Goal: Entertainment & Leisure: Browse casually

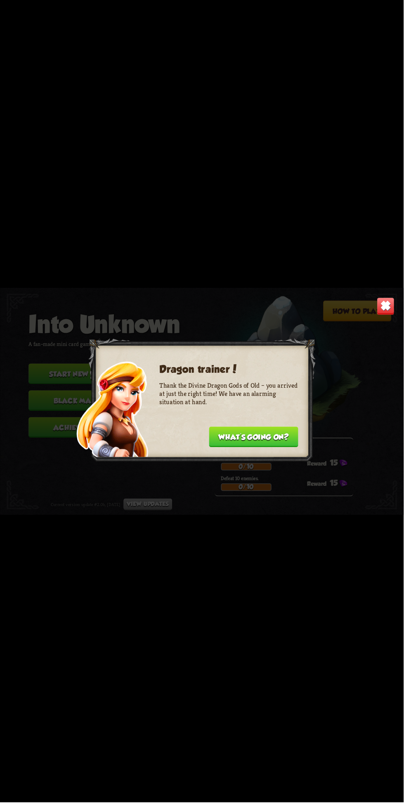
click at [275, 438] on button "What's going on?" at bounding box center [253, 437] width 89 height 21
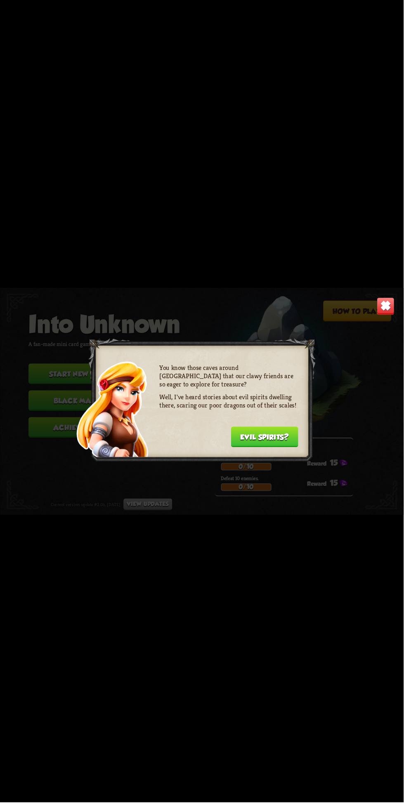
click at [285, 441] on button "Evil spirits?" at bounding box center [264, 437] width 67 height 21
click at [282, 441] on button "Uh-uh..." at bounding box center [275, 437] width 46 height 21
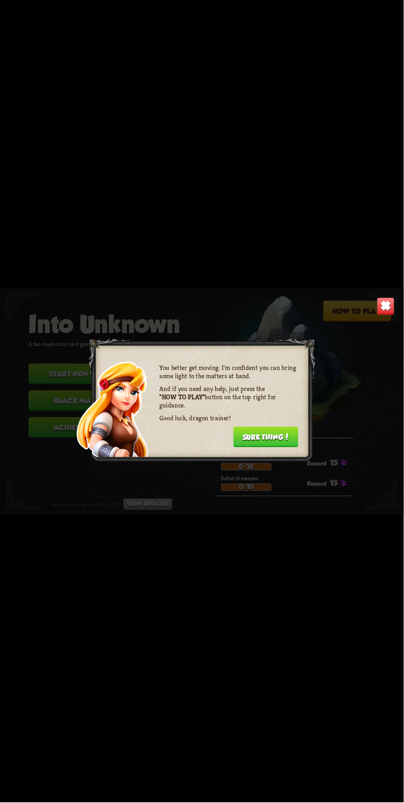
click at [284, 440] on button "Sure thing!" at bounding box center [265, 437] width 65 height 21
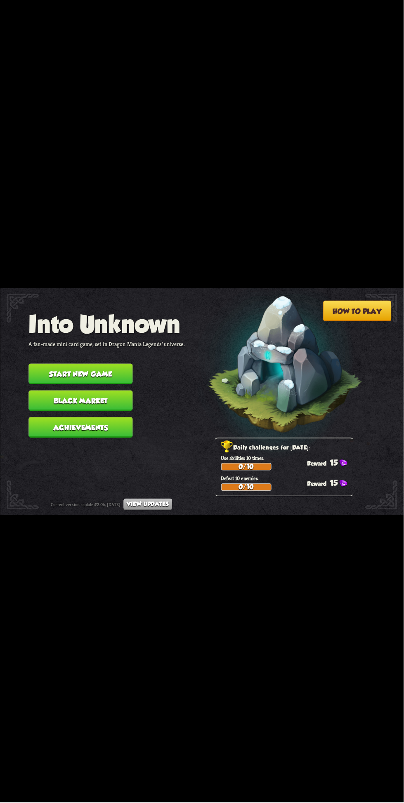
click at [39, 368] on button "Start new game" at bounding box center [80, 374] width 104 height 21
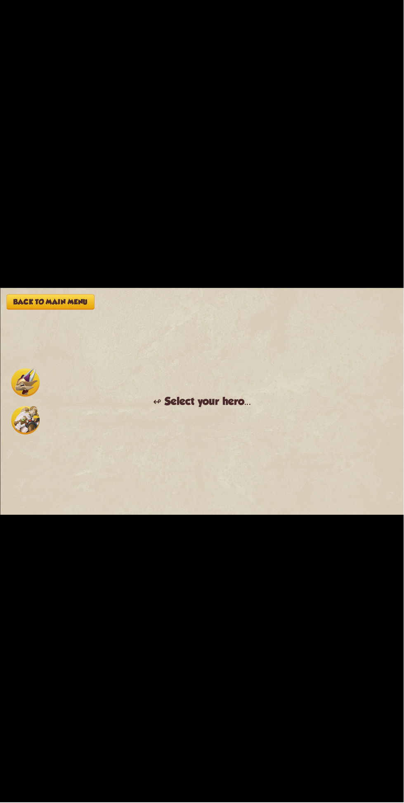
click at [27, 386] on img at bounding box center [25, 382] width 28 height 28
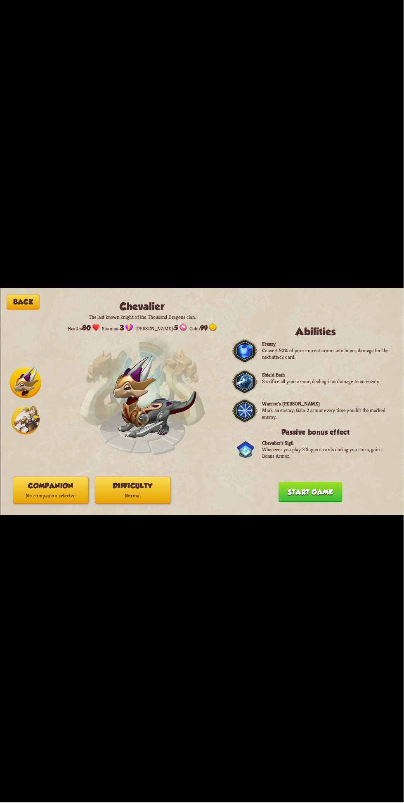
click at [24, 422] on img at bounding box center [25, 420] width 28 height 28
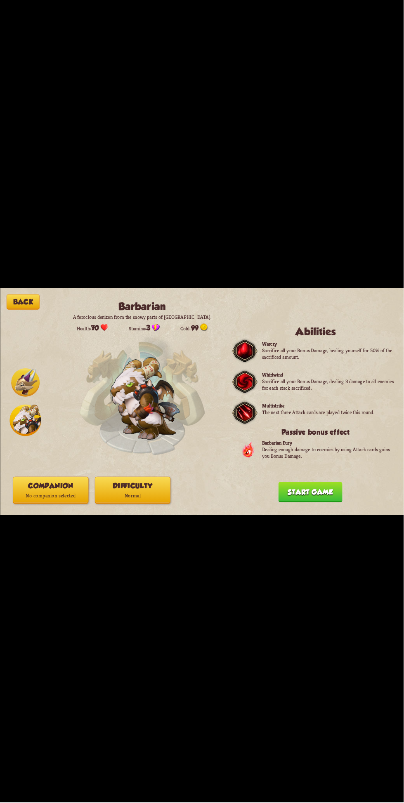
click at [18, 387] on img at bounding box center [25, 382] width 28 height 28
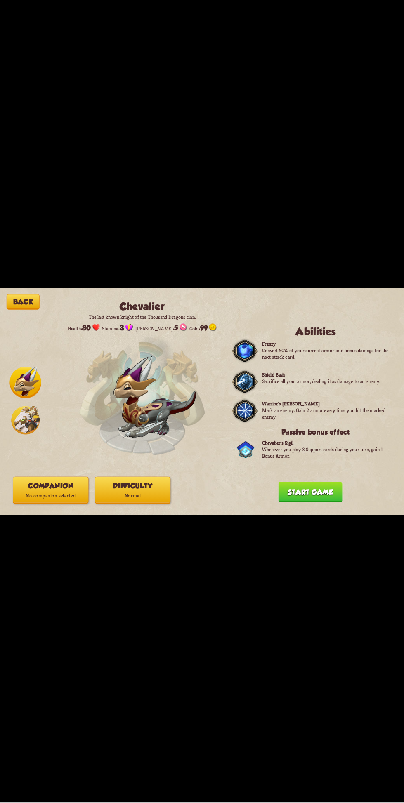
click at [24, 410] on img at bounding box center [25, 420] width 28 height 28
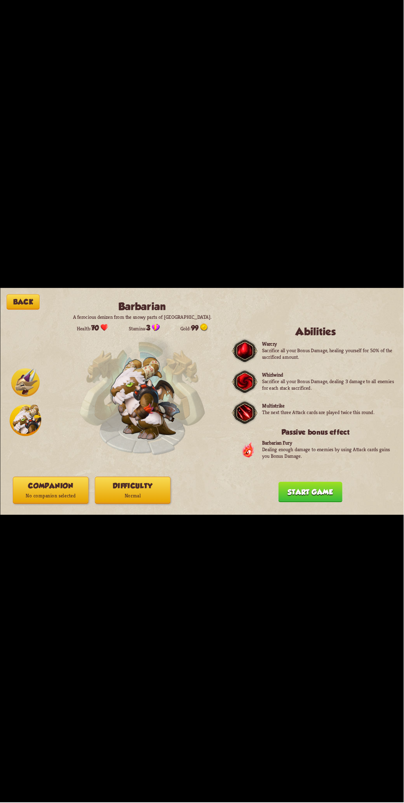
click at [24, 381] on img at bounding box center [25, 382] width 28 height 28
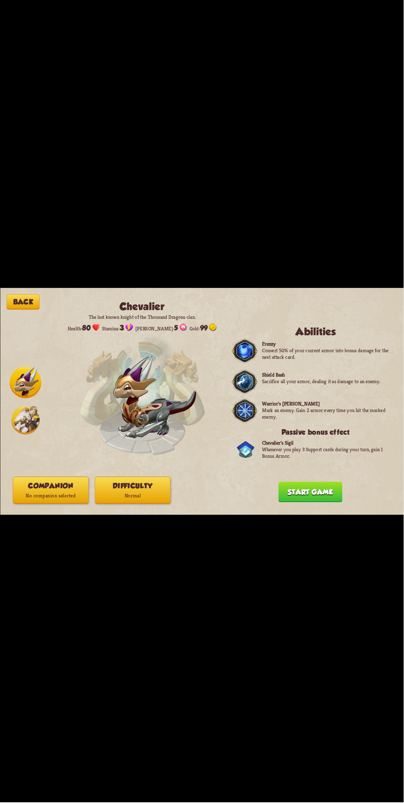
click at [319, 493] on button "Start game" at bounding box center [310, 492] width 64 height 21
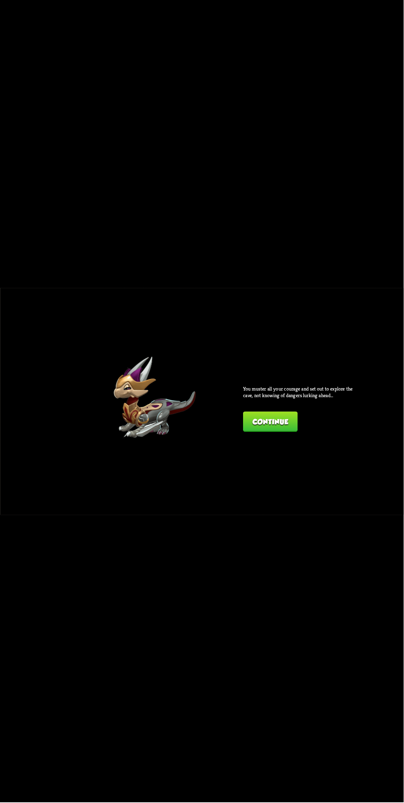
click at [287, 418] on button "Continue" at bounding box center [270, 422] width 54 height 21
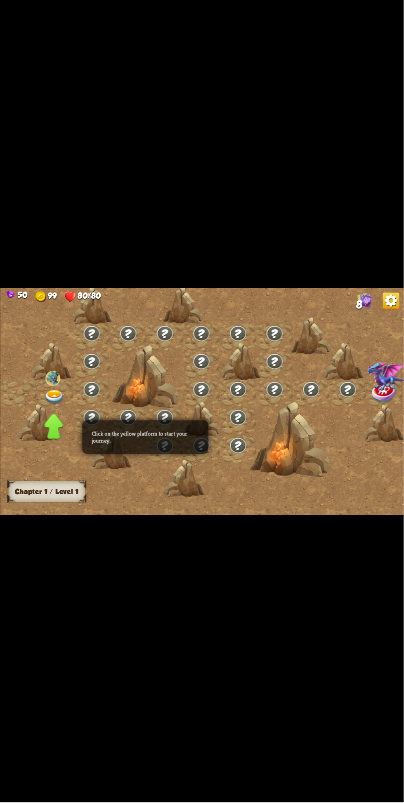
click at [226, 488] on div at bounding box center [250, 406] width 500 height 236
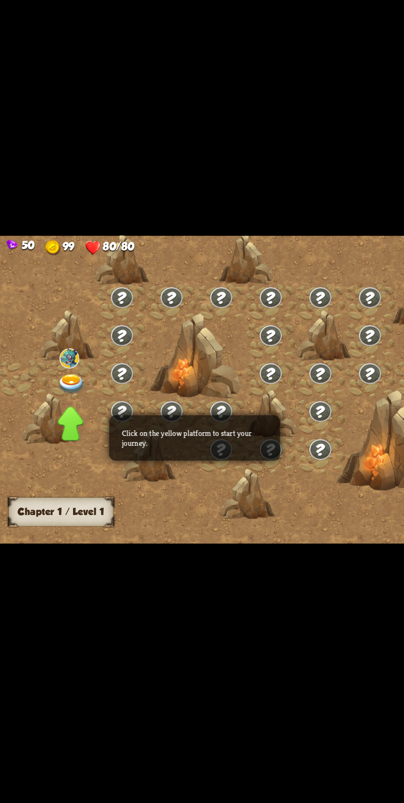
click at [49, 397] on img at bounding box center [54, 397] width 20 height 15
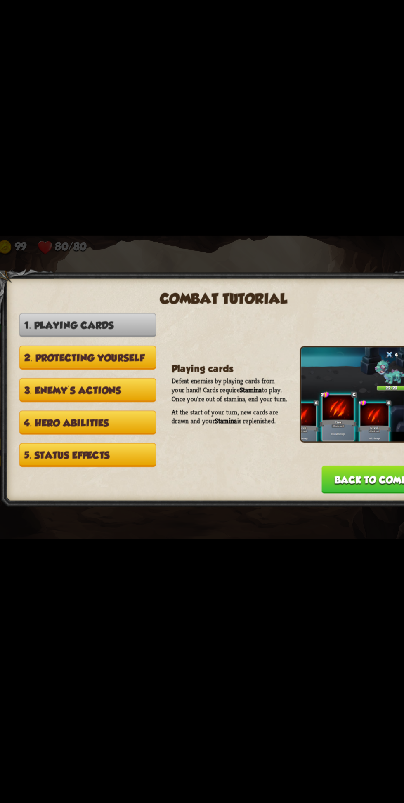
click at [301, 465] on button "Back to combat" at bounding box center [315, 468] width 83 height 21
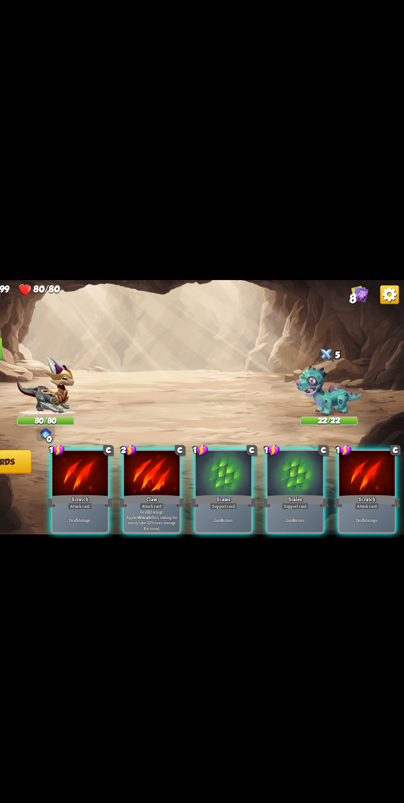
click at [120, 497] on p "Deal 5 damage." at bounding box center [118, 499] width 46 height 5
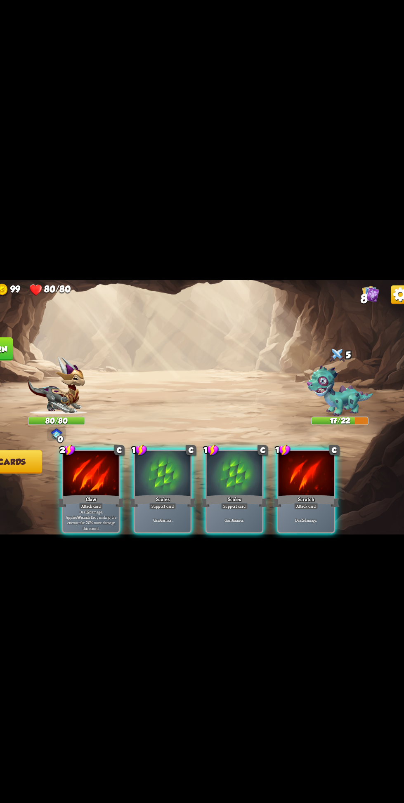
click at [116, 495] on p "Deal 12 damage. Applies Wound effect, making the enemy take 20% more damage thi…" at bounding box center [118, 499] width 46 height 19
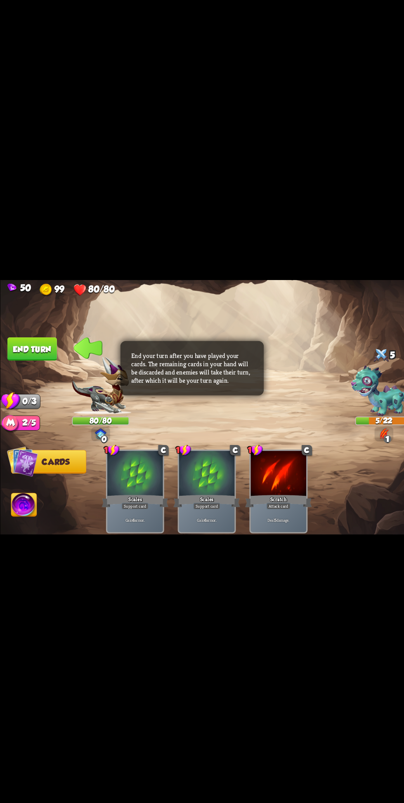
click at [32, 348] on button "End turn" at bounding box center [28, 349] width 44 height 21
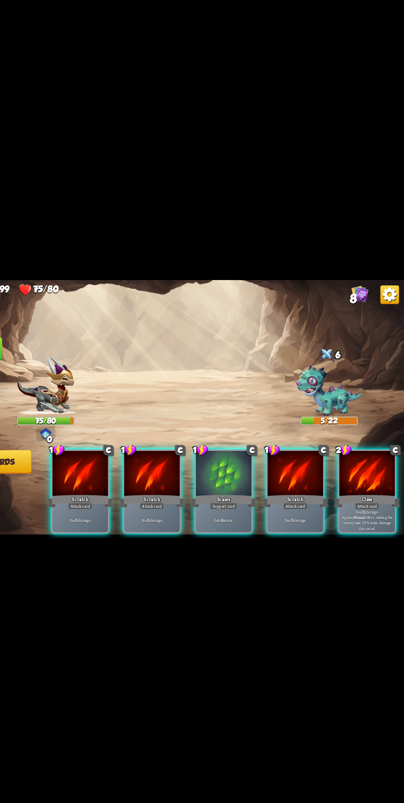
click at [111, 489] on div "Deal 5 damage." at bounding box center [118, 499] width 49 height 21
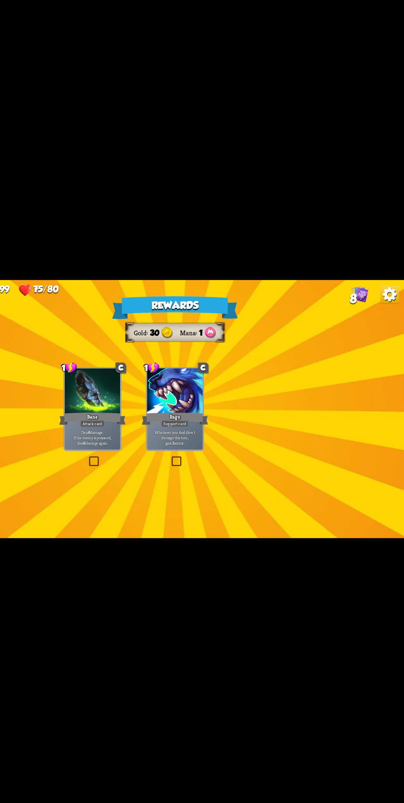
click at [279, 499] on div "Rewards Gold 30 Mana 1 Select a card 1 C Bane Attack card Deal 6 damage. If the…" at bounding box center [202, 401] width 404 height 227
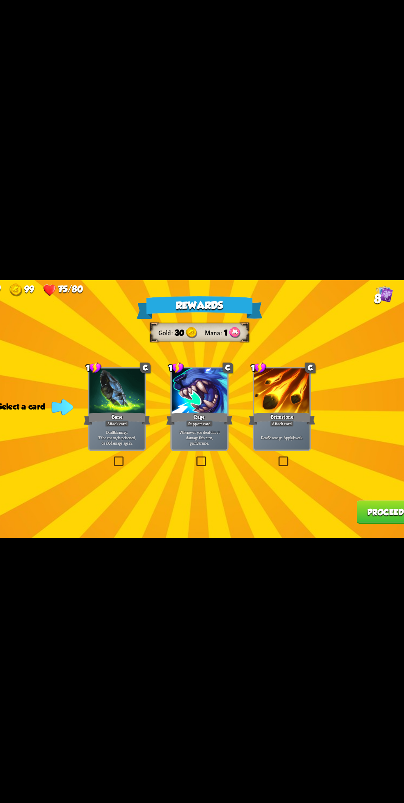
click at [122, 406] on div "Bane" at bounding box center [129, 409] width 59 height 13
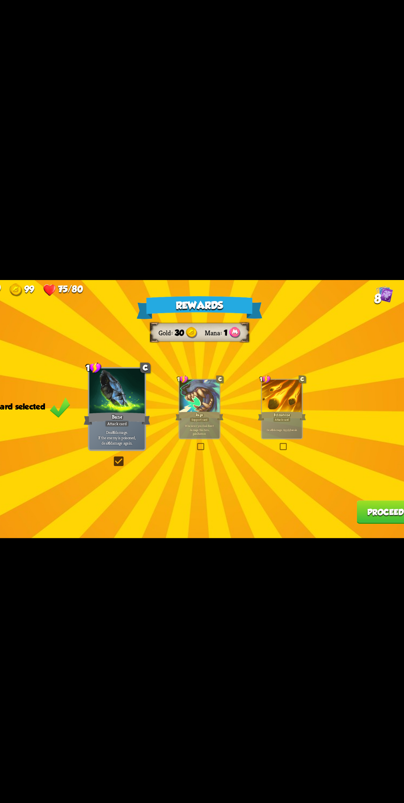
click at [363, 490] on button "Proceed" at bounding box center [365, 492] width 51 height 21
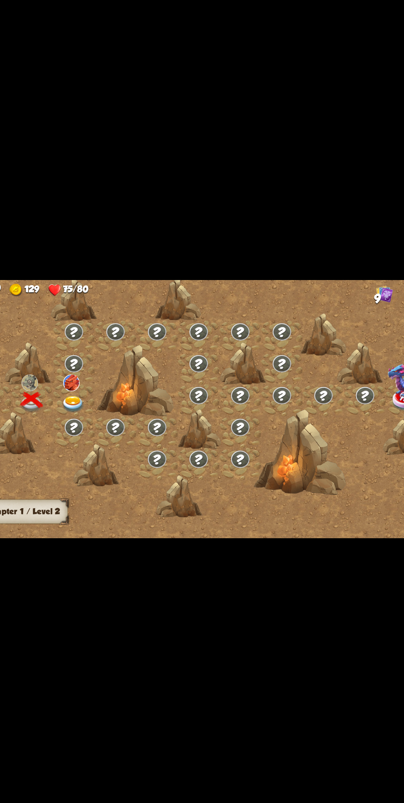
click at [86, 392] on img at bounding box center [91, 397] width 20 height 15
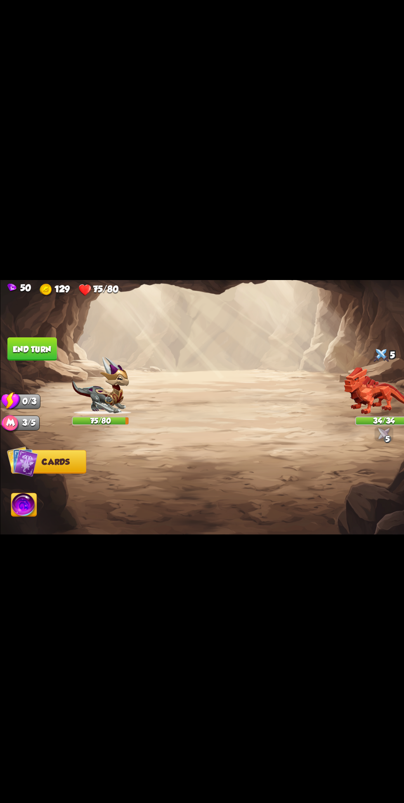
click at [35, 453] on button "Cards" at bounding box center [42, 448] width 66 height 21
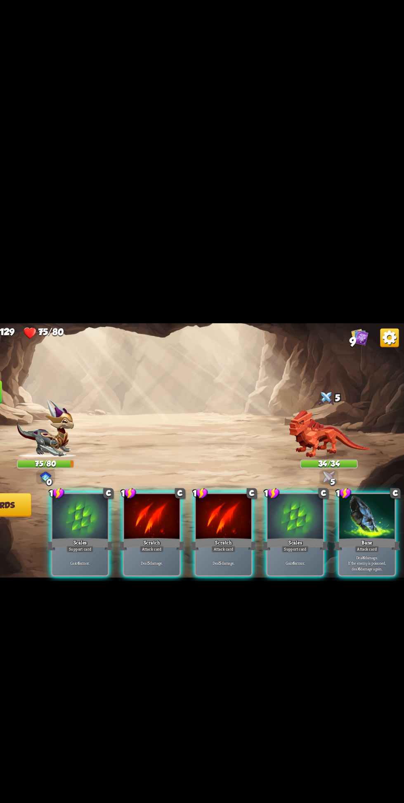
click at [302, 593] on div "50 129 75/80 9 Select an enemy to attack... You don't have enough stamina to pl…" at bounding box center [202, 401] width 404 height 803
click at [378, 507] on p "Deal 6 damage. If the enemy is poisoned, deal 6 damage again." at bounding box center [371, 499] width 46 height 14
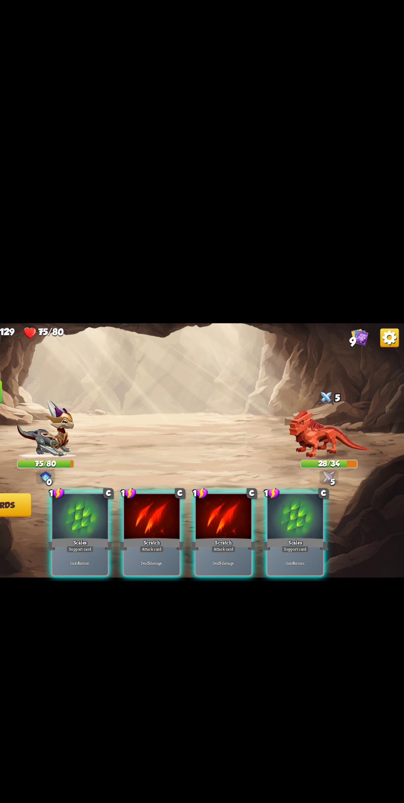
click at [255, 510] on div "Deal 5 damage." at bounding box center [244, 499] width 49 height 21
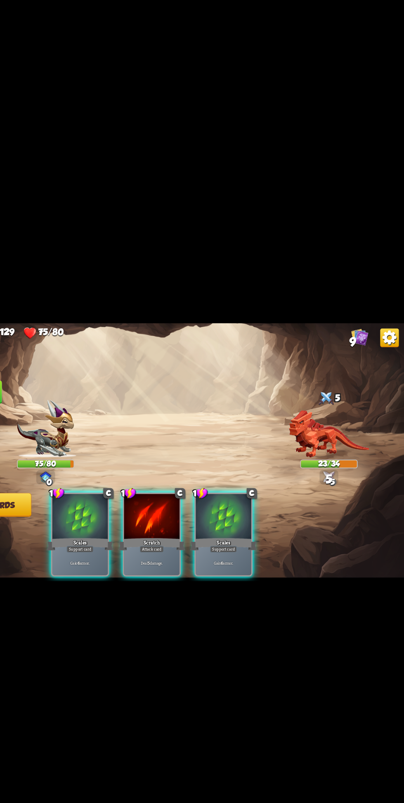
click at [246, 490] on div "Support card" at bounding box center [245, 487] width 24 height 6
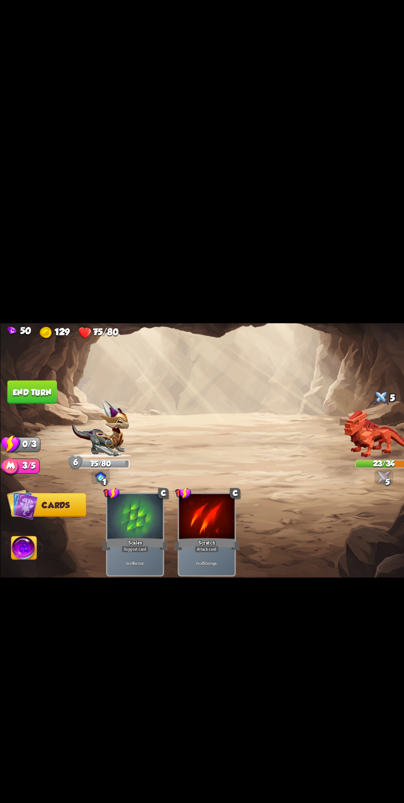
click at [38, 359] on button "End turn" at bounding box center [28, 349] width 44 height 21
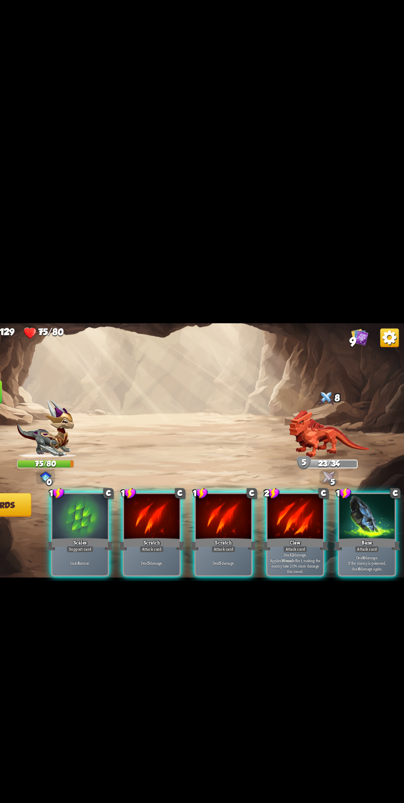
click at [356, 507] on p "Deal 6 damage. If the enemy is poisoned, deal 6 damage again." at bounding box center [371, 499] width 46 height 14
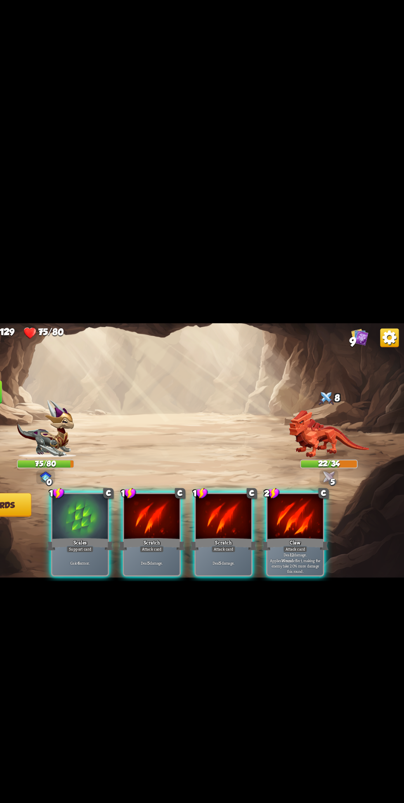
click at [124, 502] on p "Gain 6 armor." at bounding box center [118, 499] width 46 height 5
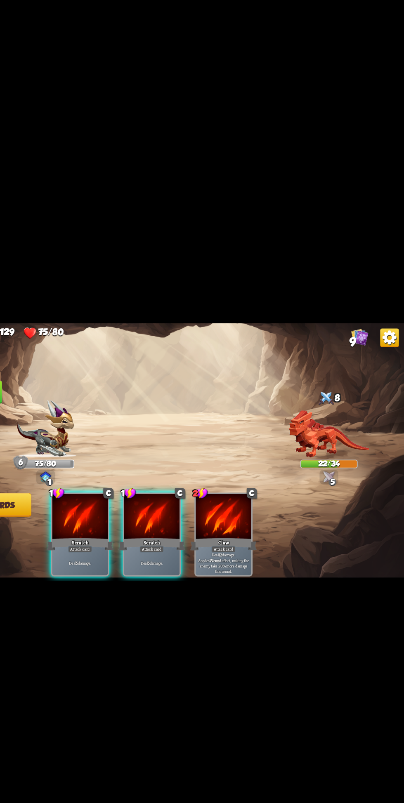
click at [259, 509] on p "Deal 12 damage. Applies Wound effect, making the enemy take 20% more damage thi…" at bounding box center [245, 499] width 46 height 19
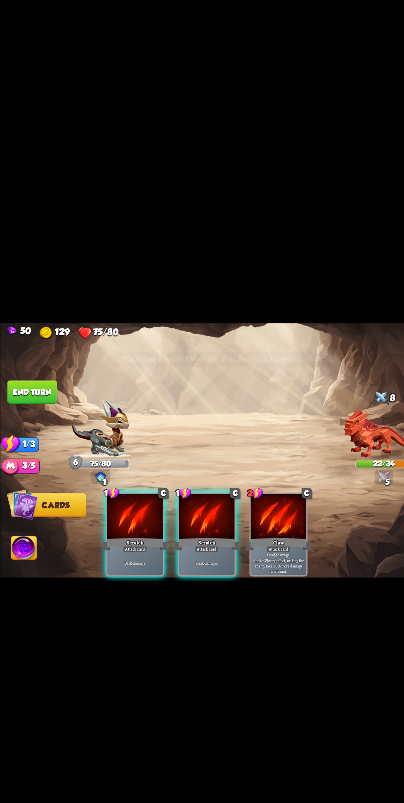
click at [36, 359] on button "End turn" at bounding box center [28, 349] width 44 height 21
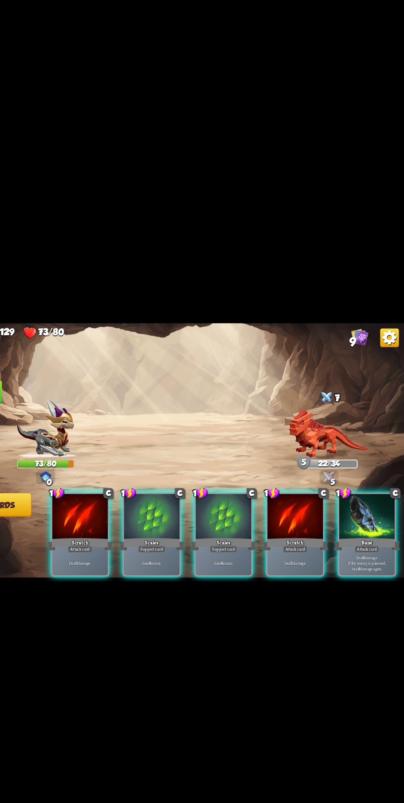
click at [371, 507] on p "Deal 6 damage. If the enemy is poisoned, deal 6 damage again." at bounding box center [371, 499] width 46 height 14
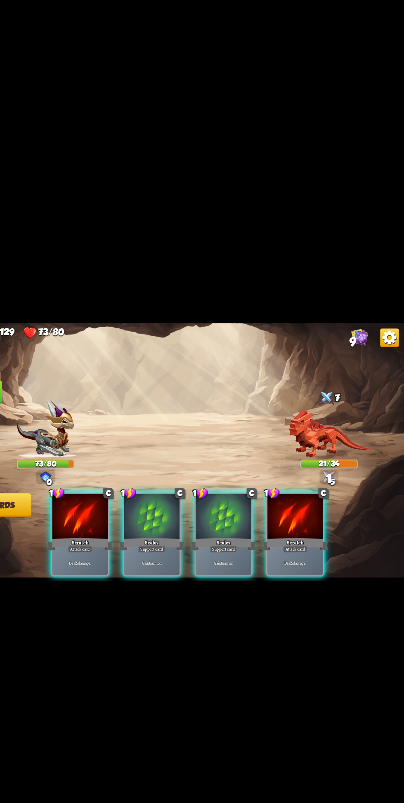
click at [315, 502] on p "Deal 5 damage." at bounding box center [308, 499] width 46 height 5
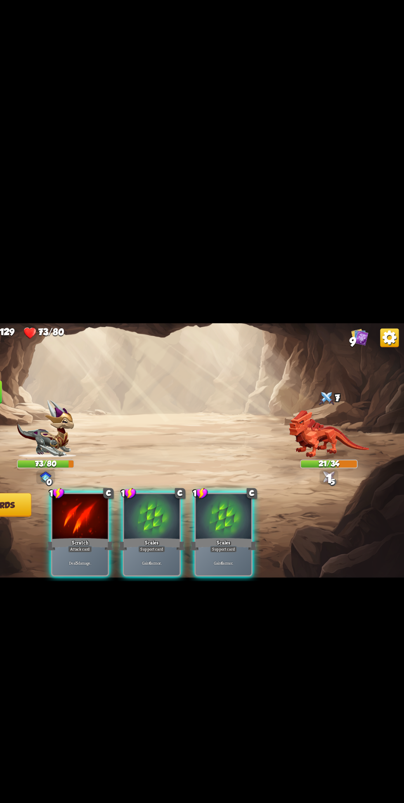
click at [254, 502] on p "Gain 6 armor." at bounding box center [245, 499] width 46 height 5
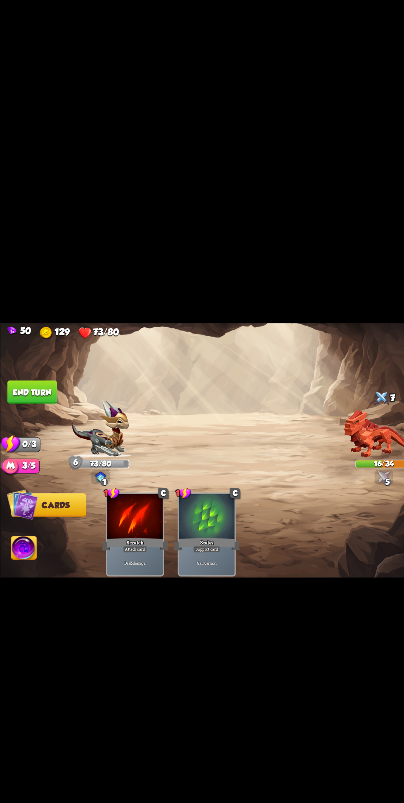
click at [42, 359] on button "End turn" at bounding box center [28, 349] width 44 height 21
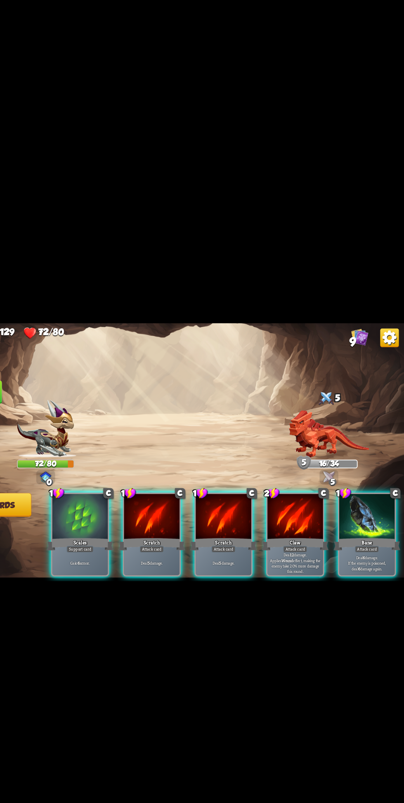
click at [312, 509] on p "Deal 12 damage. Applies Wound effect, making the enemy take 20% more damage thi…" at bounding box center [308, 499] width 46 height 19
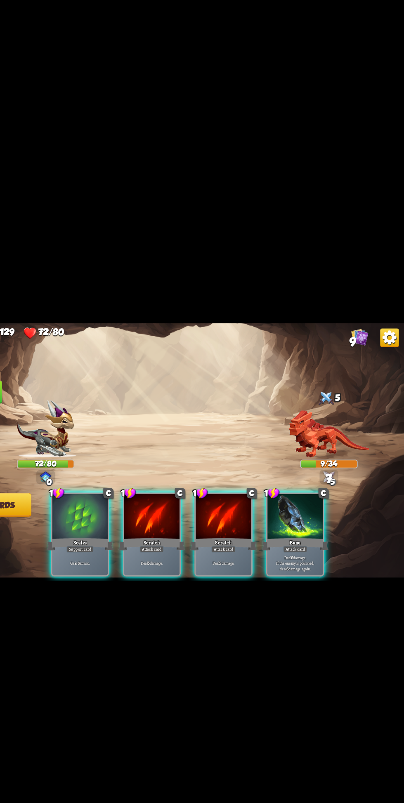
click at [100, 489] on div "Scales" at bounding box center [119, 482] width 59 height 13
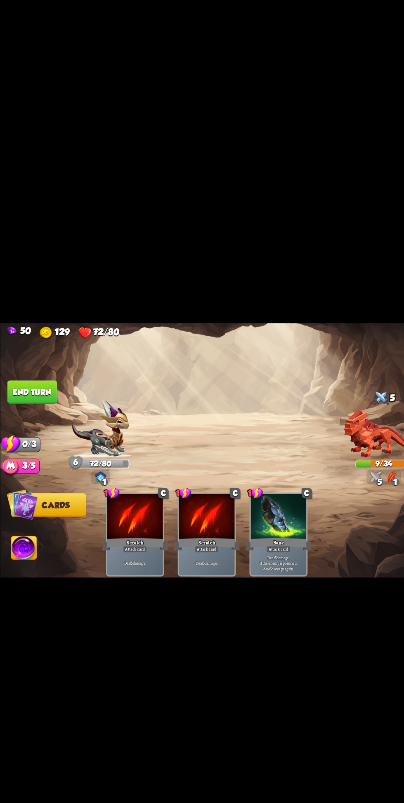
click at [42, 359] on button "End turn" at bounding box center [28, 349] width 44 height 21
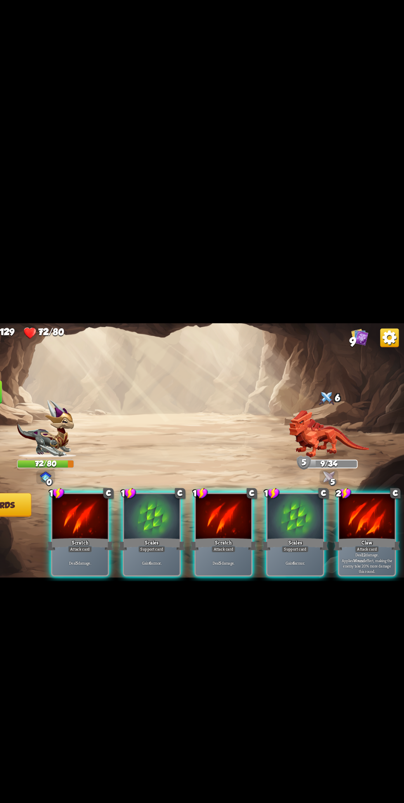
click at [377, 509] on p "Deal 12 damage. Applies Wound effect, making the enemy take 20% more damage thi…" at bounding box center [371, 499] width 46 height 19
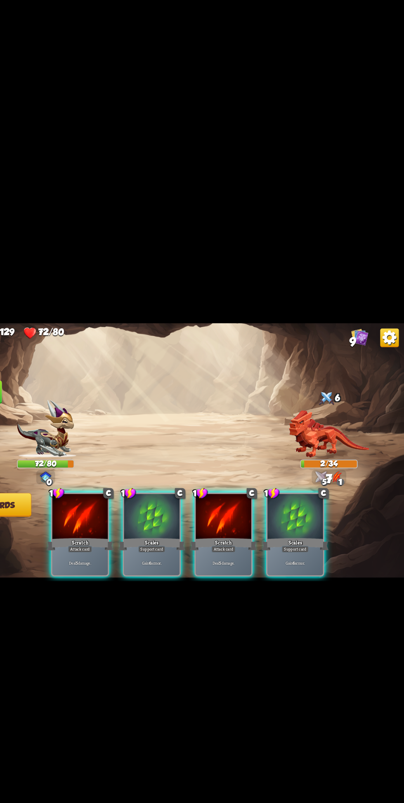
click at [252, 510] on div "Deal 5 damage." at bounding box center [244, 499] width 49 height 21
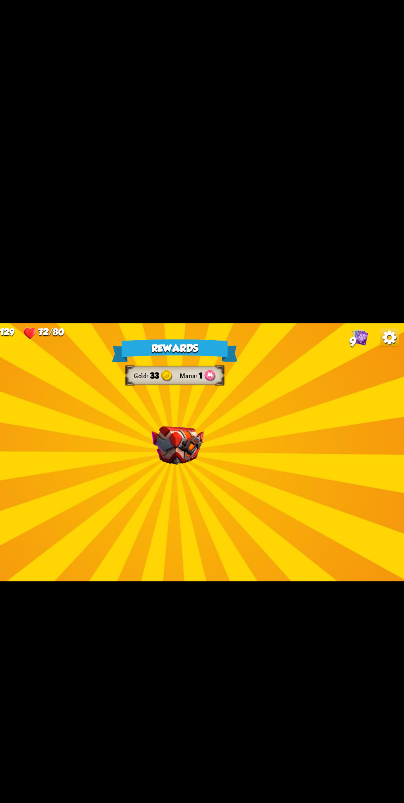
click at [274, 514] on div "Rewards Gold 33 Mana 1 Select a card 1 C Pierce Attack card Remove all armor fr…" at bounding box center [202, 401] width 404 height 227
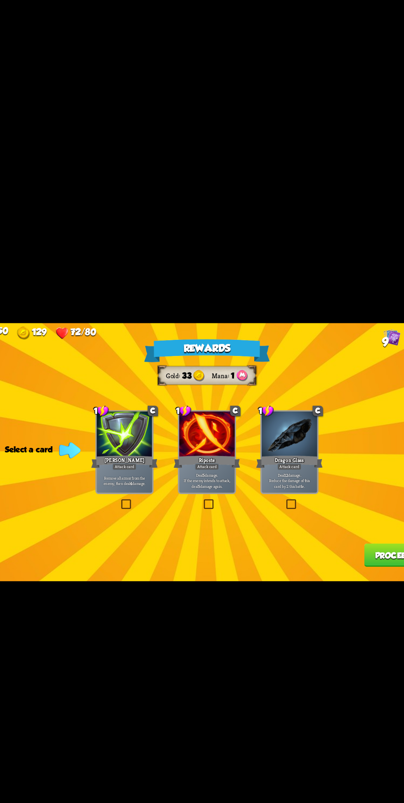
click at [210, 434] on p "Deal 5 damage. If the enemy intends to attack, deal 5 damage again." at bounding box center [202, 427] width 46 height 14
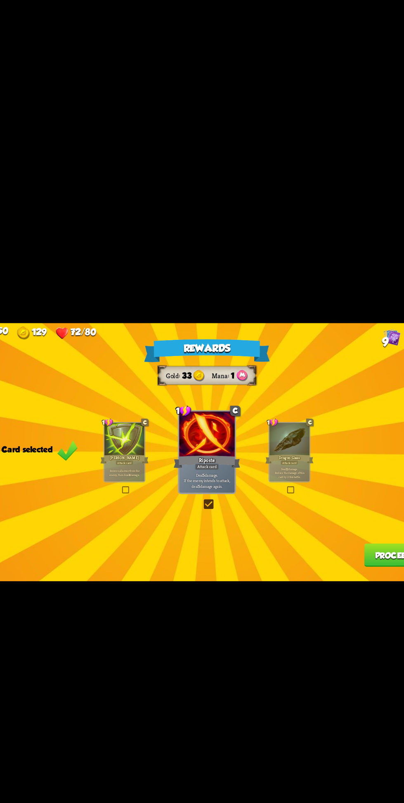
click at [354, 503] on button "Proceed" at bounding box center [365, 492] width 51 height 21
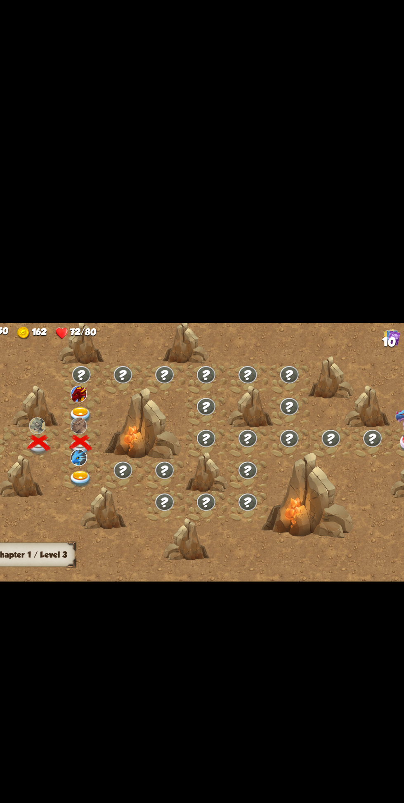
click at [92, 433] on img at bounding box center [91, 425] width 20 height 15
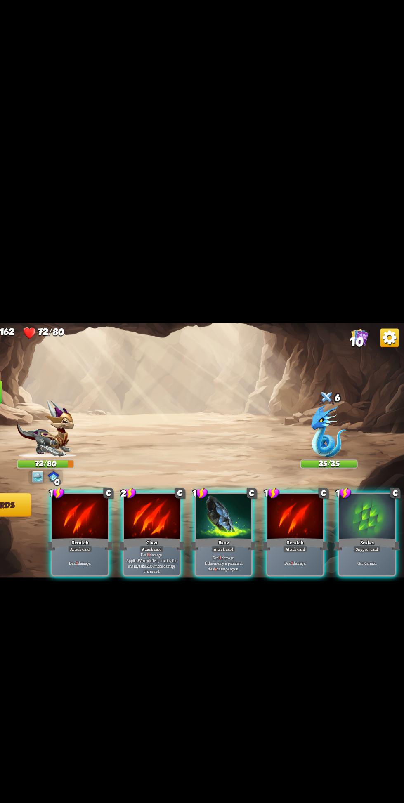
click at [186, 509] on p "Deal 9 damage. Applies Wound effect, making the enemy take 20% more damage this…" at bounding box center [181, 499] width 46 height 19
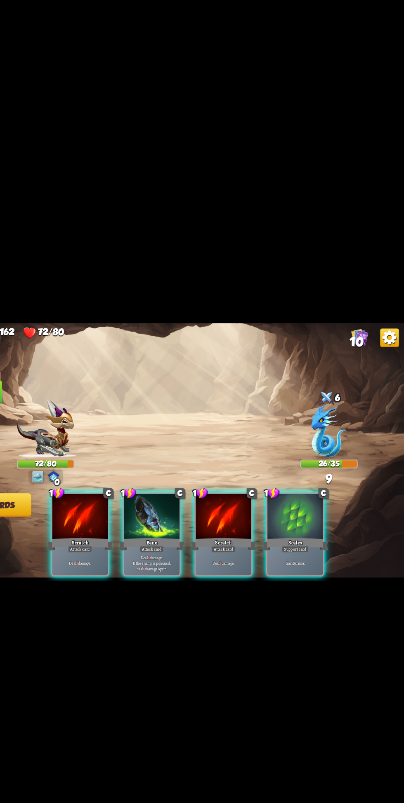
click at [320, 510] on div "Gain 6 armor." at bounding box center [307, 499] width 49 height 21
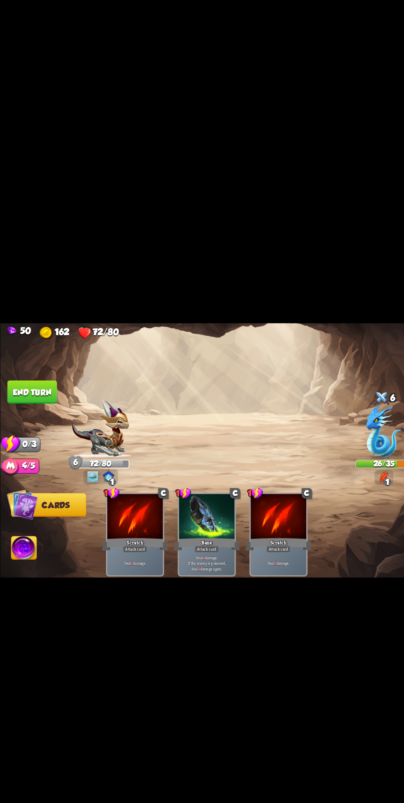
click at [35, 359] on button "End turn" at bounding box center [28, 349] width 44 height 21
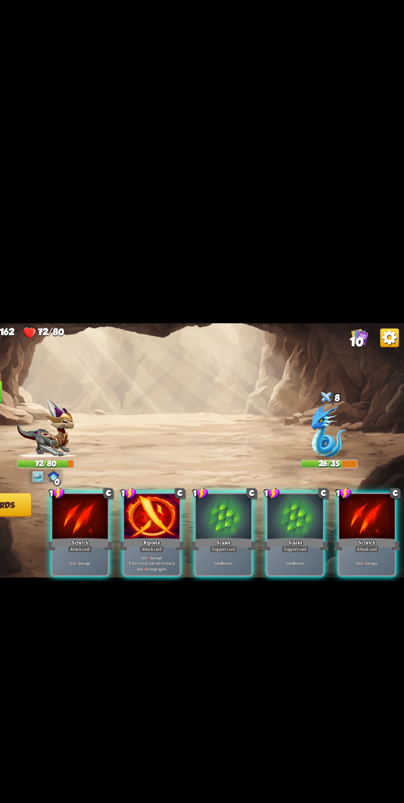
click at [172, 507] on p "Deal 3 damage. If the enemy intends to attack, deal 3 damage again." at bounding box center [181, 499] width 46 height 14
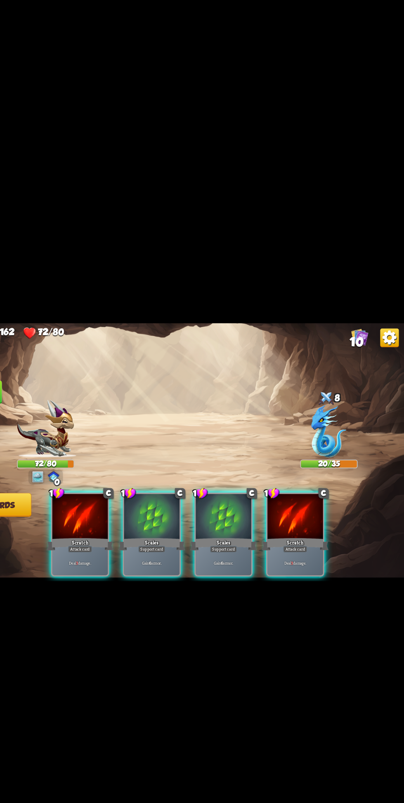
click at [327, 510] on div "Deal 3 damage." at bounding box center [307, 499] width 49 height 21
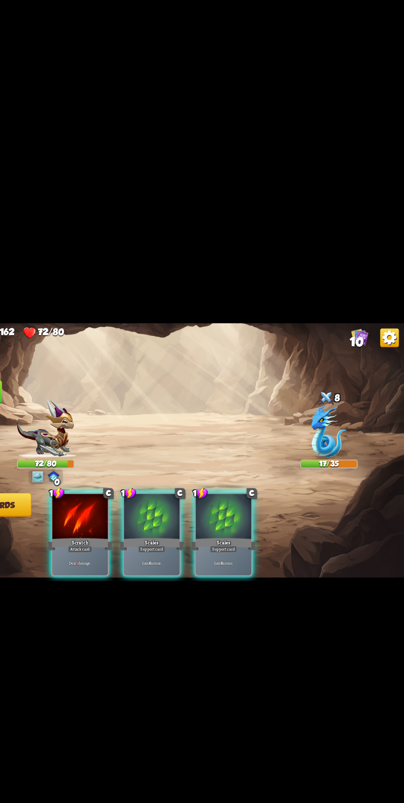
click at [176, 510] on div "Gain 6 armor." at bounding box center [181, 499] width 49 height 21
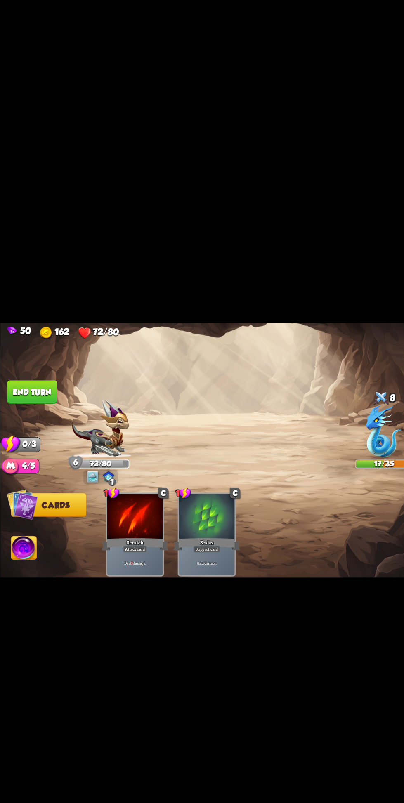
click at [42, 359] on button "End turn" at bounding box center [28, 349] width 44 height 21
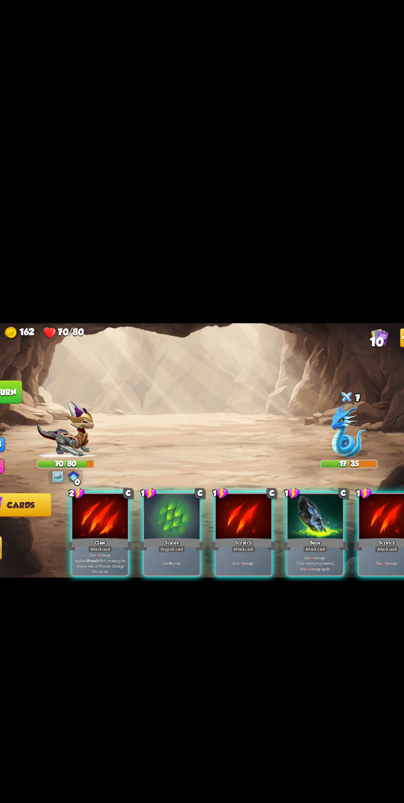
click at [105, 509] on p "Deal 9 damage. Applies Wound effect, making the enemy take 20% more damage this…" at bounding box center [118, 499] width 46 height 19
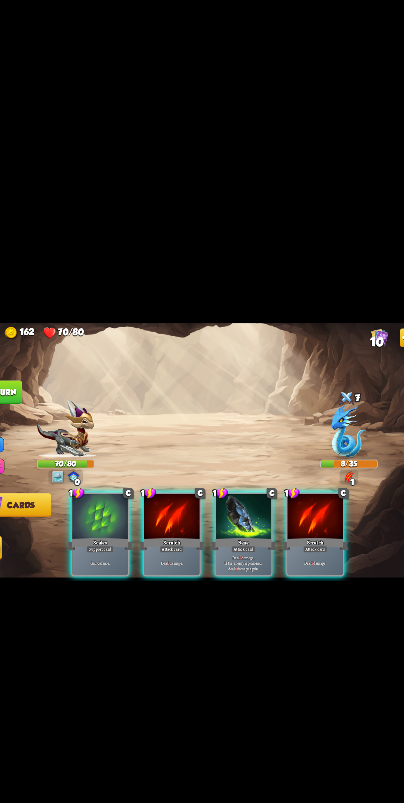
click at [124, 502] on p "Gain 6 armor." at bounding box center [118, 499] width 46 height 5
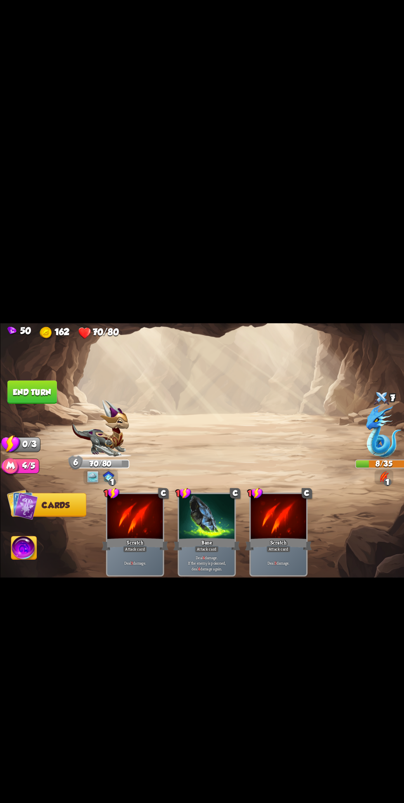
click at [42, 359] on button "End turn" at bounding box center [28, 349] width 44 height 21
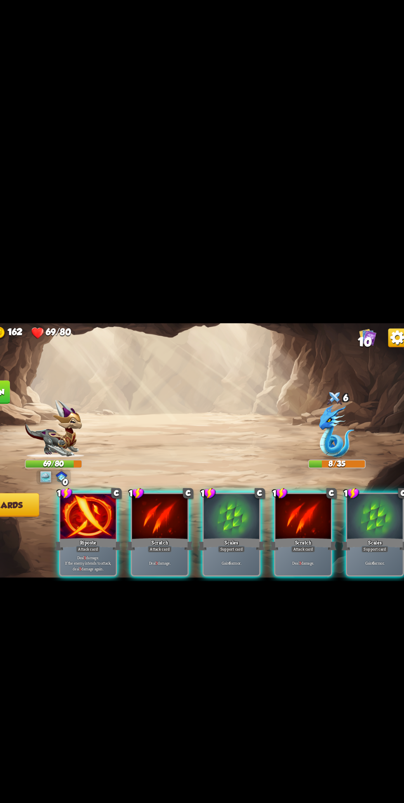
click at [120, 507] on p "Deal 3 damage. If the enemy intends to attack, deal 3 damage again." at bounding box center [118, 499] width 46 height 14
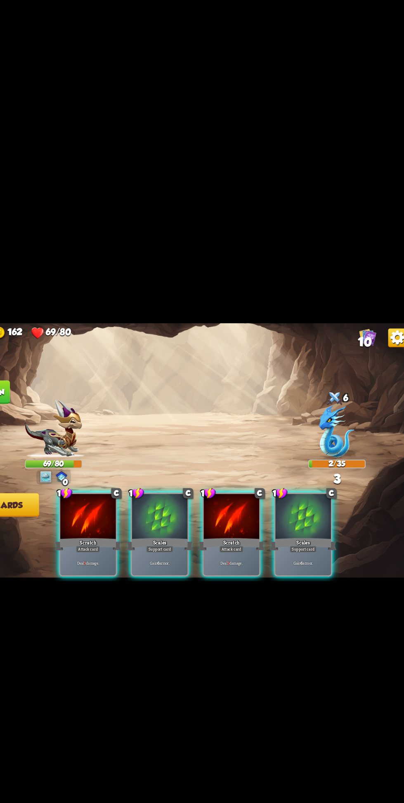
click at [116, 510] on div "Deal 3 damage." at bounding box center [118, 499] width 49 height 21
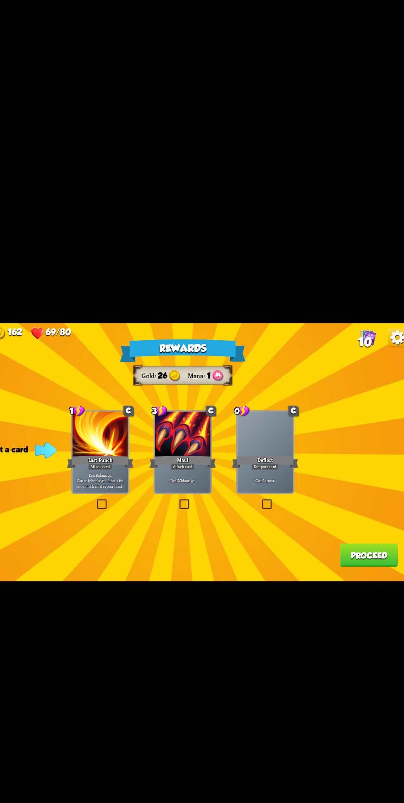
click at [207, 429] on p "Deal 20 damage." at bounding box center [202, 427] width 46 height 5
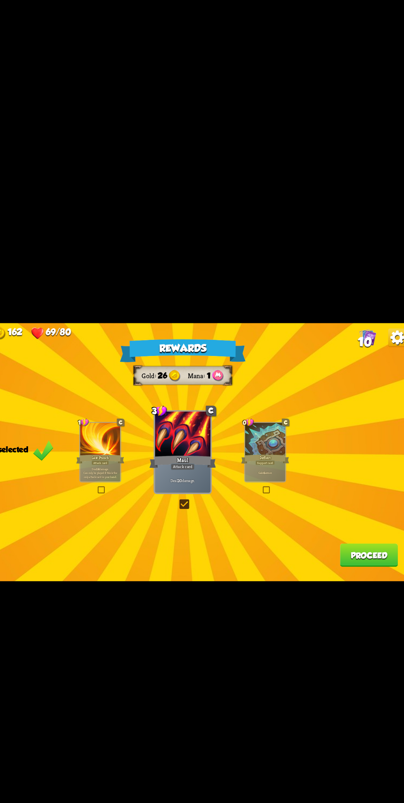
click at [368, 503] on button "Proceed" at bounding box center [365, 492] width 51 height 21
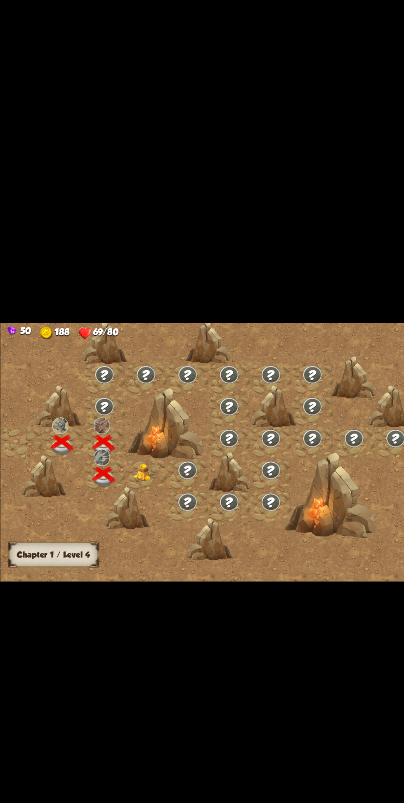
click at [127, 427] on img at bounding box center [128, 419] width 20 height 15
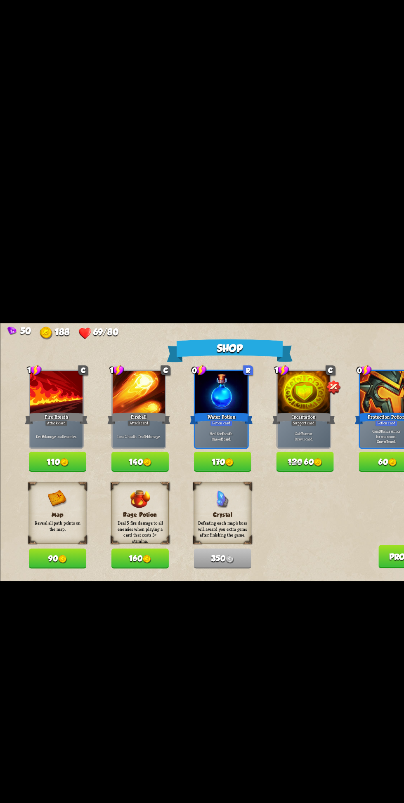
click at [203, 415] on img at bounding box center [201, 410] width 7 height 7
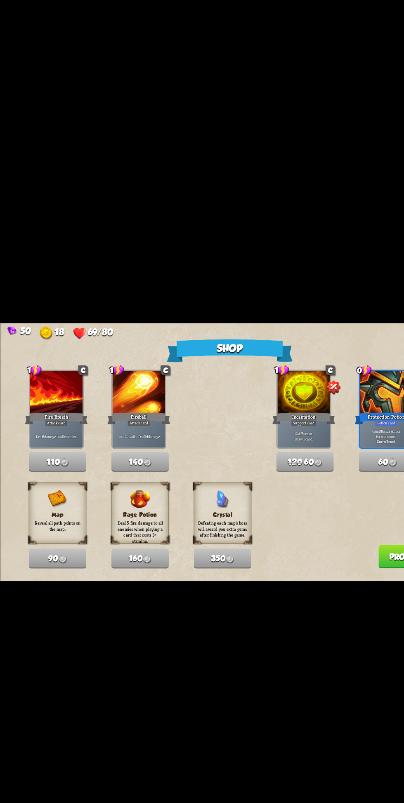
click at [337, 504] on button "Proceed" at bounding box center [358, 494] width 51 height 21
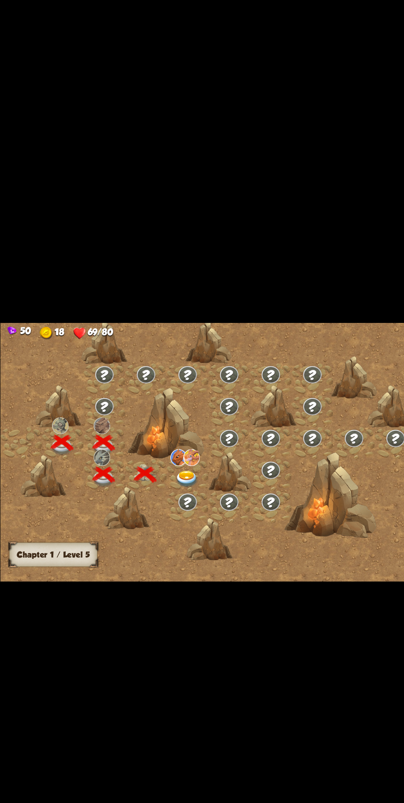
click at [170, 433] on img at bounding box center [164, 425] width 20 height 15
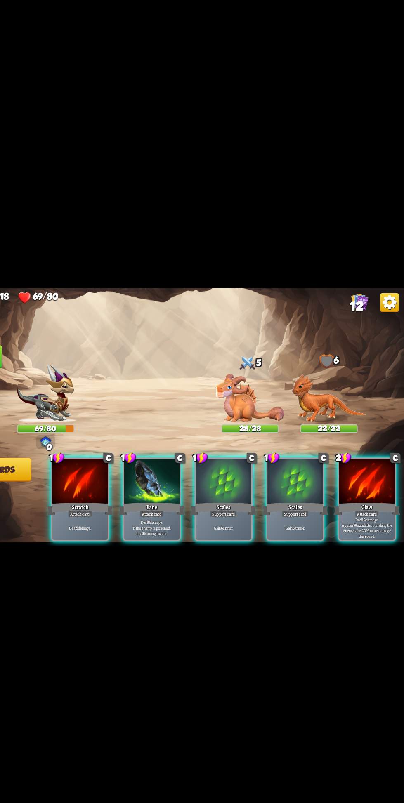
click at [373, 509] on p "Deal 12 damage. Applies Wound effect, making the enemy take 20% more damage thi…" at bounding box center [371, 499] width 46 height 19
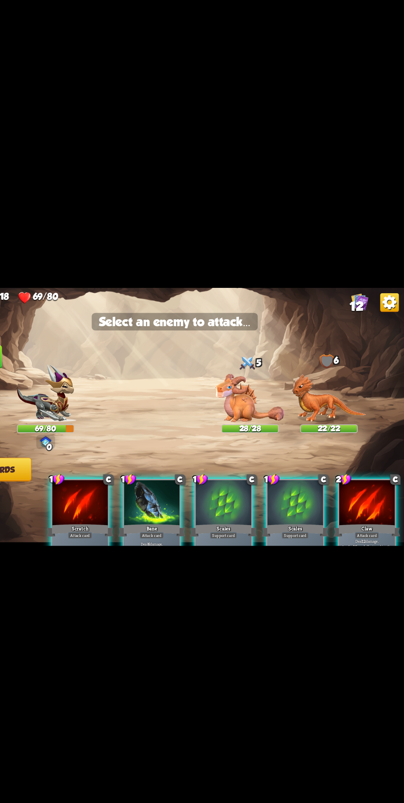
click at [266, 406] on img at bounding box center [268, 385] width 61 height 42
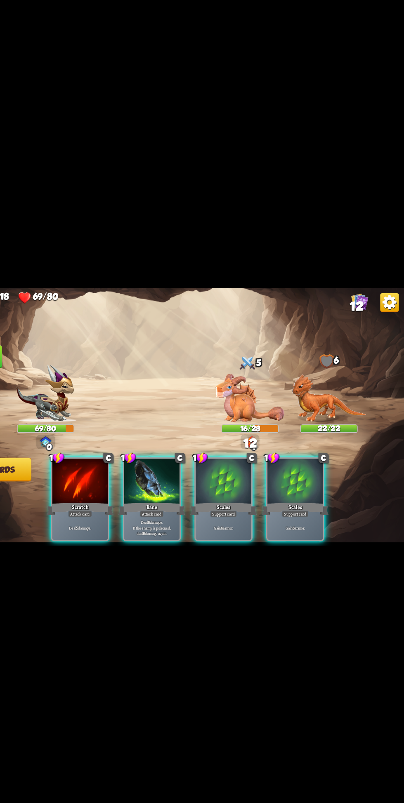
click at [317, 489] on div "Scales" at bounding box center [307, 482] width 59 height 13
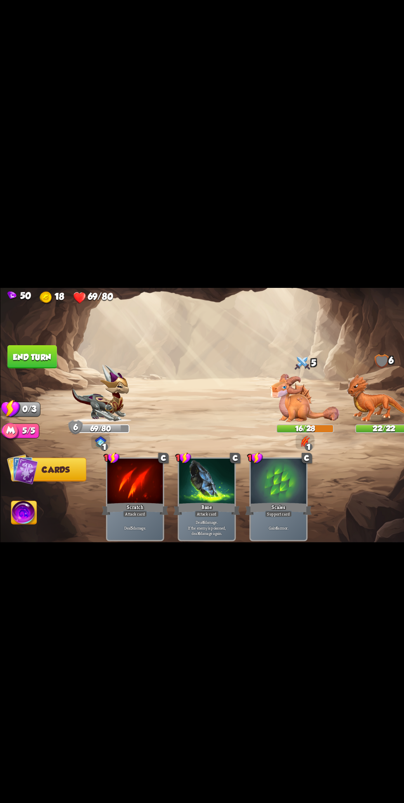
click at [40, 359] on button "End turn" at bounding box center [28, 349] width 44 height 21
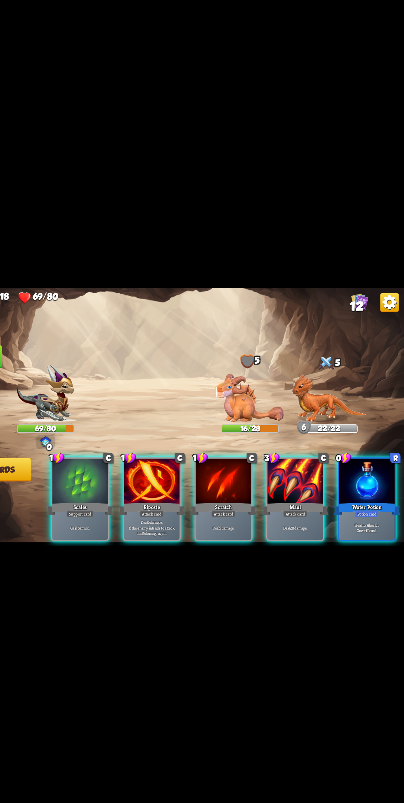
click at [317, 490] on div "Attack card" at bounding box center [307, 487] width 21 height 6
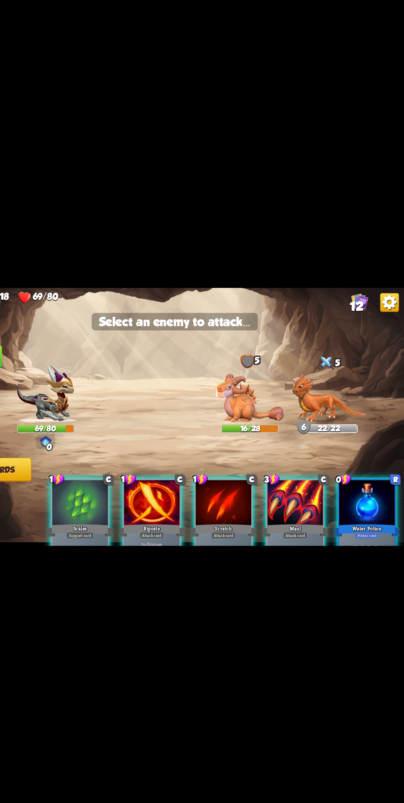
click at [332, 406] on img at bounding box center [338, 385] width 66 height 42
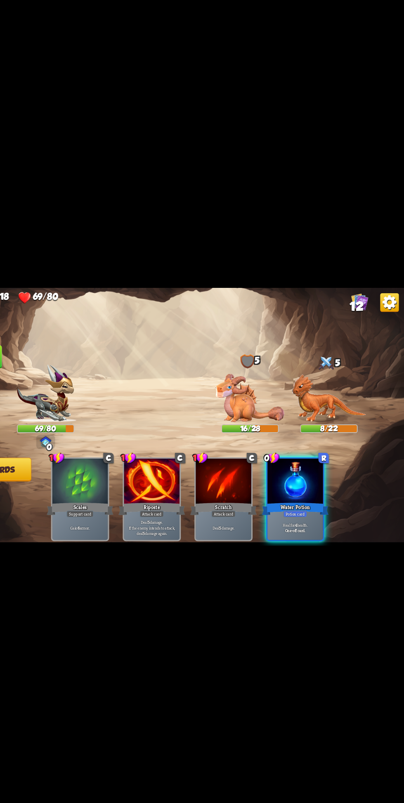
click at [313, 490] on div "Potion card" at bounding box center [307, 487] width 21 height 6
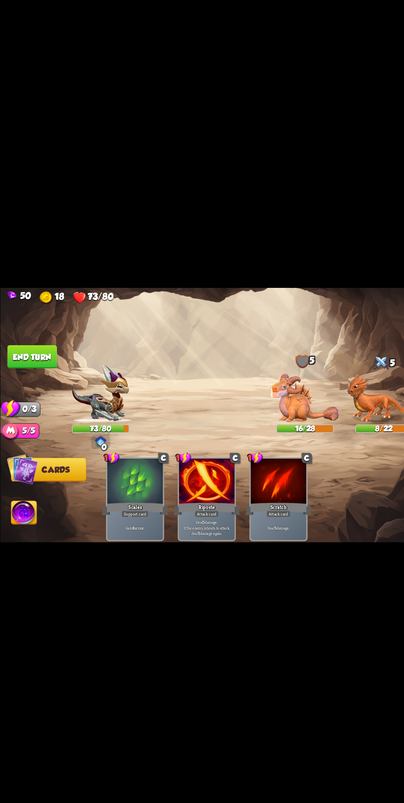
click at [40, 359] on button "End turn" at bounding box center [28, 349] width 44 height 21
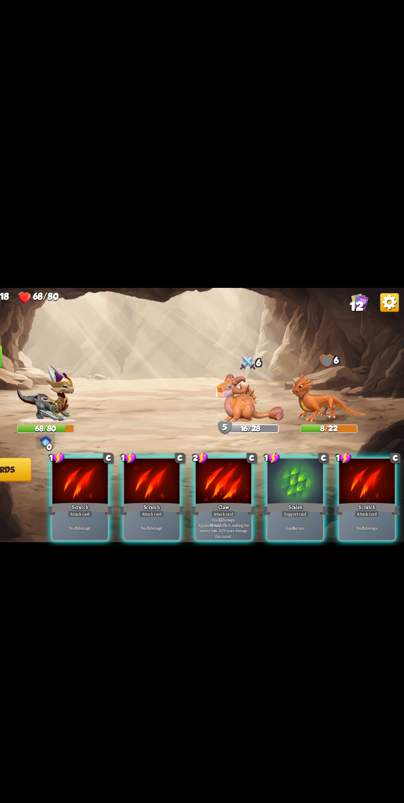
click at [248, 509] on p "Deal 12 damage. Applies Wound effect, making the enemy take 20% more damage thi…" at bounding box center [245, 499] width 46 height 19
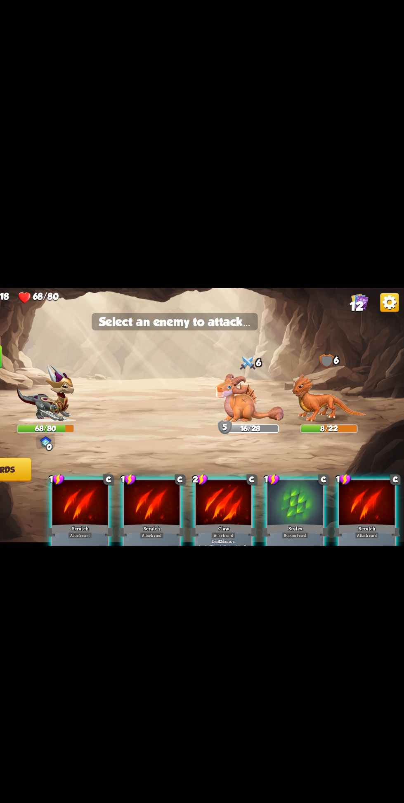
click at [334, 406] on img at bounding box center [338, 385] width 66 height 42
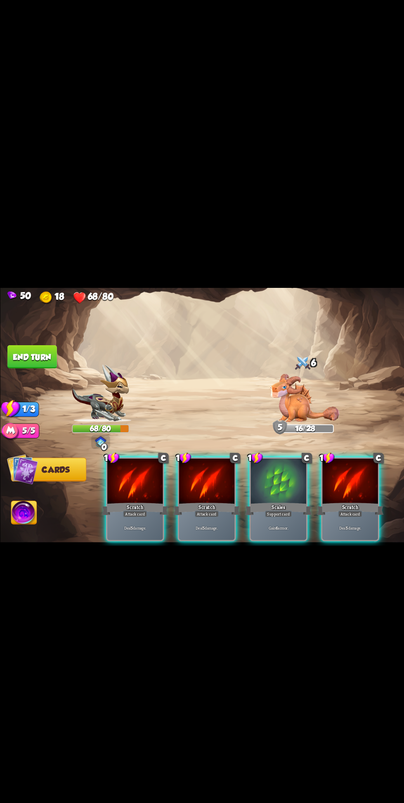
click at [258, 510] on div "Gain 6 armor." at bounding box center [244, 499] width 49 height 21
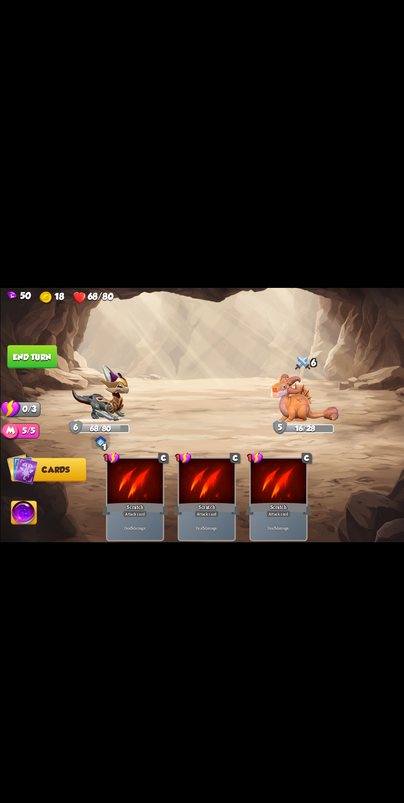
click at [45, 458] on button "Cards" at bounding box center [42, 448] width 66 height 21
click at [53, 453] on span "Cards" at bounding box center [49, 448] width 24 height 8
click at [11, 498] on img at bounding box center [21, 487] width 22 height 23
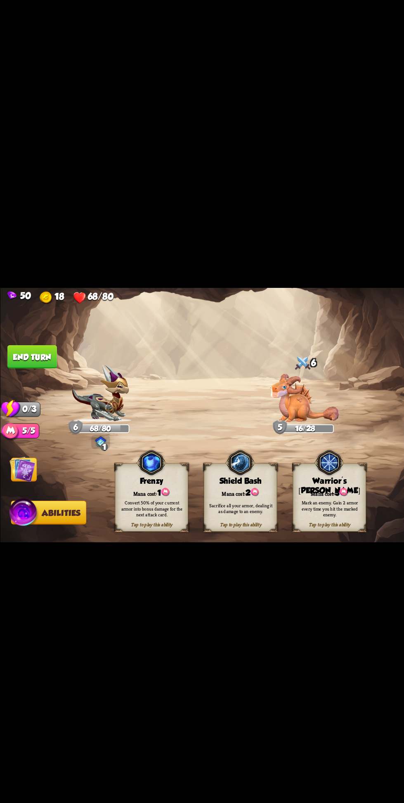
click at [21, 459] on img at bounding box center [19, 447] width 23 height 23
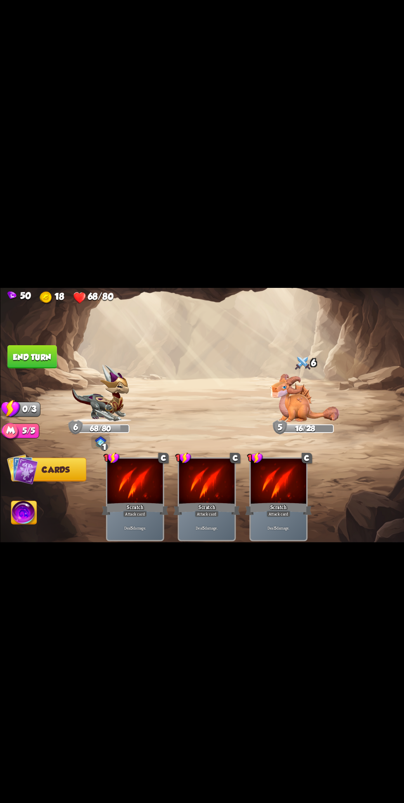
click at [33, 359] on button "End turn" at bounding box center [28, 349] width 44 height 21
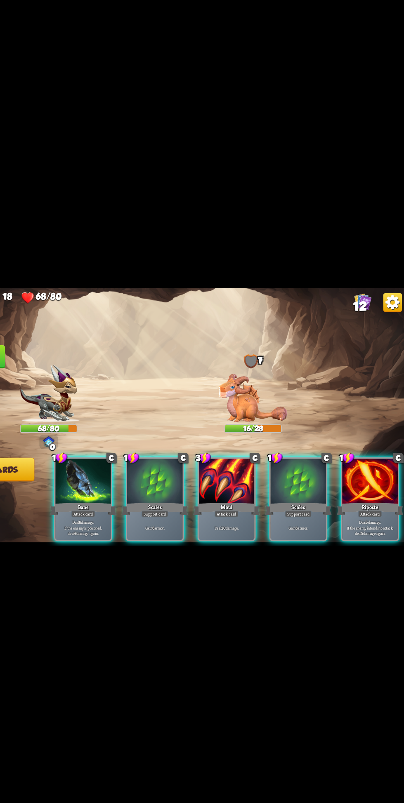
click at [246, 510] on div "Deal 20 damage." at bounding box center [244, 499] width 49 height 21
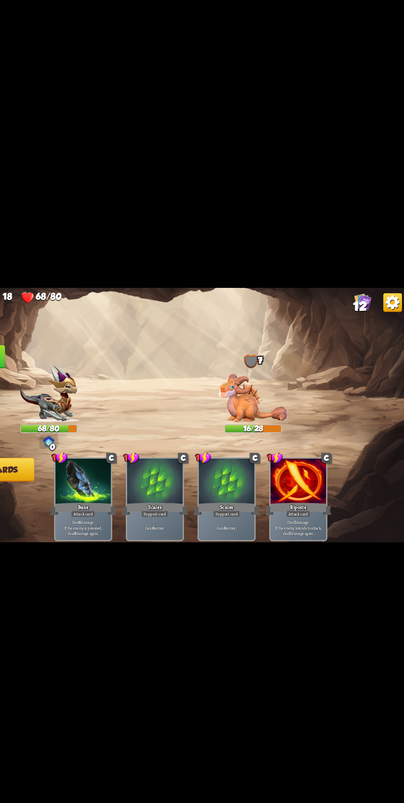
click at [265, 406] on img at bounding box center [268, 385] width 61 height 42
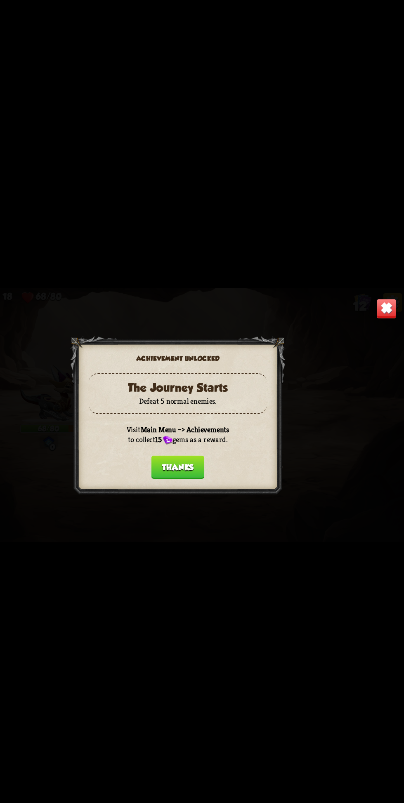
click at [354, 450] on div "Achievement unlocked The Journey Starts Defeat 5 normal enemies. Visit Main Men…" at bounding box center [202, 401] width 404 height 227
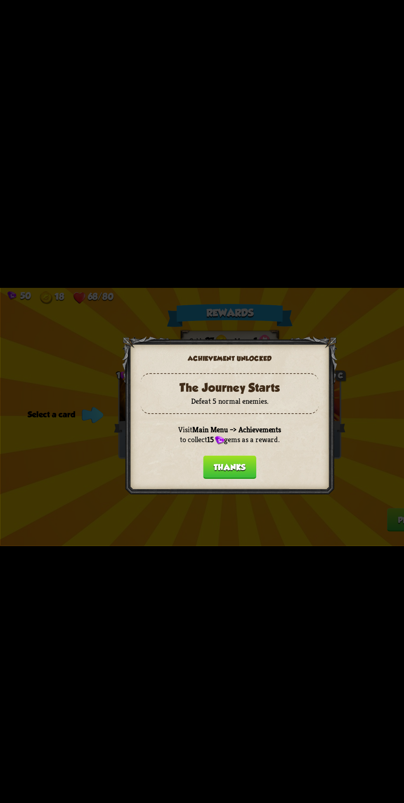
click at [210, 456] on button "Thanks" at bounding box center [202, 446] width 47 height 21
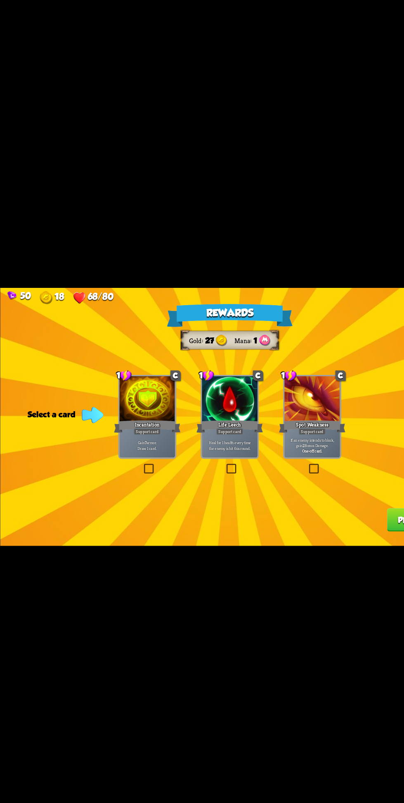
click at [120, 417] on div "Incantation" at bounding box center [129, 409] width 59 height 13
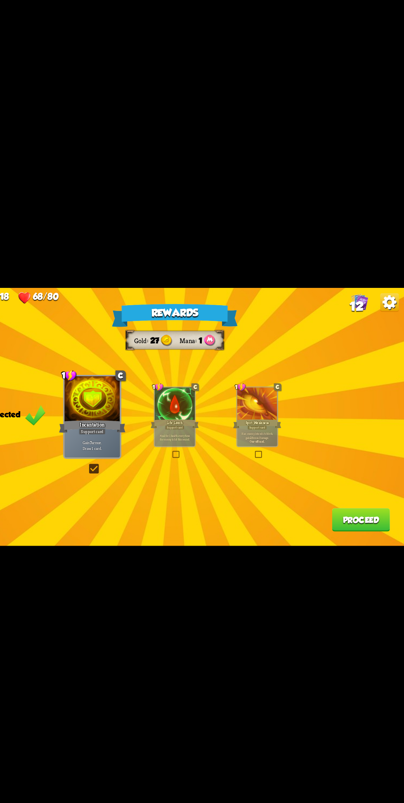
click at [367, 503] on button "Proceed" at bounding box center [365, 492] width 51 height 21
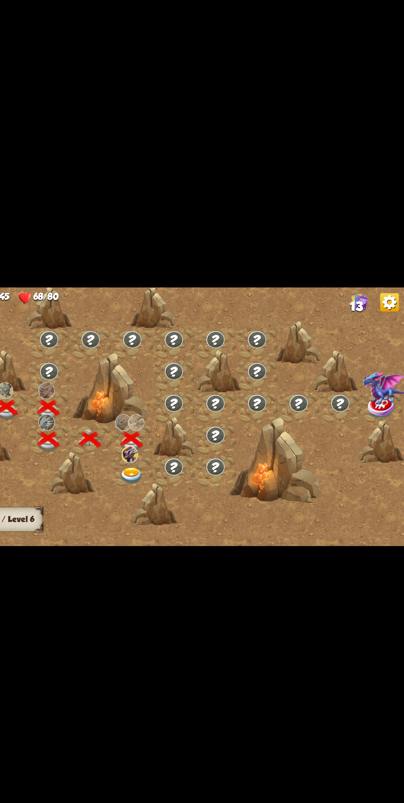
click at [165, 461] on img at bounding box center [164, 453] width 20 height 15
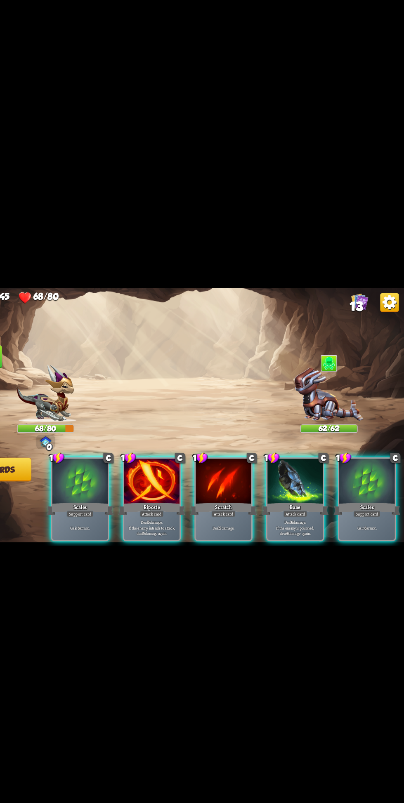
click at [322, 489] on div "Bane" at bounding box center [307, 482] width 59 height 13
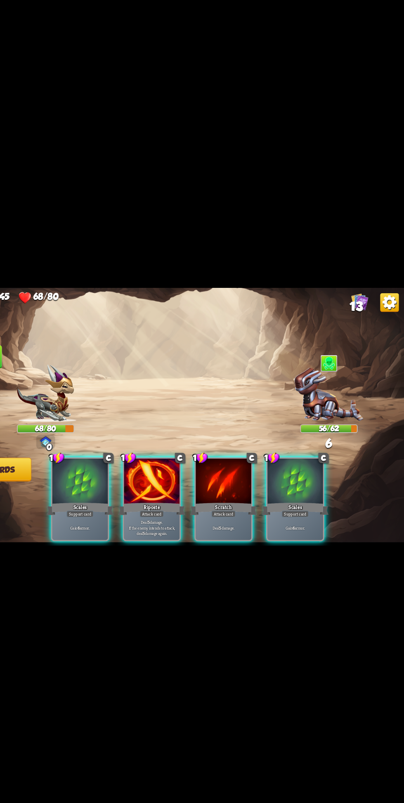
click at [189, 507] on p "Deal 5 damage. If the enemy intends to attack, deal 5 damage again." at bounding box center [181, 499] width 46 height 14
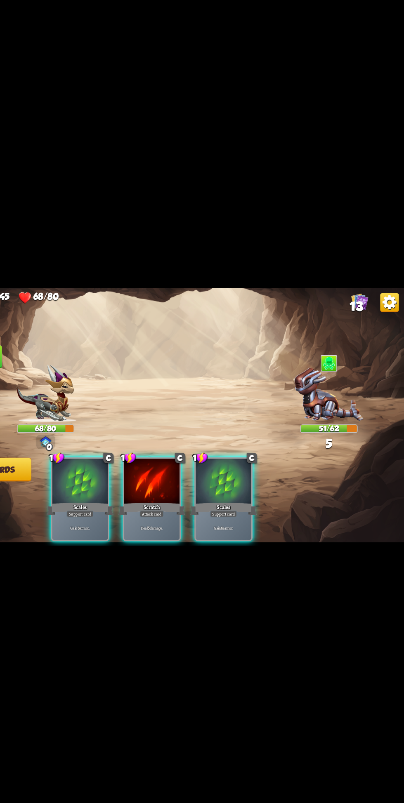
click at [255, 510] on div "Gain 6 armor." at bounding box center [244, 499] width 49 height 21
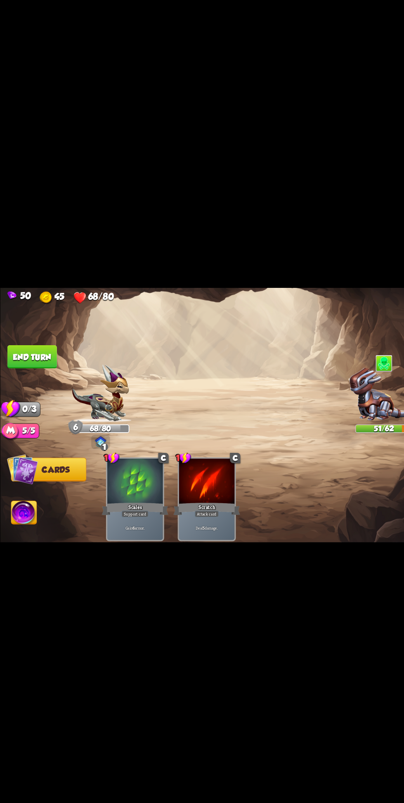
click at [36, 359] on button "End turn" at bounding box center [28, 349] width 44 height 21
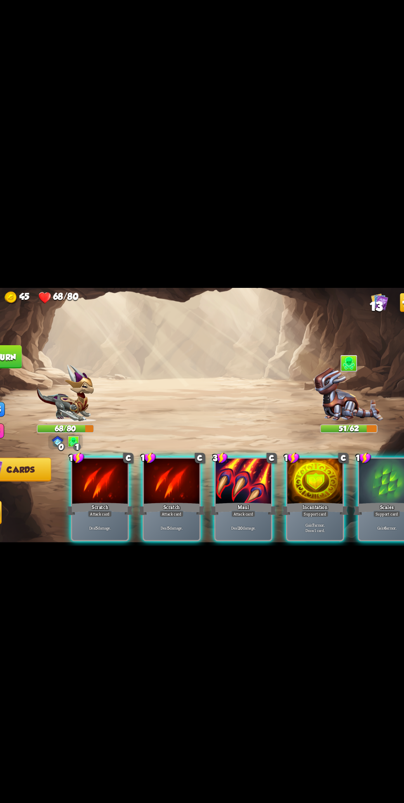
click at [246, 502] on p "Deal 20 damage." at bounding box center [245, 499] width 46 height 5
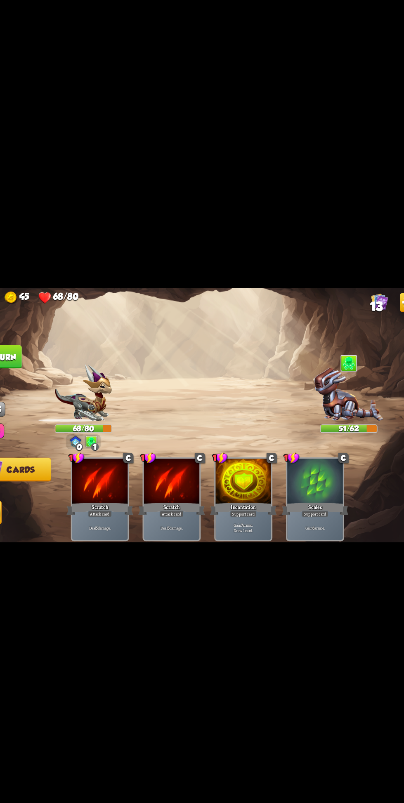
click at [335, 406] on img at bounding box center [337, 383] width 61 height 48
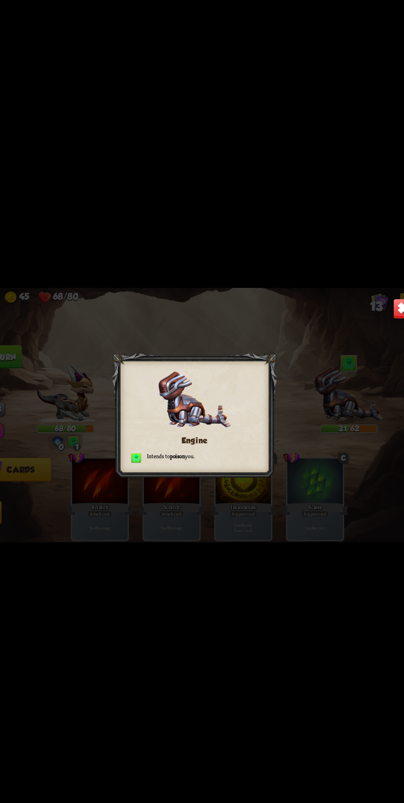
click at [251, 446] on div at bounding box center [202, 401] width 145 height 113
click at [275, 576] on div "50 45 68/80 13 Engine Intends to poison you. Select an enemy to attack... You d…" at bounding box center [202, 401] width 404 height 803
click at [252, 594] on div "50 45 68/80 13 Engine Intends to poison you. Select an enemy to attack... You d…" at bounding box center [202, 401] width 404 height 803
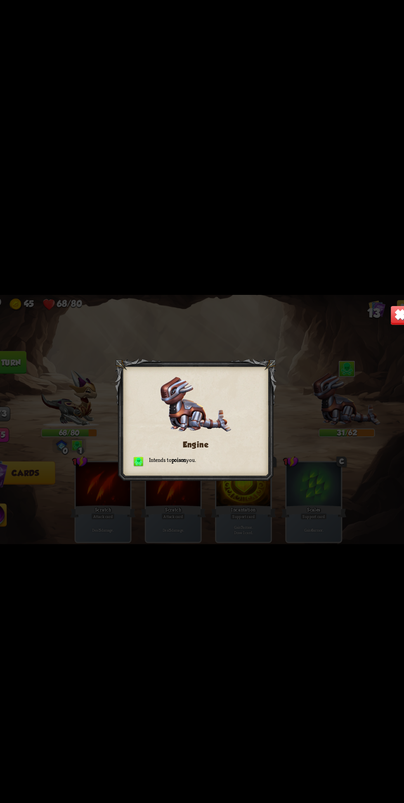
click at [267, 413] on div at bounding box center [202, 401] width 145 height 113
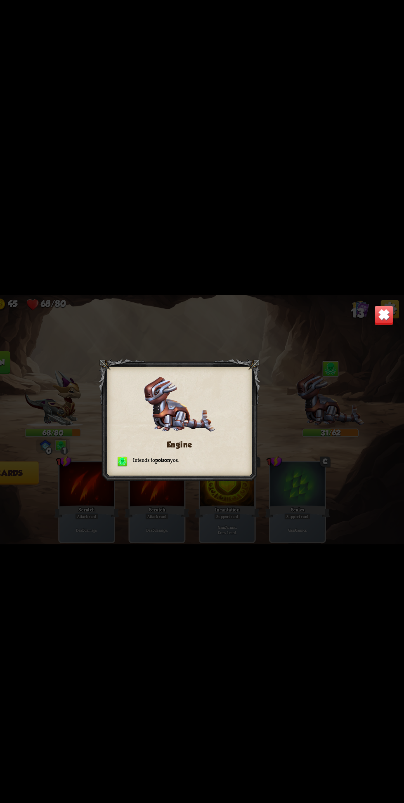
click at [387, 315] on img at bounding box center [386, 306] width 18 height 18
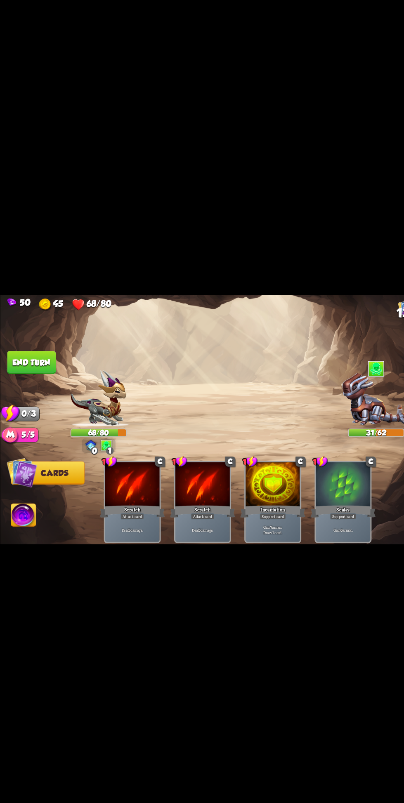
click at [39, 359] on button "End turn" at bounding box center [28, 349] width 44 height 21
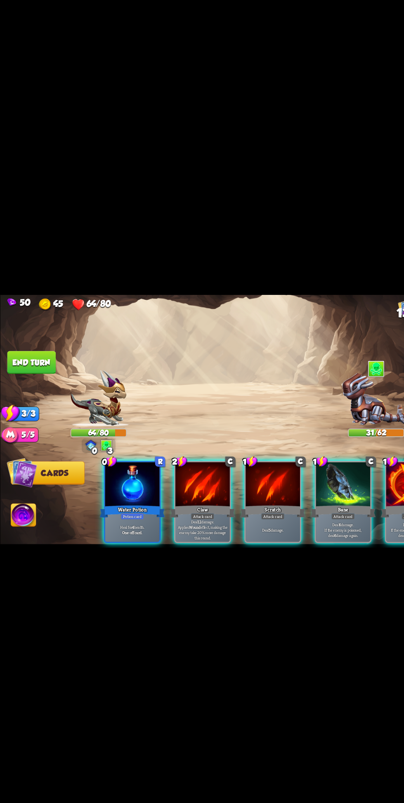
click at [114, 490] on div "Potion card" at bounding box center [118, 487] width 21 height 6
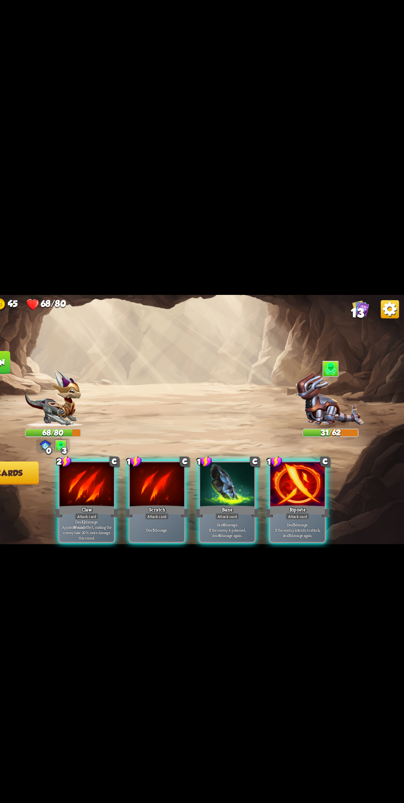
click at [129, 509] on p "Deal 12 damage. Applies Wound effect, making the enemy take 20% more damage thi…" at bounding box center [118, 499] width 46 height 19
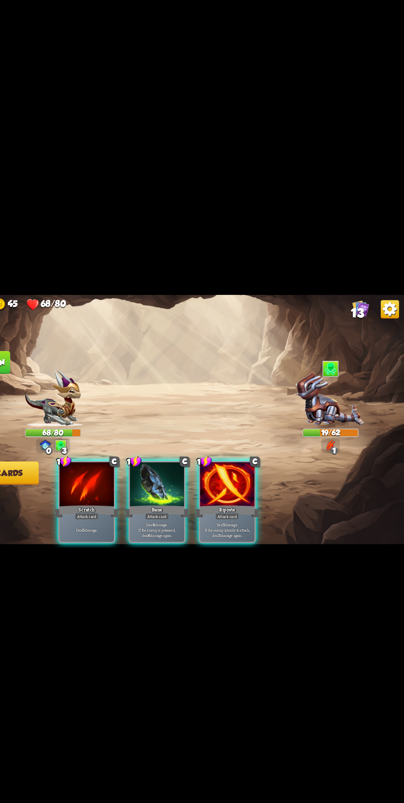
click at [118, 502] on p "Deal 5 damage." at bounding box center [118, 499] width 46 height 5
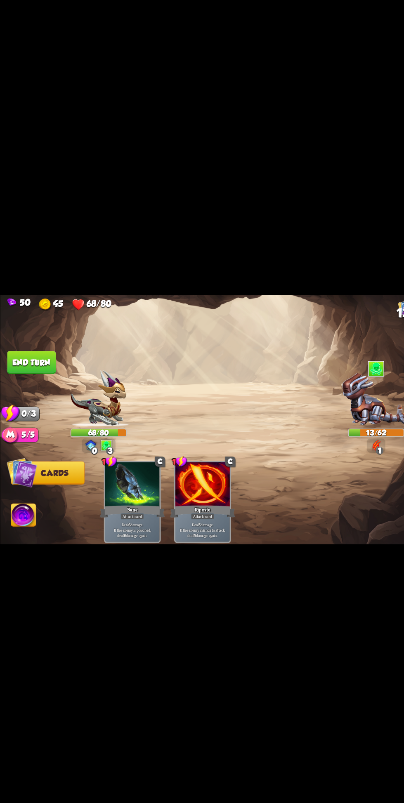
click at [48, 359] on button "End turn" at bounding box center [28, 349] width 44 height 21
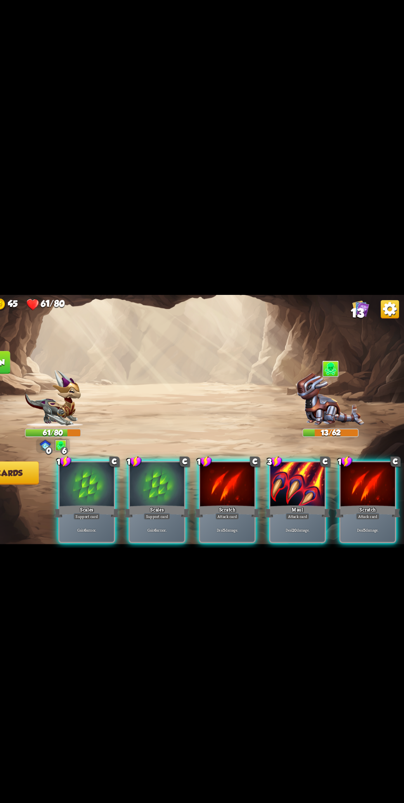
click at [303, 489] on div "Maul" at bounding box center [307, 482] width 59 height 13
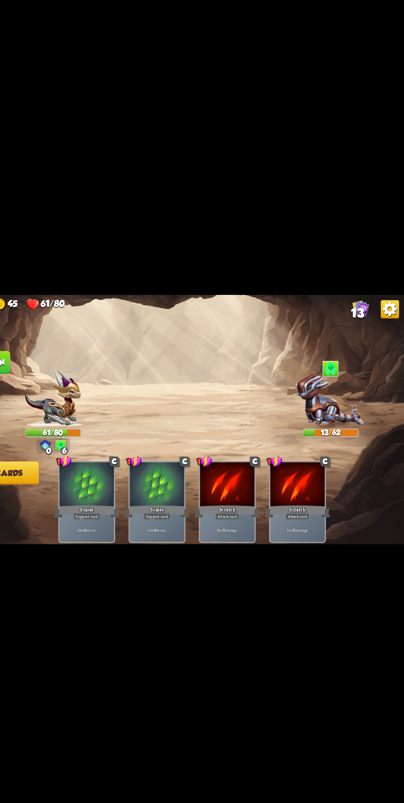
click at [328, 406] on img at bounding box center [337, 383] width 61 height 48
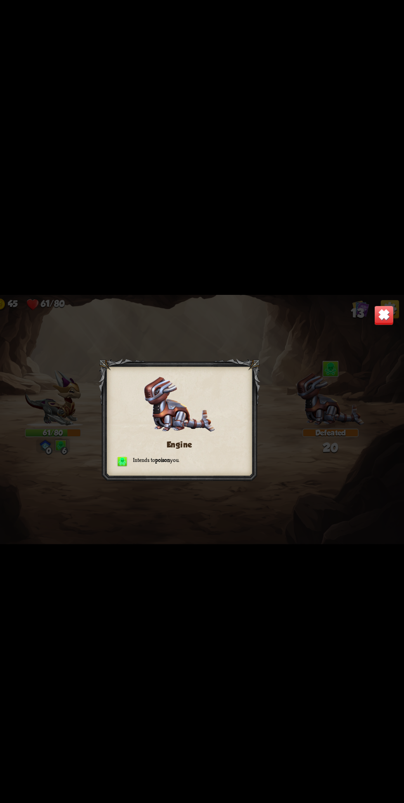
click at [295, 617] on div "50 45 61/80 13 Engine Intends to poison you. Select an enemy to attack... You d…" at bounding box center [202, 401] width 404 height 803
click at [389, 315] on img at bounding box center [386, 306] width 18 height 18
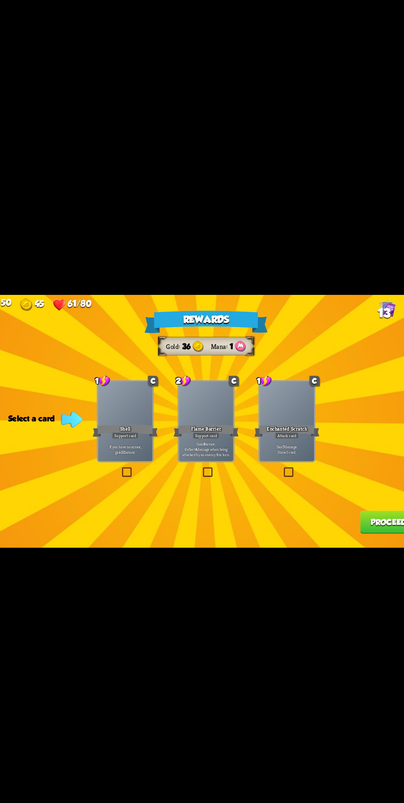
click at [211, 434] on p "Gain 8 armor. Reflect 4 damage when being attacked by an enemy this turn." at bounding box center [202, 427] width 46 height 14
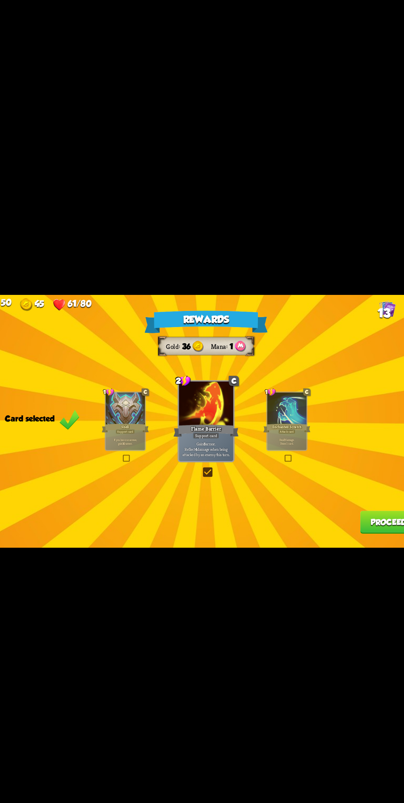
click at [356, 503] on button "Proceed" at bounding box center [365, 492] width 51 height 21
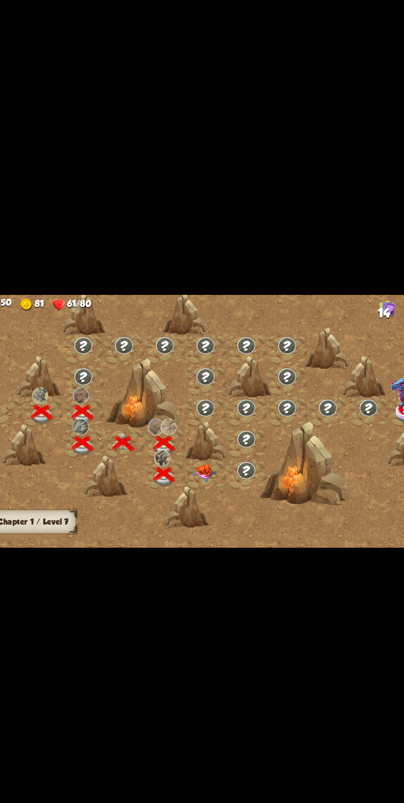
click at [205, 456] on img at bounding box center [201, 448] width 20 height 16
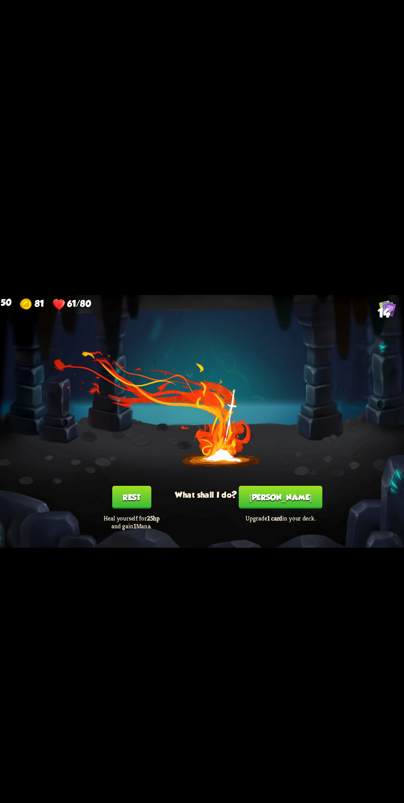
click at [275, 480] on button "Smith" at bounding box center [268, 470] width 75 height 21
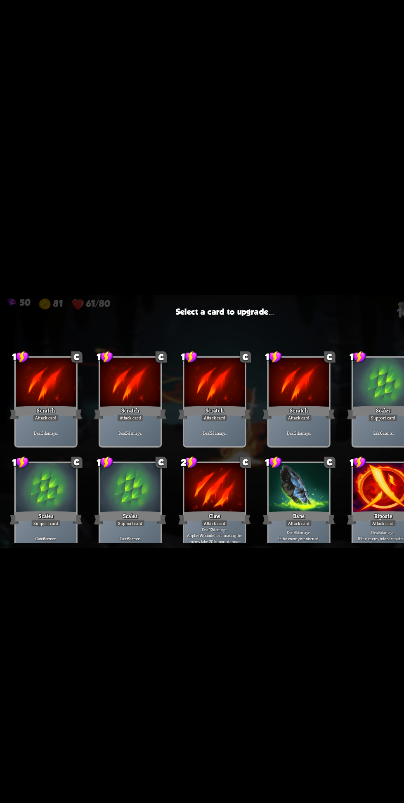
click at [118, 402] on div "Attack card" at bounding box center [117, 398] width 24 height 7
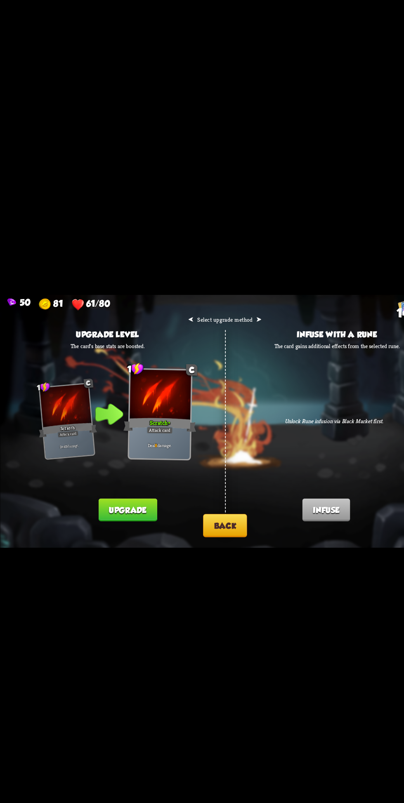
click at [211, 505] on button "Back" at bounding box center [202, 495] width 40 height 21
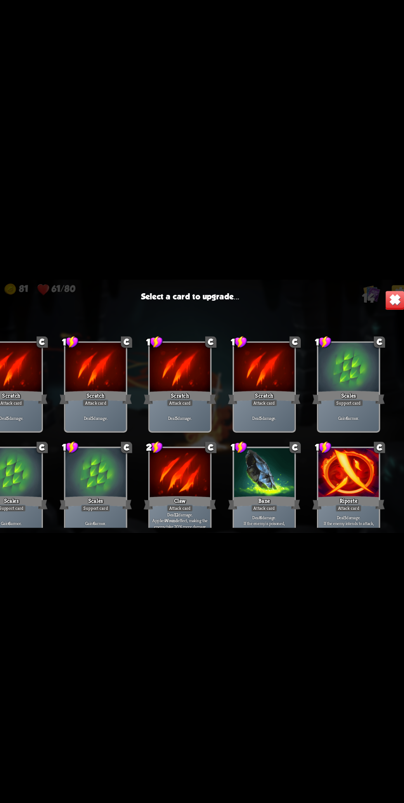
click at [350, 424] on div "Gain 6 armor." at bounding box center [344, 413] width 54 height 24
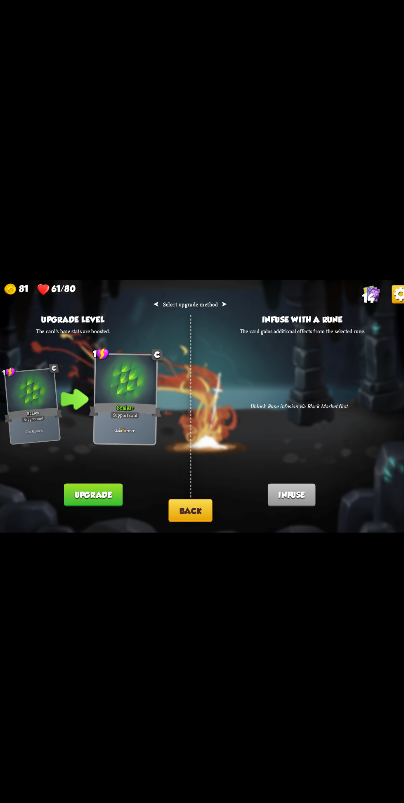
click at [210, 505] on button "Back" at bounding box center [202, 495] width 40 height 21
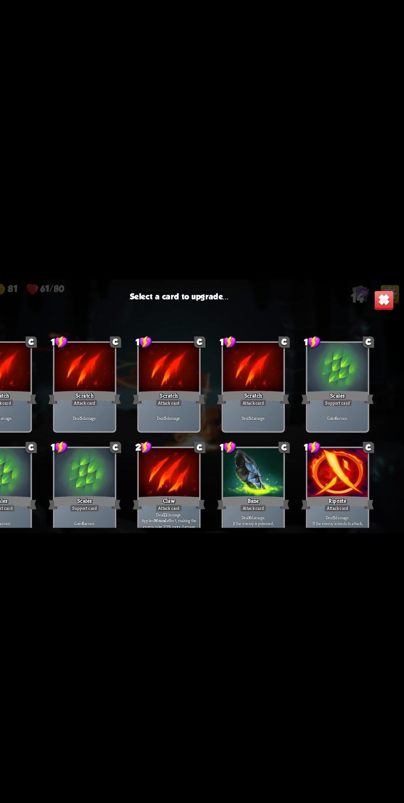
click at [348, 424] on div "Gain 6 armor." at bounding box center [344, 413] width 54 height 24
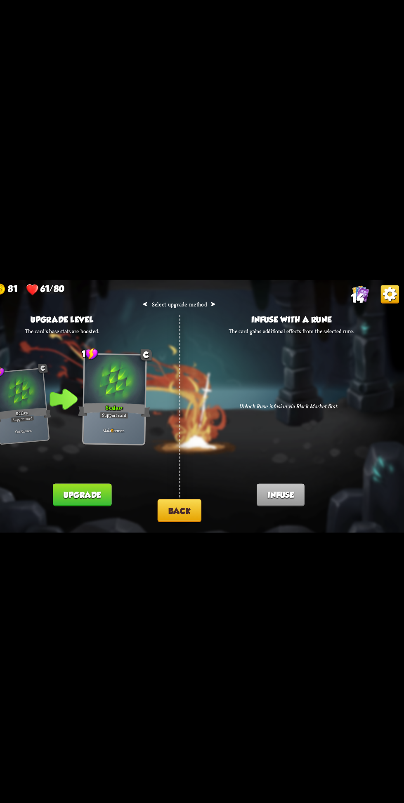
click at [126, 492] on button "Upgrade" at bounding box center [114, 481] width 52 height 21
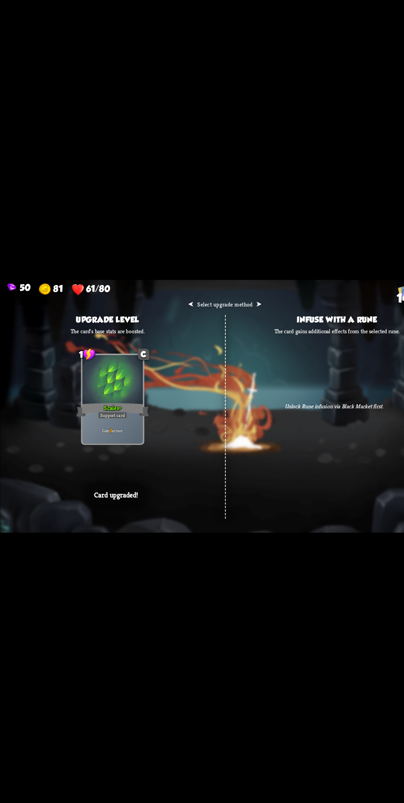
click at [162, 512] on div "⮜ Select upgrade method ⮞ Upgrade level The card's base stats are boosted. 1 C …" at bounding box center [202, 401] width 404 height 227
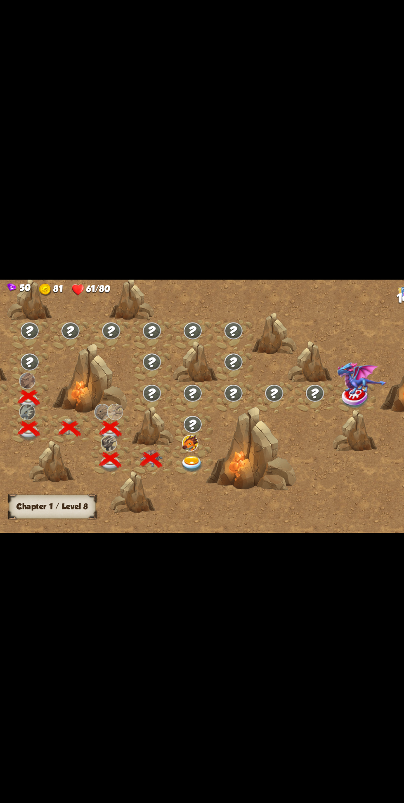
scroll to position [0, 104]
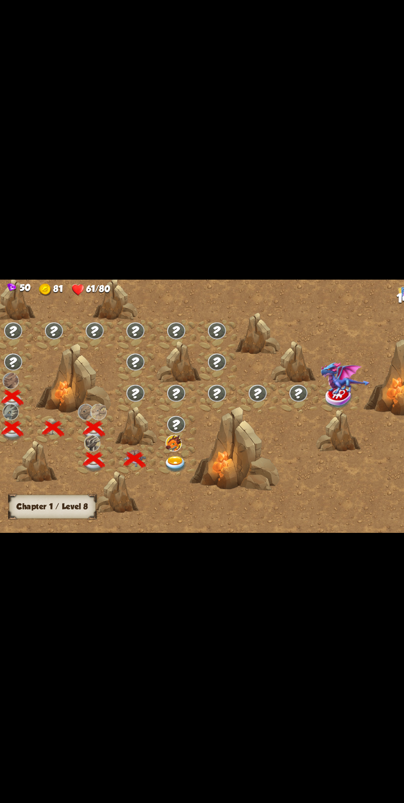
click at [155, 461] on img at bounding box center [157, 453] width 20 height 15
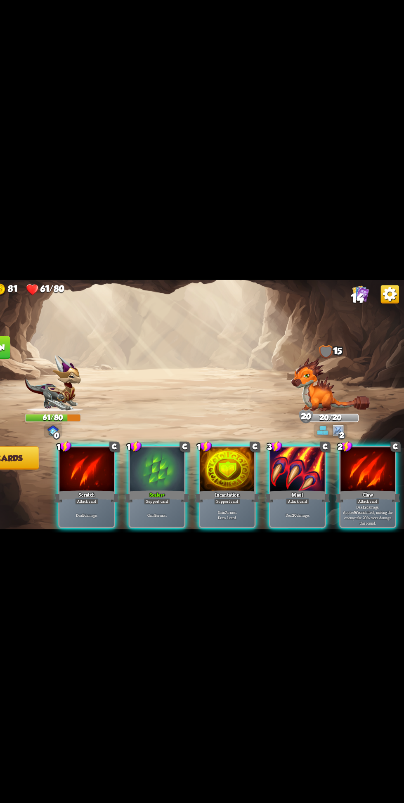
click at [314, 510] on div "Deal 20 damage." at bounding box center [307, 499] width 49 height 21
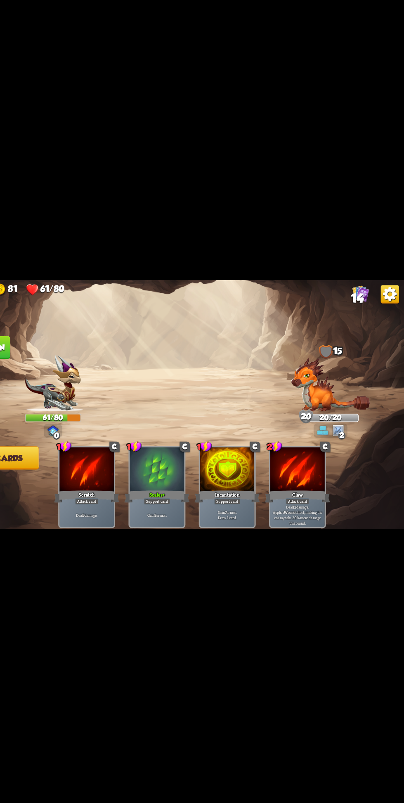
click at [332, 406] on img at bounding box center [337, 382] width 71 height 48
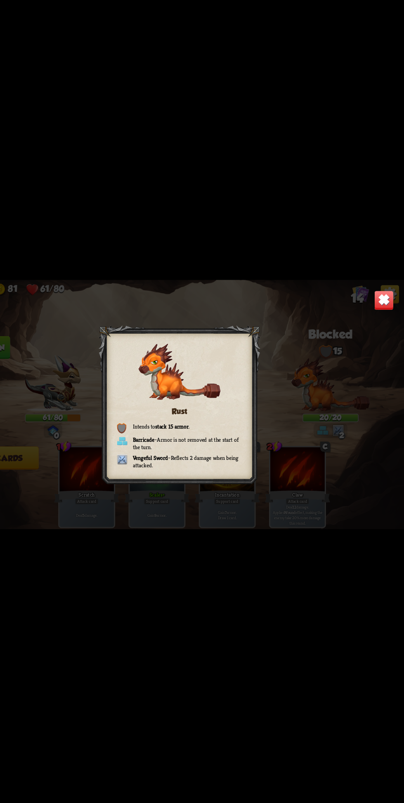
click at [318, 584] on div "50 81 61/80 14 Rust Intends to stack 15 armor . Barricade – Armor is not remove…" at bounding box center [202, 401] width 404 height 803
click at [383, 315] on img at bounding box center [386, 306] width 18 height 18
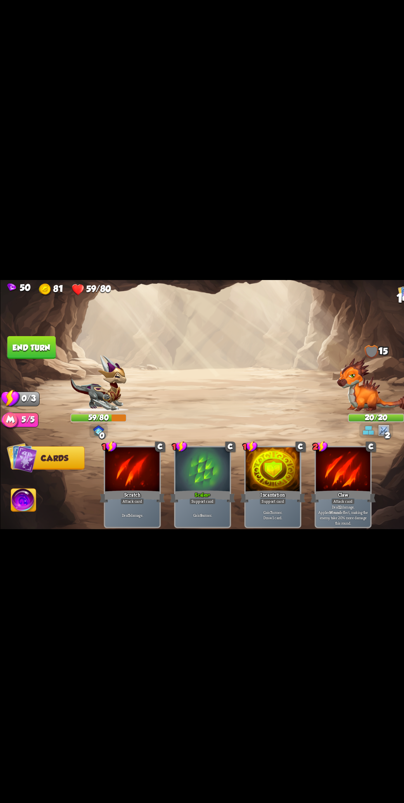
click at [47, 359] on button "End turn" at bounding box center [28, 349] width 44 height 21
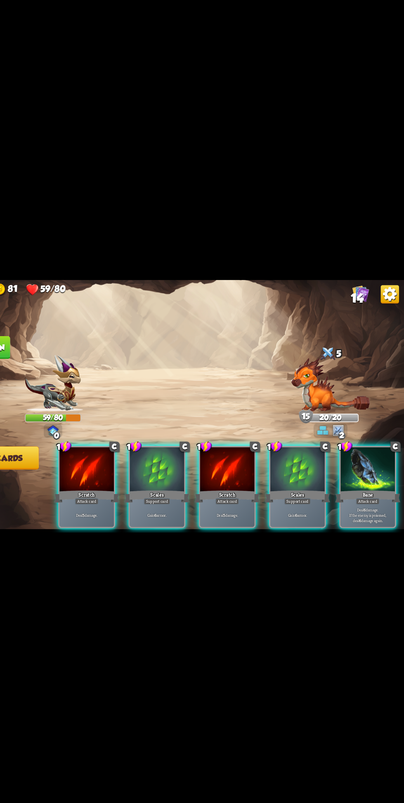
click at [116, 510] on div "Deal 5 damage." at bounding box center [118, 499] width 49 height 21
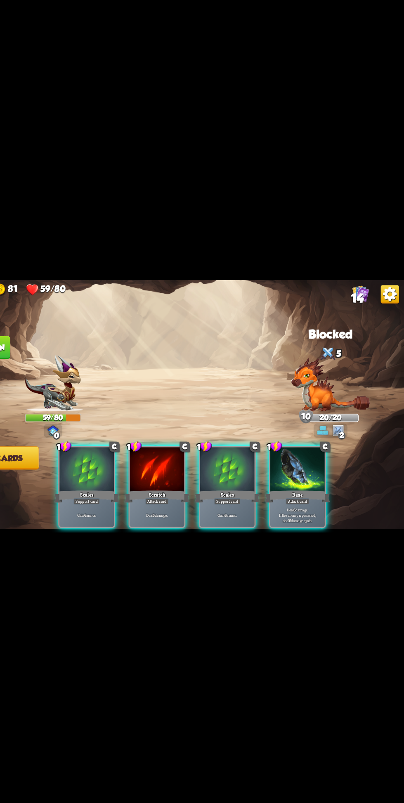
click at [120, 502] on p "Gain 6 armor." at bounding box center [118, 499] width 46 height 5
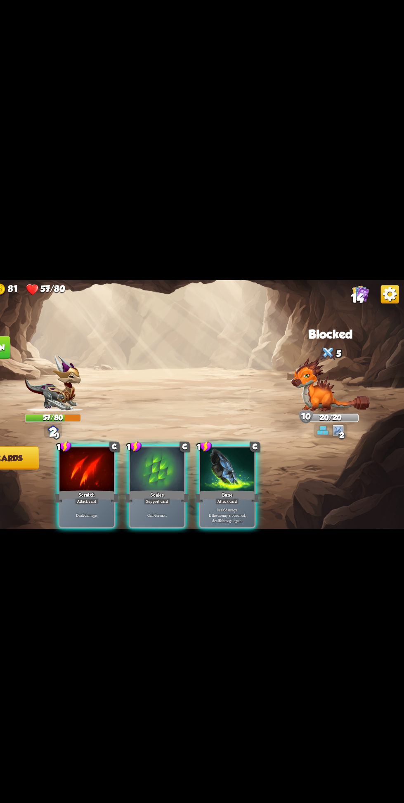
click at [258, 507] on p "Deal 6 damage. If the enemy is poisoned, deal 6 damage again." at bounding box center [245, 499] width 46 height 14
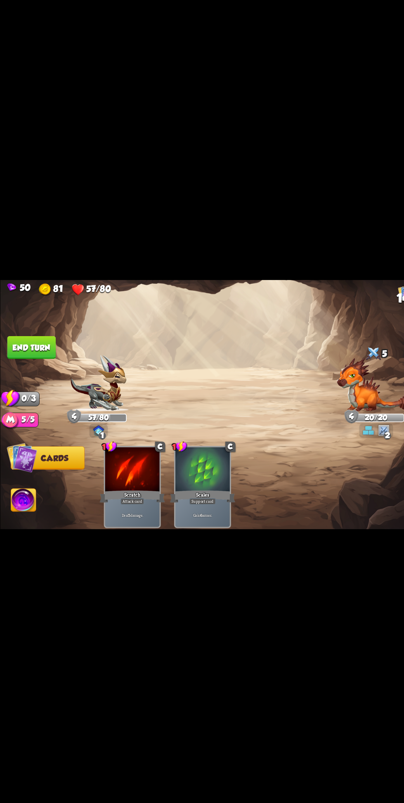
click at [49, 359] on button "End turn" at bounding box center [28, 349] width 44 height 21
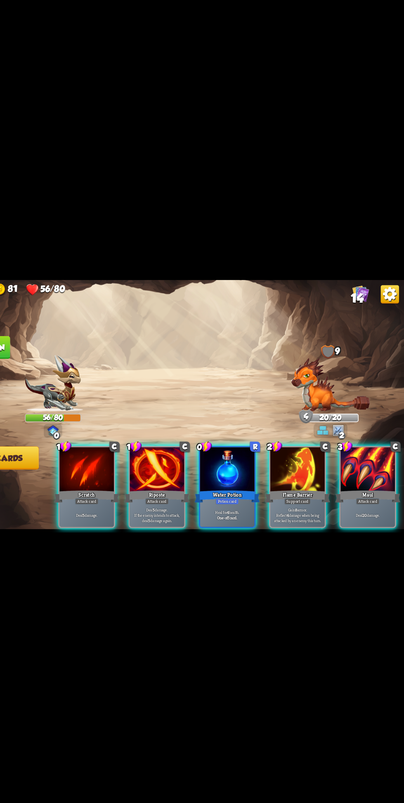
click at [378, 490] on div "Attack card" at bounding box center [371, 487] width 21 height 6
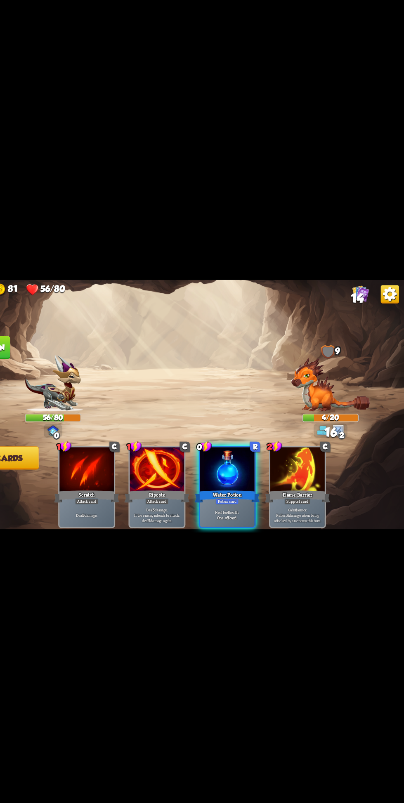
click at [250, 510] on div "Heal for 4 health. One-off card." at bounding box center [244, 499] width 49 height 21
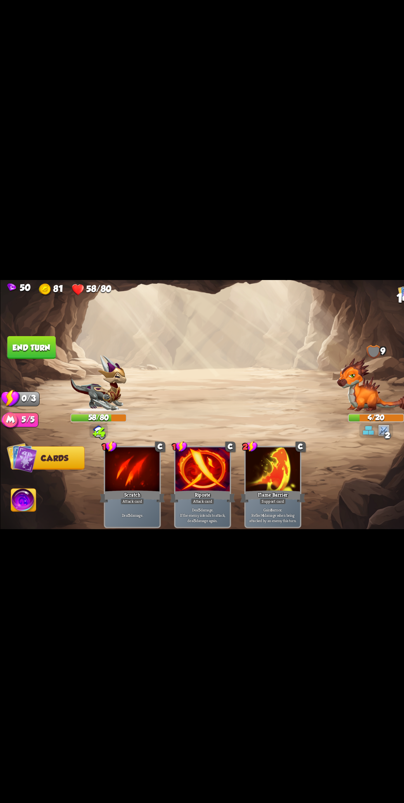
click at [68, 387] on img at bounding box center [88, 381] width 50 height 51
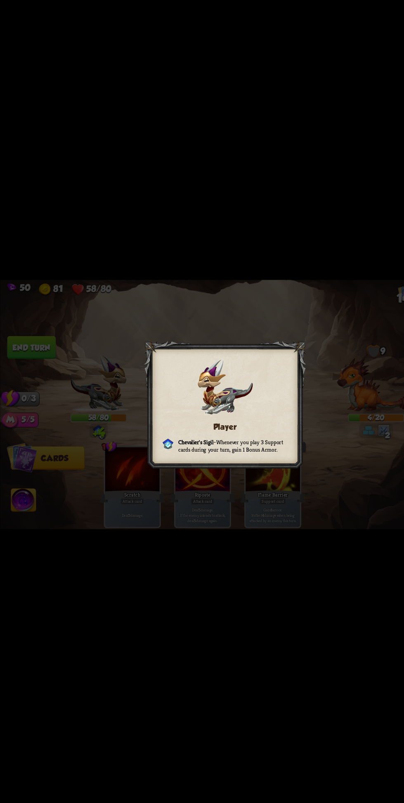
click at [303, 424] on div "Player Chevalier's Sigil – Whenever you play 3 Support cards during your turn, …" at bounding box center [202, 401] width 404 height 227
click at [39, 380] on div "Player Chevalier's Sigil – Whenever you play 3 Support cards during your turn, …" at bounding box center [202, 401] width 404 height 227
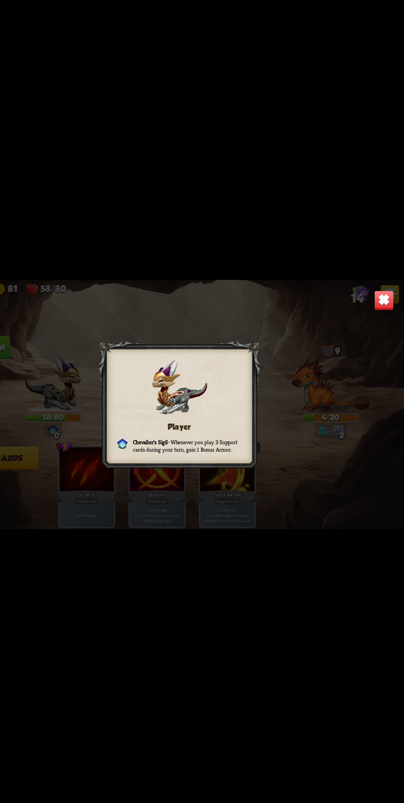
click at [381, 315] on img at bounding box center [386, 306] width 18 height 18
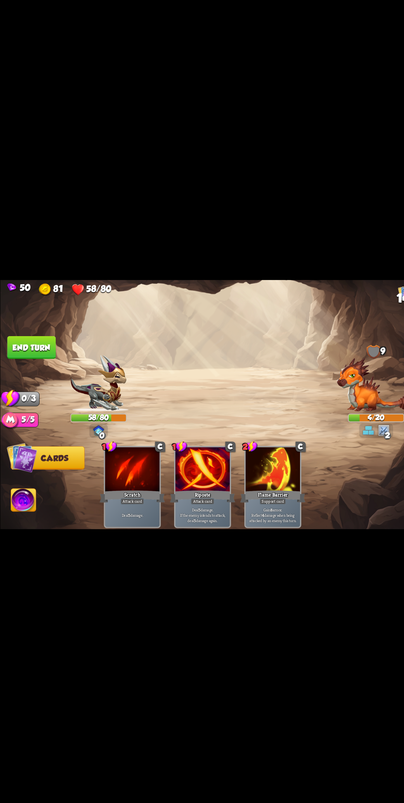
click at [43, 359] on button "End turn" at bounding box center [28, 349] width 44 height 21
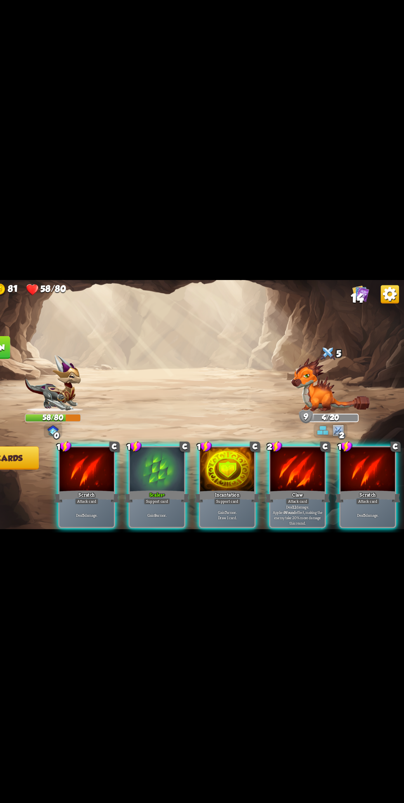
click at [316, 490] on div "Attack card" at bounding box center [307, 487] width 21 height 6
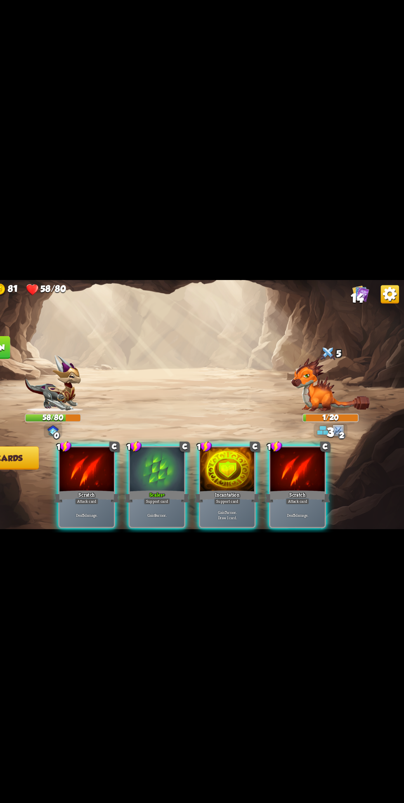
click at [314, 490] on div "Attack card" at bounding box center [307, 487] width 21 height 6
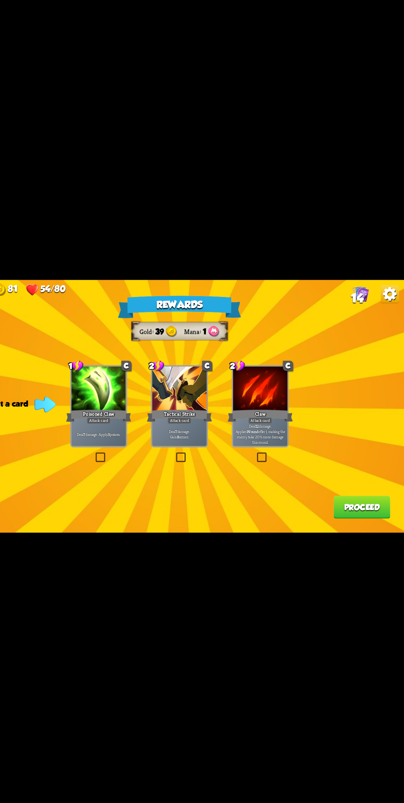
click at [212, 438] on div "Deal 7 damage. Gain 8 armor." at bounding box center [201, 426] width 49 height 21
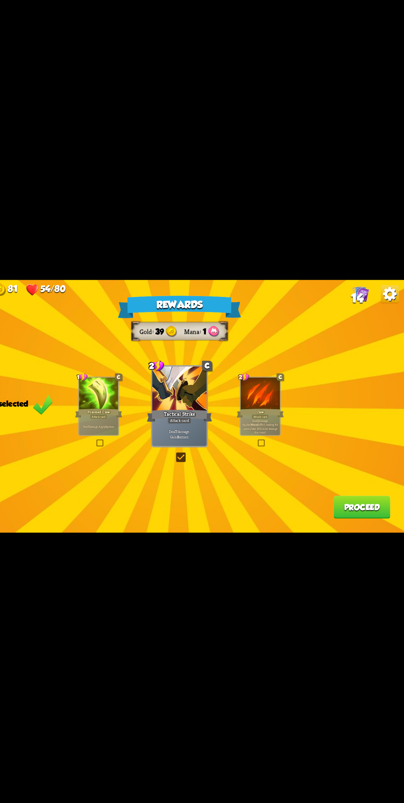
click at [366, 503] on button "Proceed" at bounding box center [365, 492] width 51 height 21
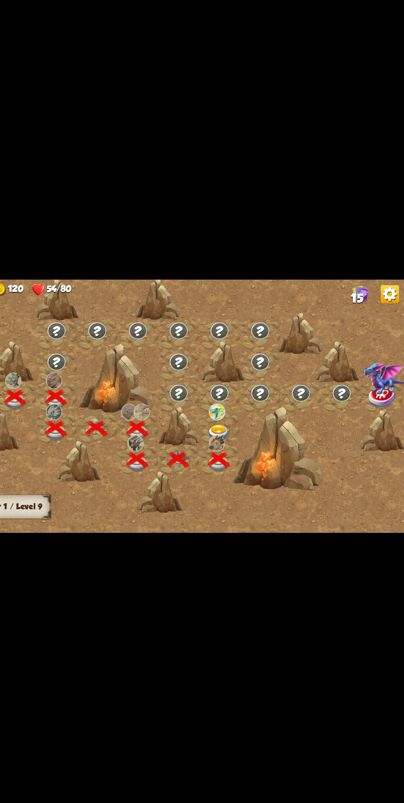
click at [239, 433] on img at bounding box center [237, 425] width 20 height 15
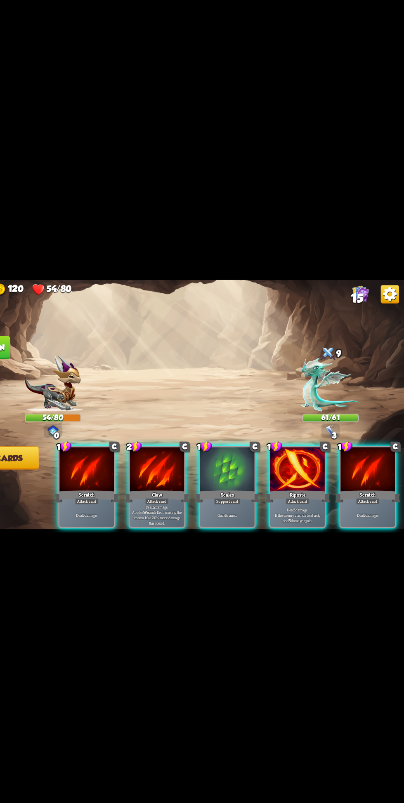
click at [370, 510] on div "Deal 5 damage." at bounding box center [371, 499] width 49 height 21
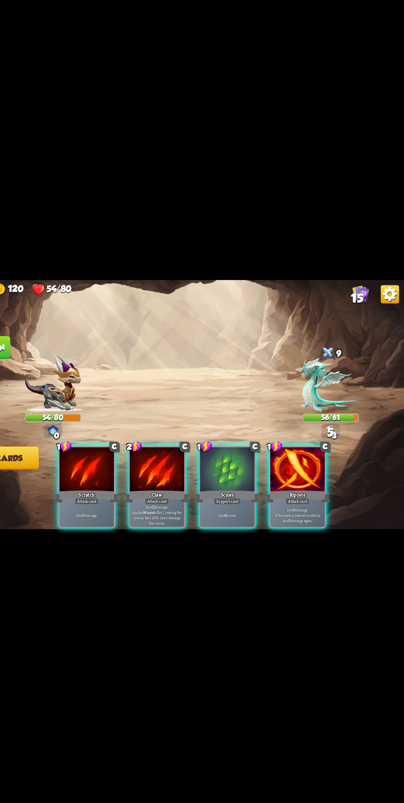
click at [305, 507] on p "Deal 5 damage. If the enemy intends to attack, deal 5 damage again." at bounding box center [308, 499] width 46 height 14
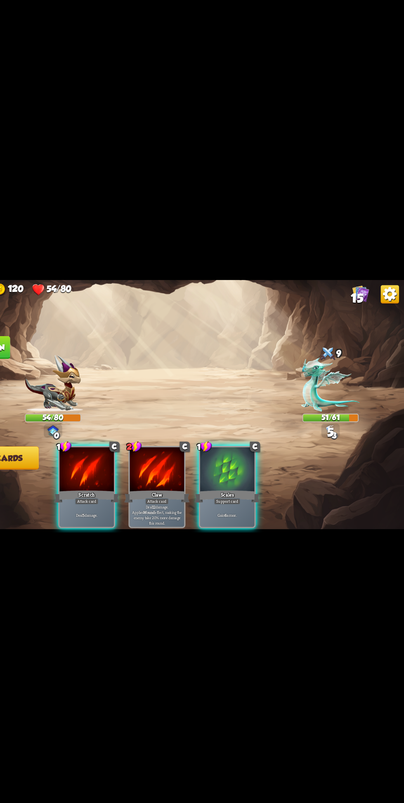
click at [252, 510] on div "Gain 6 armor." at bounding box center [244, 499] width 49 height 21
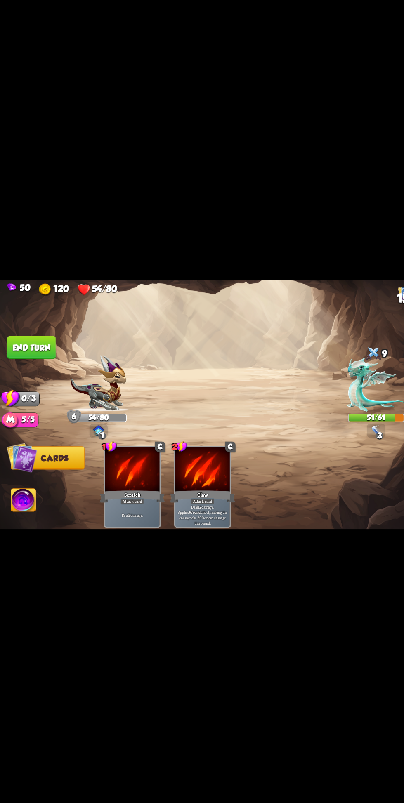
click at [46, 359] on button "End turn" at bounding box center [28, 349] width 44 height 21
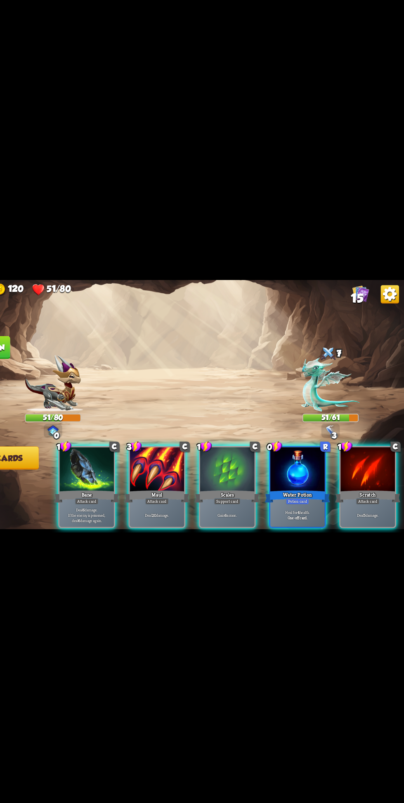
click at [181, 510] on div "Deal 20 damage." at bounding box center [181, 499] width 49 height 21
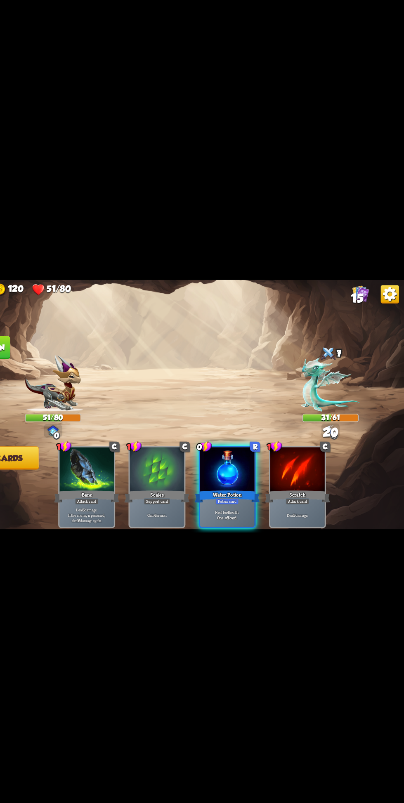
click at [254, 510] on div "Heal for 4 health. One-off card." at bounding box center [244, 499] width 49 height 21
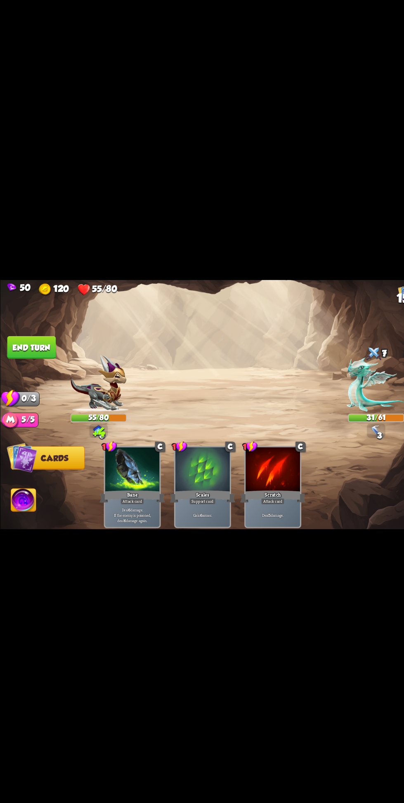
click at [50, 359] on button "End turn" at bounding box center [28, 349] width 44 height 21
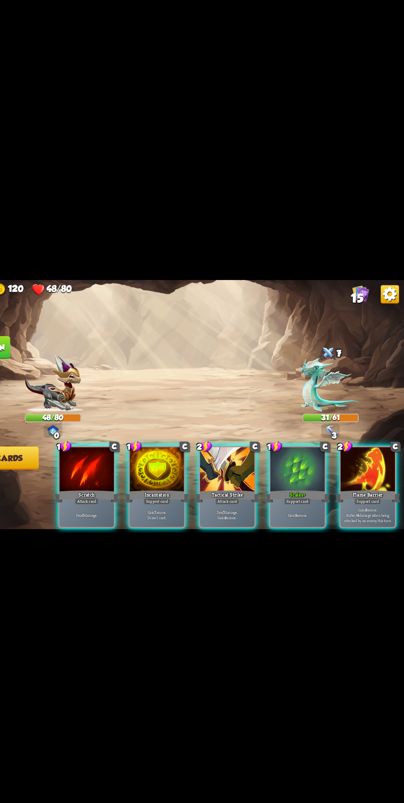
click at [248, 510] on div "Deal 7 damage. Gain 8 armor." at bounding box center [244, 499] width 49 height 21
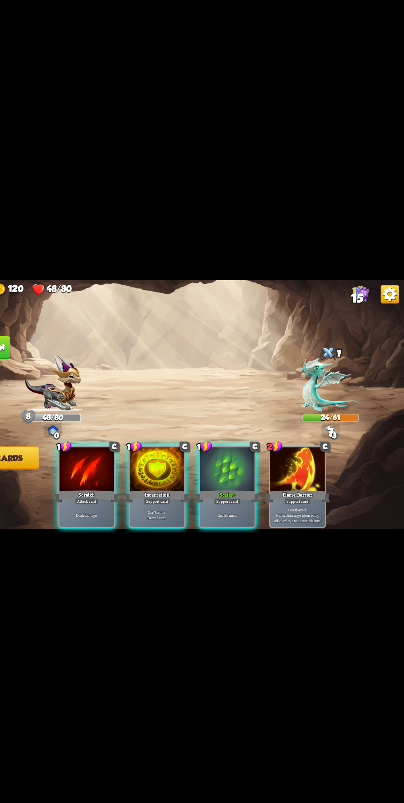
click at [186, 504] on p "Gain 7 armor. Draw 1 card." at bounding box center [181, 499] width 46 height 9
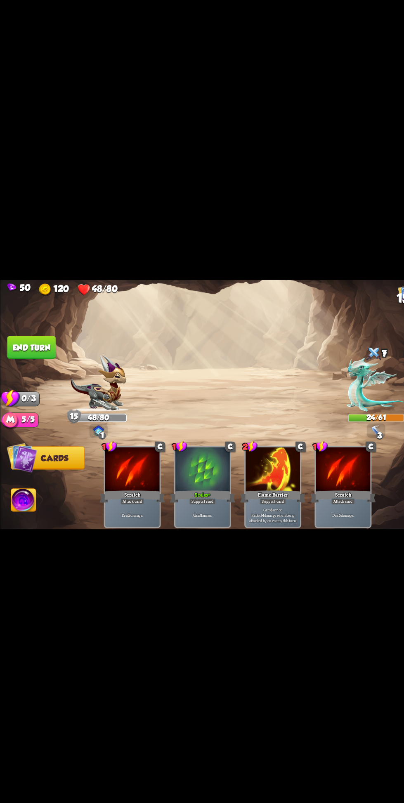
click at [40, 359] on button "End turn" at bounding box center [28, 349] width 44 height 21
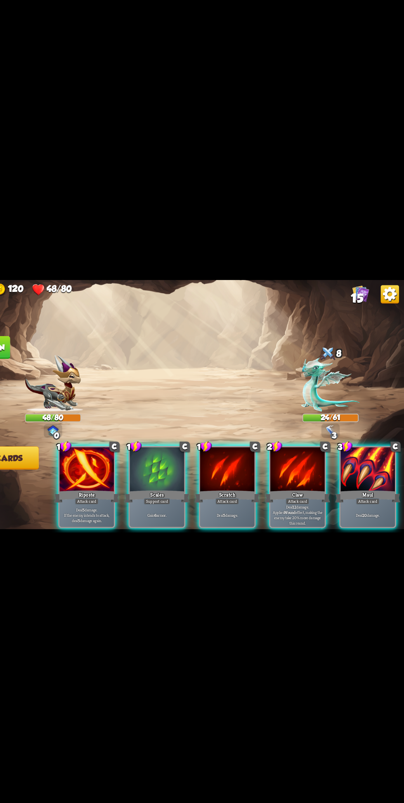
click at [370, 510] on div "Deal 20 damage." at bounding box center [371, 499] width 49 height 21
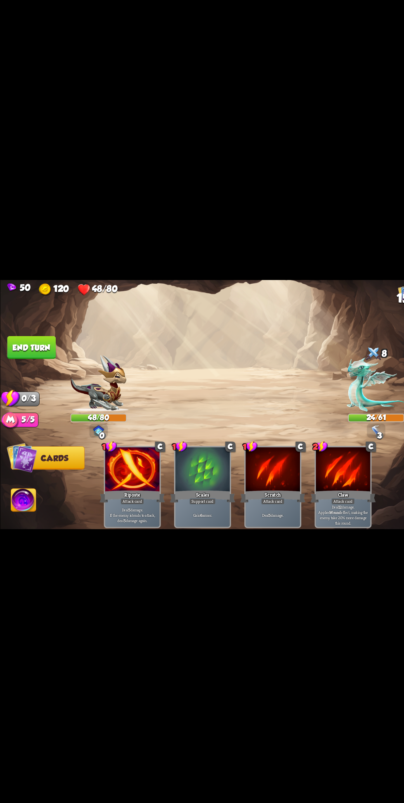
click at [40, 359] on button "End turn" at bounding box center [28, 349] width 44 height 21
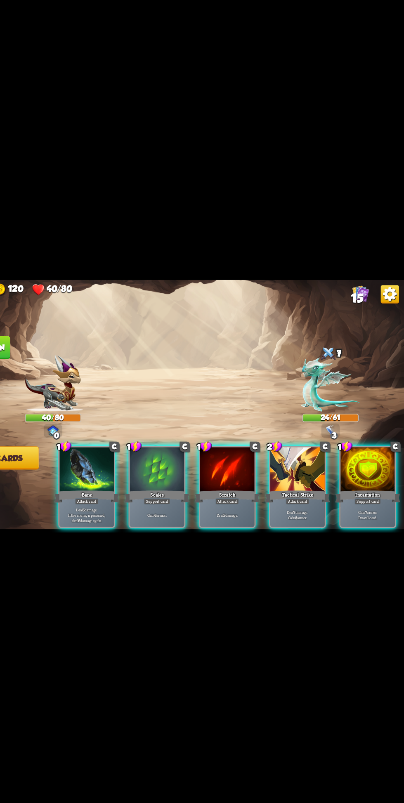
click at [311, 504] on p "Deal 7 damage. Gain 8 armor." at bounding box center [308, 499] width 46 height 9
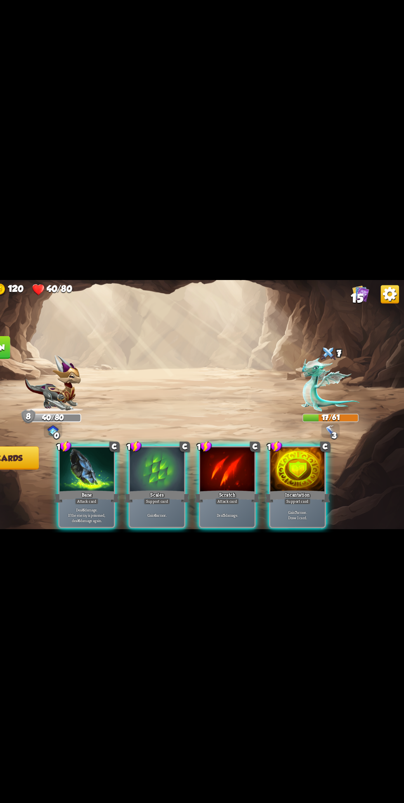
click at [241, 510] on div "Deal 5 damage." at bounding box center [244, 499] width 49 height 21
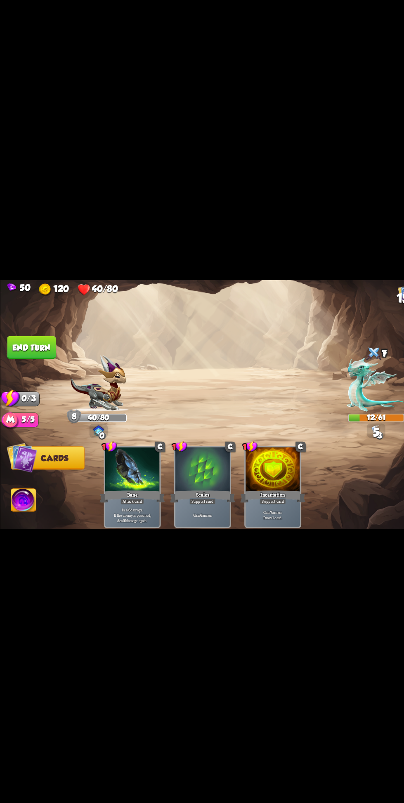
click at [39, 359] on button "End turn" at bounding box center [28, 349] width 44 height 21
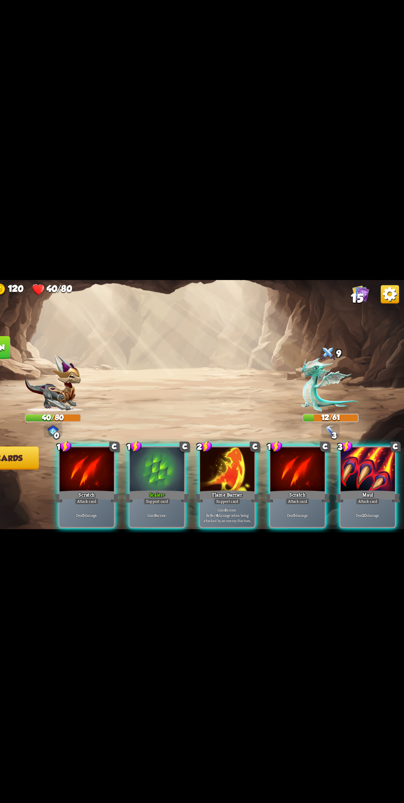
click at [370, 510] on div "Deal 20 damage." at bounding box center [371, 499] width 49 height 21
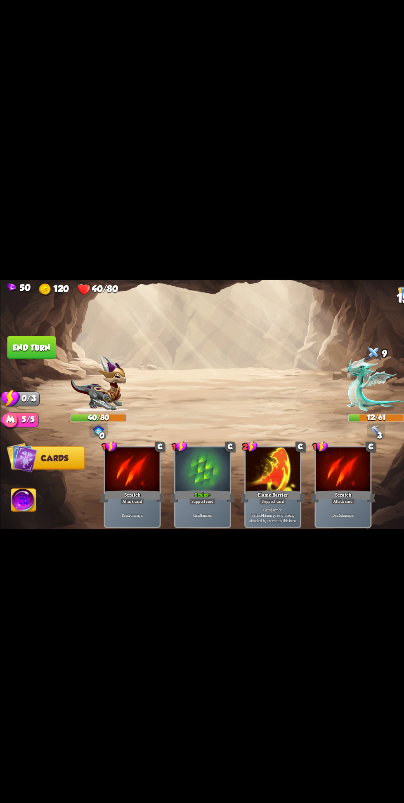
click at [37, 359] on button "End turn" at bounding box center [28, 349] width 44 height 21
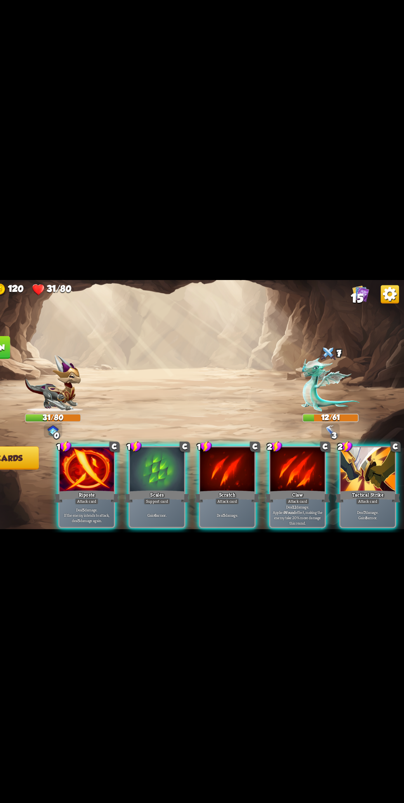
click at [379, 510] on div "Deal 7 damage. Gain 8 armor." at bounding box center [371, 499] width 49 height 21
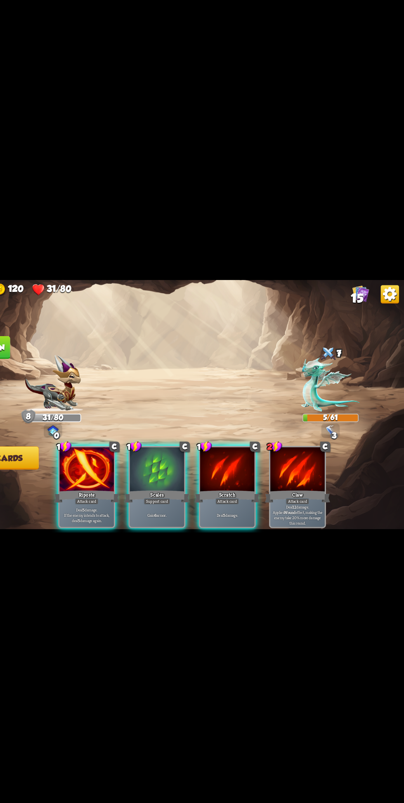
click at [242, 510] on div "Deal 5 damage." at bounding box center [244, 499] width 49 height 21
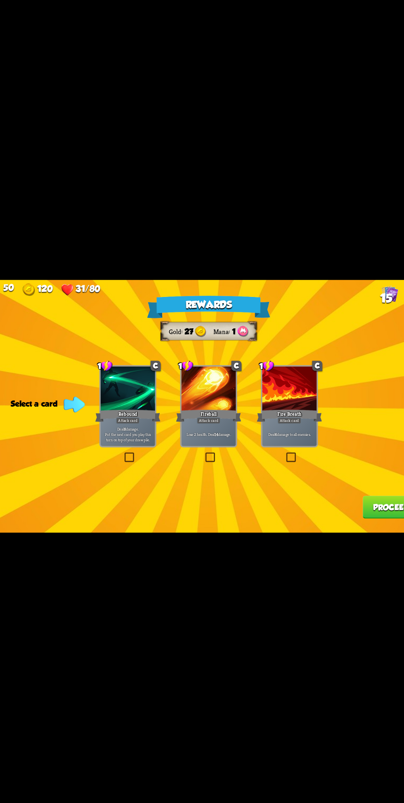
click at [198, 444] on label at bounding box center [198, 444] width 0 height 0
click at [0, 0] on input "checkbox" at bounding box center [0, 0] width 0 height 0
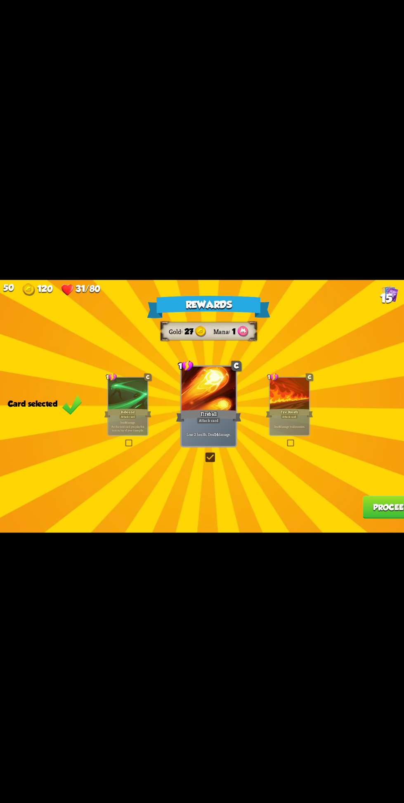
click at [350, 503] on button "Proceed" at bounding box center [365, 492] width 51 height 21
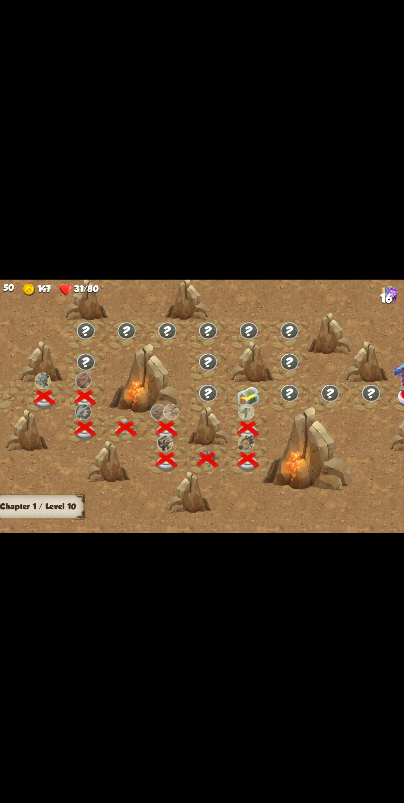
click at [236, 403] on img at bounding box center [237, 393] width 20 height 19
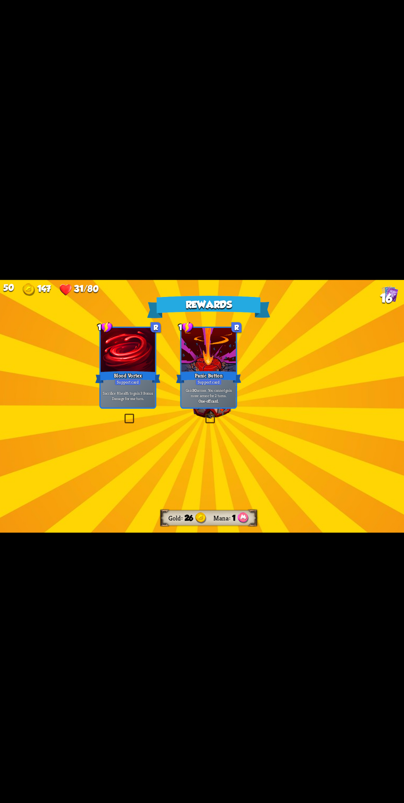
click at [295, 515] on div "Rewards Gold 26 Mana 1 Select a card 1 R Blood Vortex Support card Sacrifice 8 …" at bounding box center [202, 401] width 404 height 227
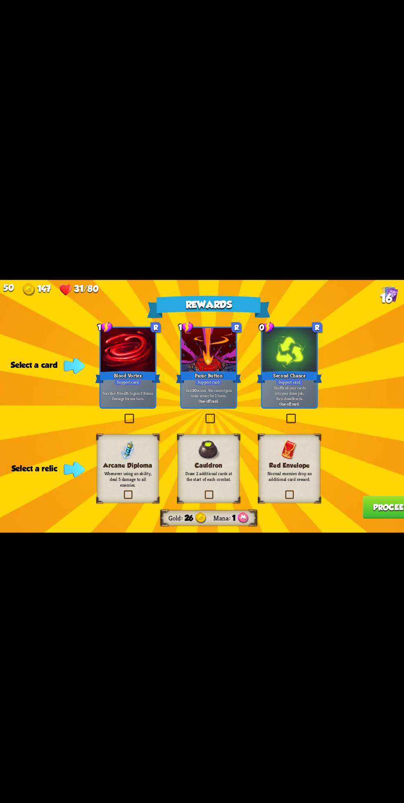
click at [138, 403] on div "Sacrifice 8 health to gain 3 Bonus Damage for one turn." at bounding box center [129, 391] width 49 height 21
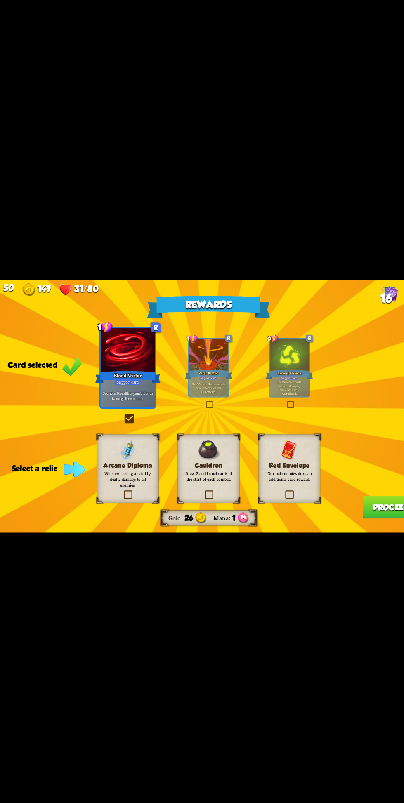
click at [270, 478] on label at bounding box center [270, 478] width 0 height 0
click at [0, 0] on input "checkbox" at bounding box center [0, 0] width 0 height 0
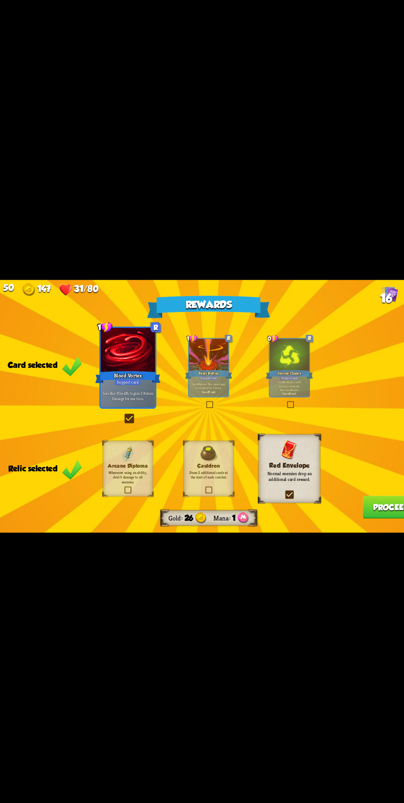
click at [351, 503] on button "Proceed" at bounding box center [365, 492] width 51 height 21
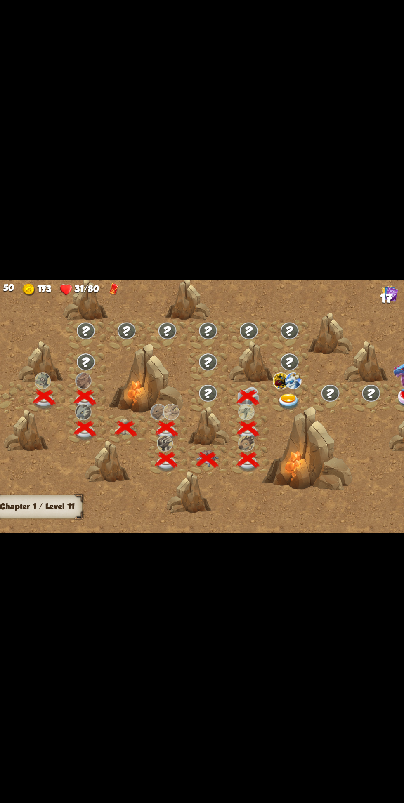
scroll to position [0, 125]
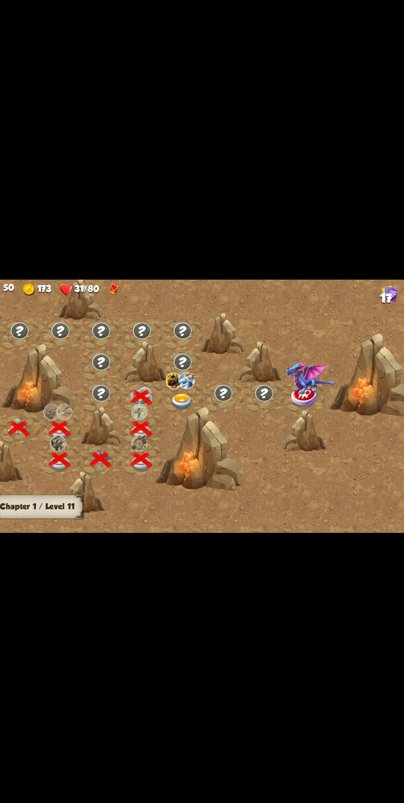
click at [183, 405] on img at bounding box center [178, 397] width 20 height 15
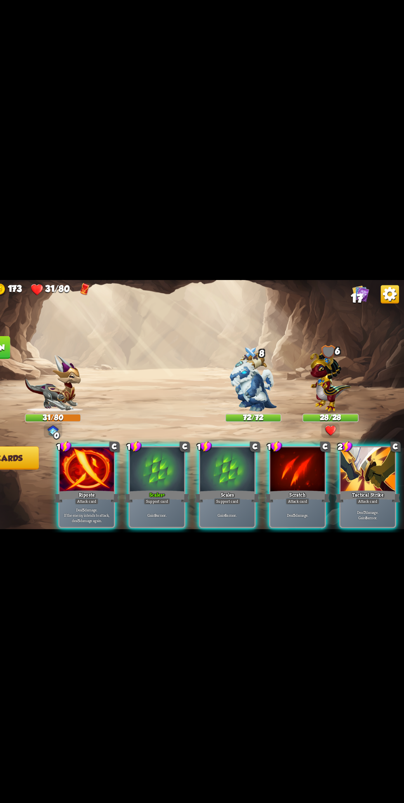
click at [373, 510] on div "Deal 7 damage. Gain 8 armor." at bounding box center [371, 499] width 49 height 21
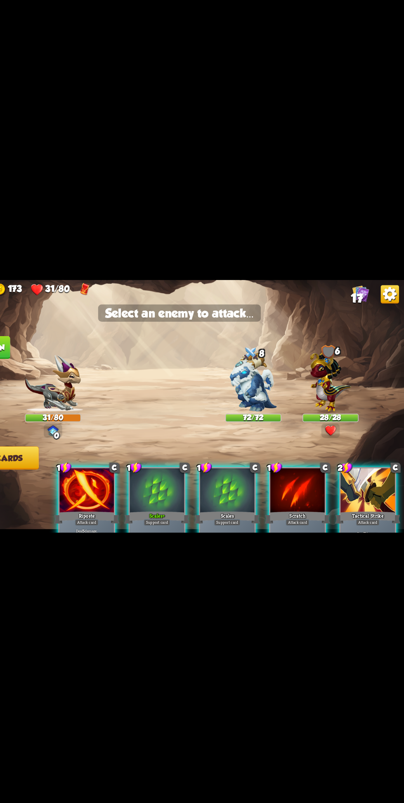
click at [268, 406] on img at bounding box center [268, 379] width 42 height 53
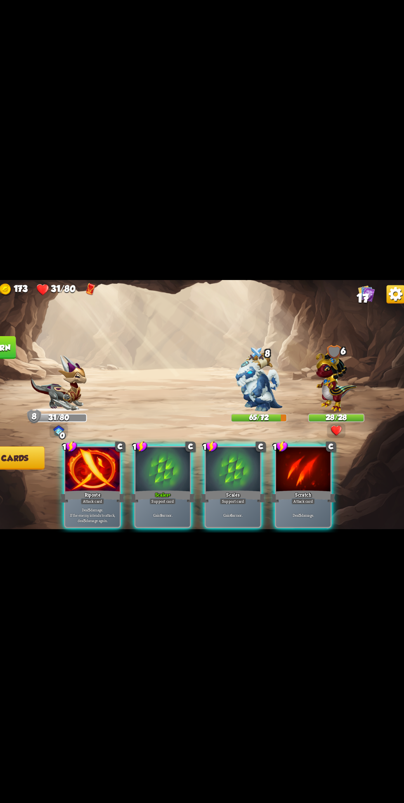
click at [110, 507] on p "Deal 5 damage. If the enemy intends to attack, deal 5 damage again." at bounding box center [118, 499] width 46 height 14
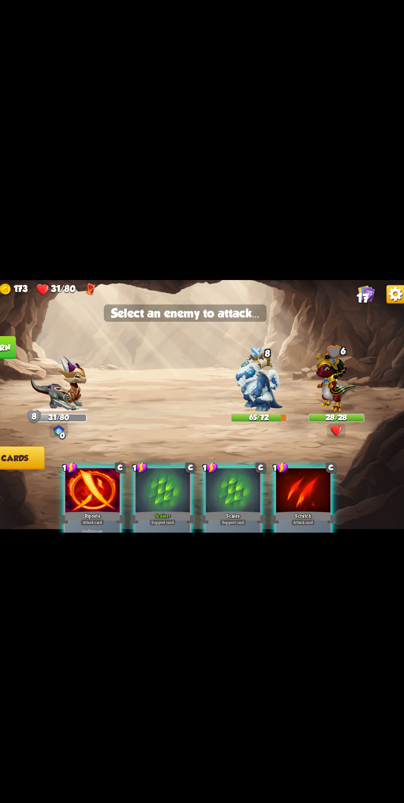
click at [269, 406] on img at bounding box center [268, 379] width 42 height 53
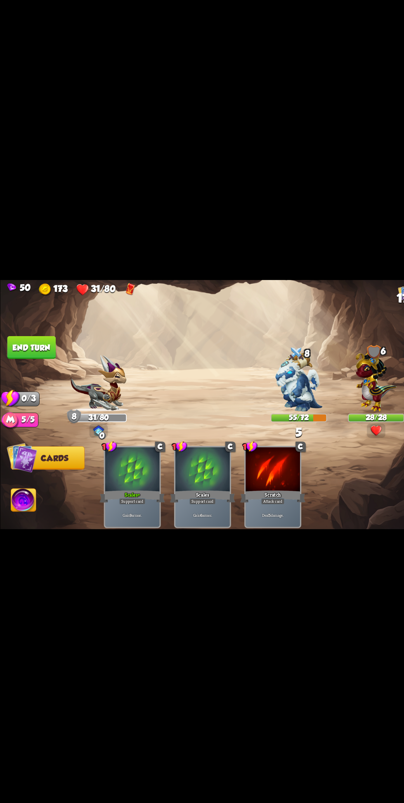
click at [23, 498] on img at bounding box center [21, 487] width 22 height 23
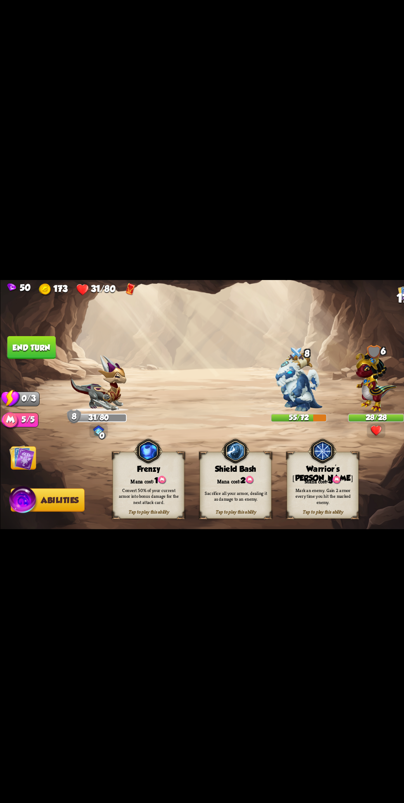
click at [303, 491] on div "Mark an enemy. Gain 2 armor every time you hit the marked enemy." at bounding box center [290, 482] width 58 height 16
click at [266, 406] on img at bounding box center [268, 379] width 42 height 53
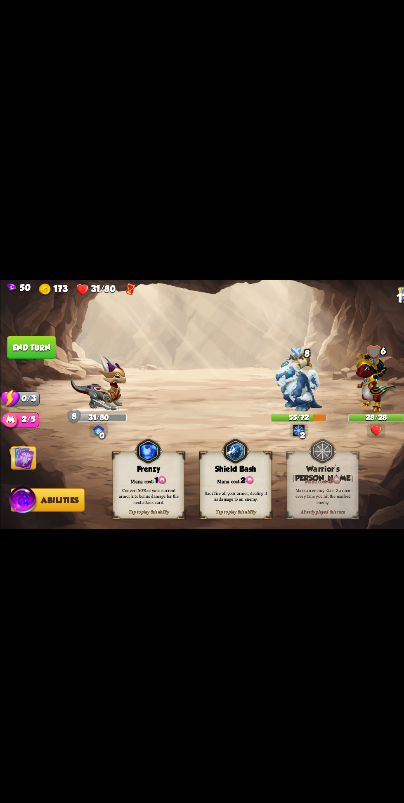
click at [42, 359] on button "End turn" at bounding box center [28, 349] width 44 height 21
click at [14, 459] on img at bounding box center [19, 447] width 23 height 23
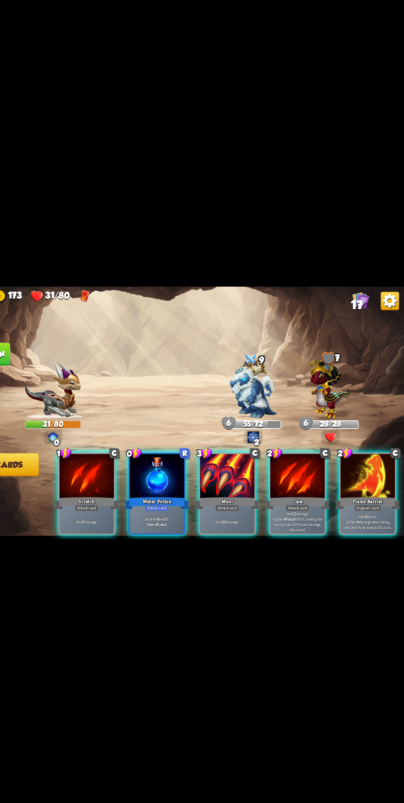
click at [173, 500] on p "Heal for 4 health." at bounding box center [181, 497] width 46 height 5
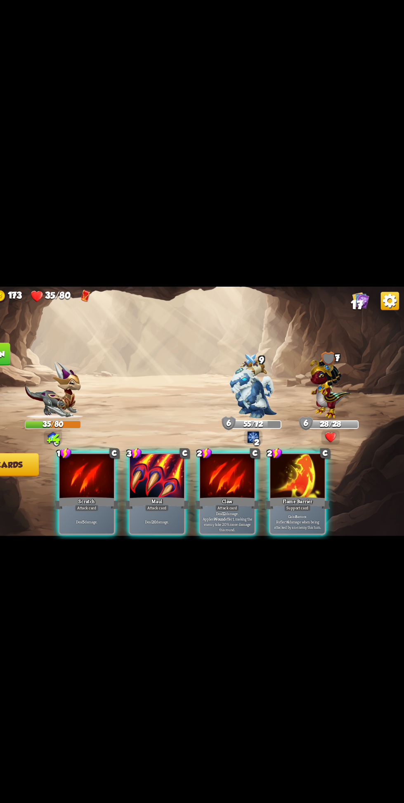
click at [188, 490] on div "Attack card" at bounding box center [181, 487] width 21 height 6
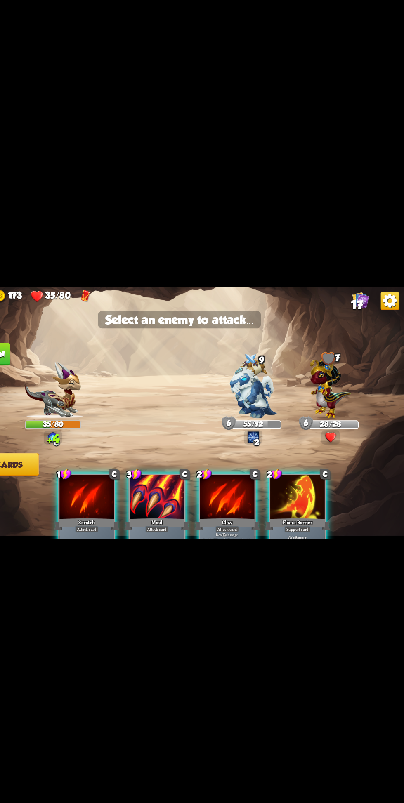
click at [266, 406] on img at bounding box center [268, 379] width 42 height 53
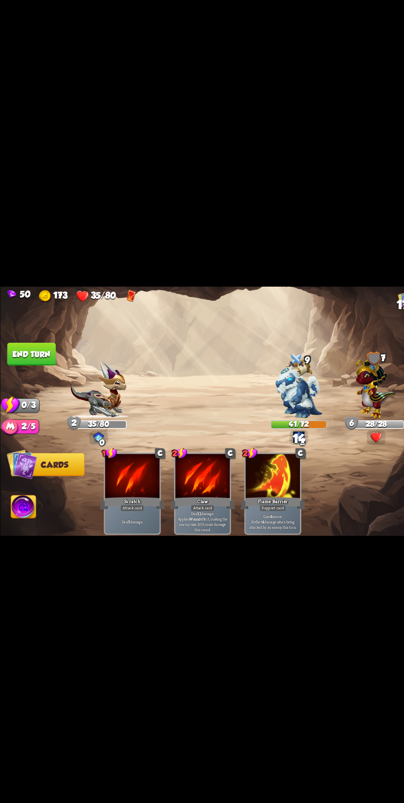
click at [48, 359] on button "End turn" at bounding box center [28, 349] width 44 height 21
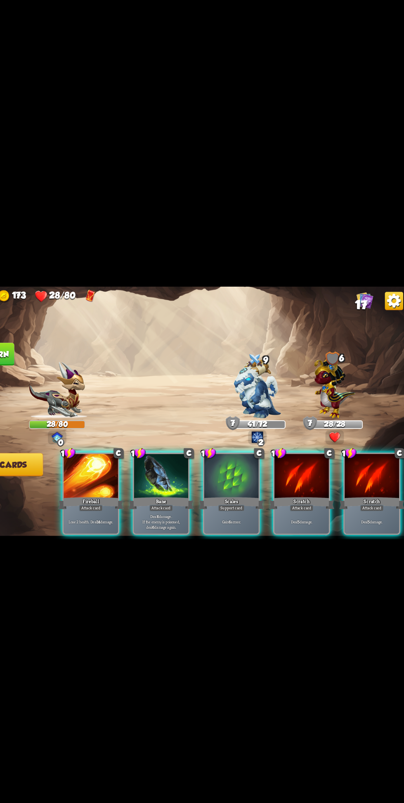
click at [123, 510] on div "Lose 2 health. Deal 14 damage." at bounding box center [118, 499] width 49 height 21
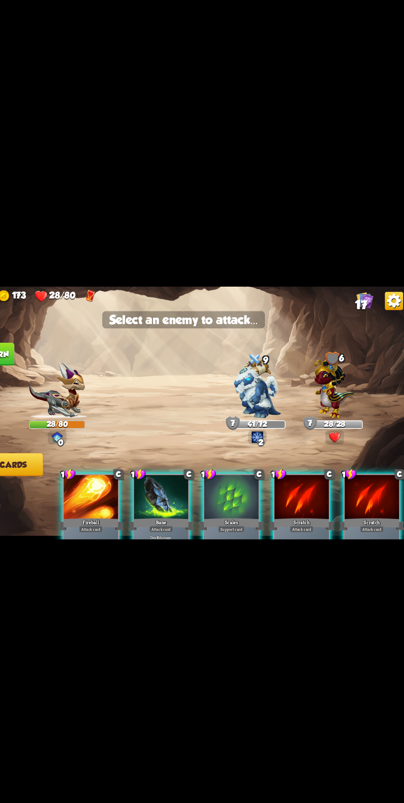
click at [341, 406] on img at bounding box center [337, 377] width 37 height 57
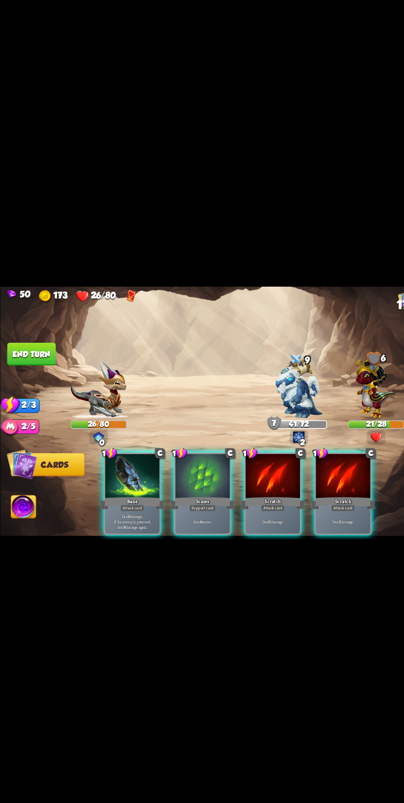
click at [187, 510] on div "Gain 6 armor." at bounding box center [181, 499] width 49 height 21
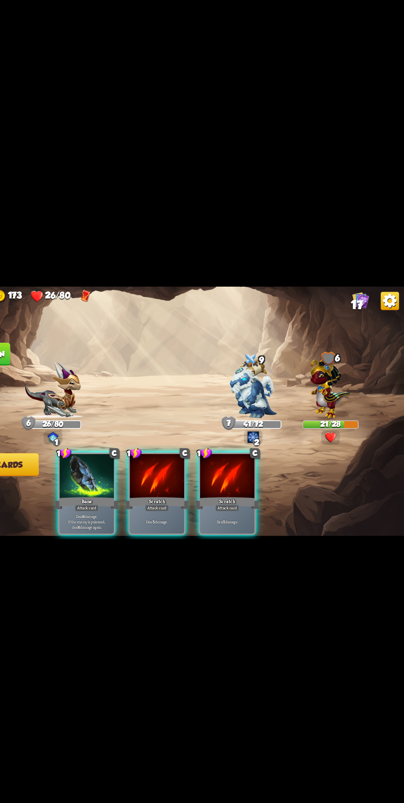
click at [117, 510] on div "Deal 6 damage. If the enemy is poisoned, deal 6 damage again." at bounding box center [118, 499] width 49 height 21
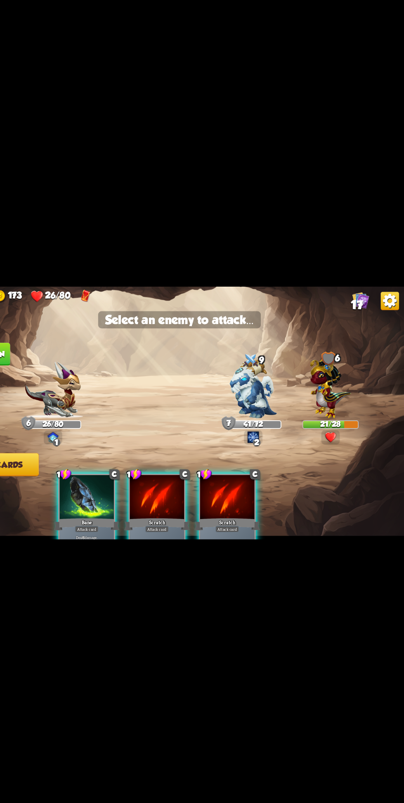
click at [349, 403] on img at bounding box center [337, 377] width 37 height 57
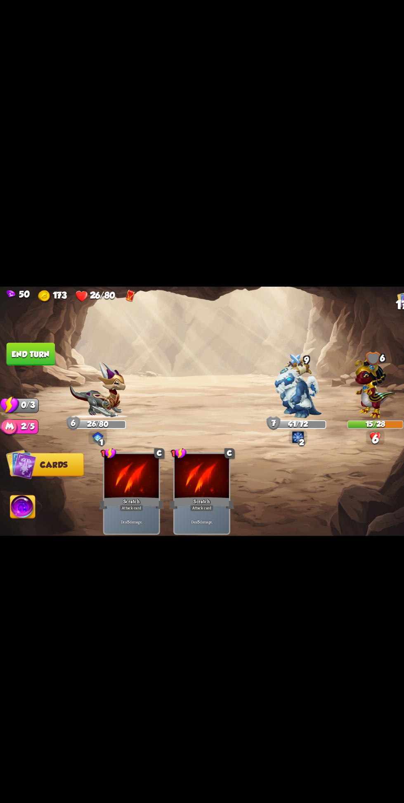
click at [47, 359] on button "End turn" at bounding box center [28, 349] width 44 height 21
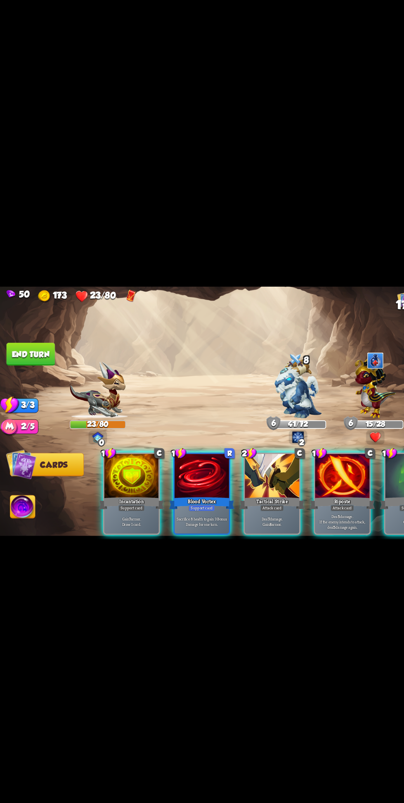
click at [191, 504] on p "Sacrifice 8 health to gain 3 Bonus Damage for one turn." at bounding box center [181, 499] width 46 height 9
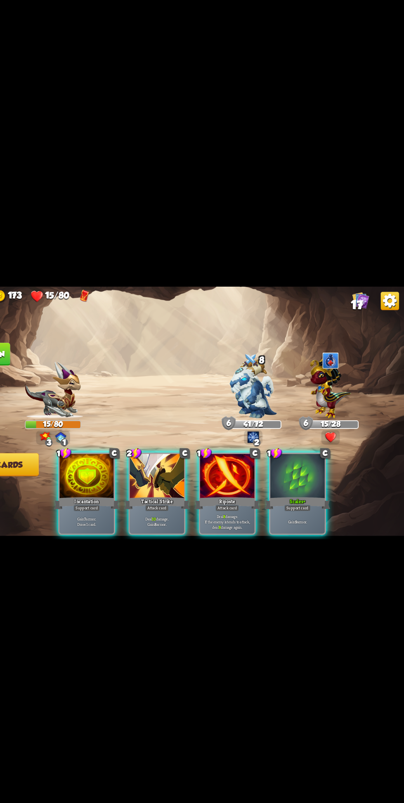
click at [186, 504] on p "Deal 10 damage. Gain 8 armor." at bounding box center [181, 499] width 46 height 9
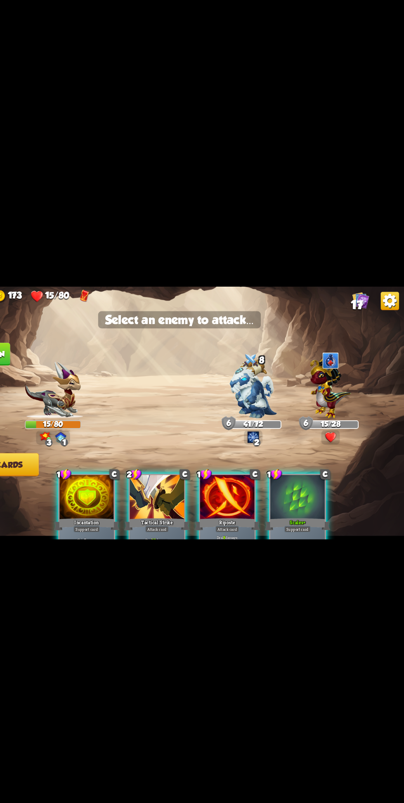
click at [340, 406] on img at bounding box center [337, 377] width 37 height 57
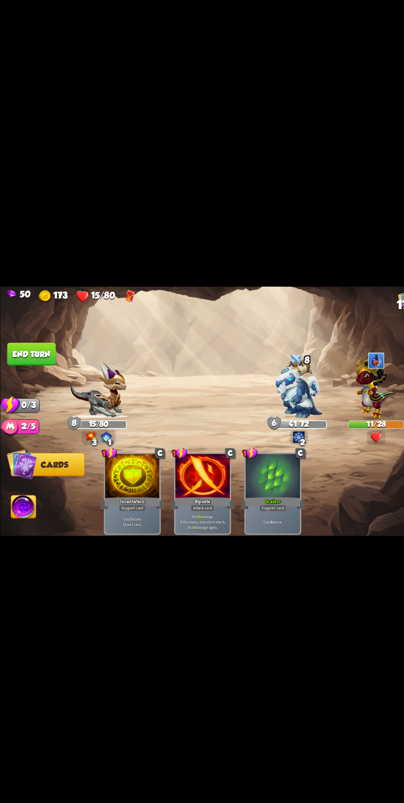
click at [38, 359] on button "End turn" at bounding box center [28, 349] width 44 height 21
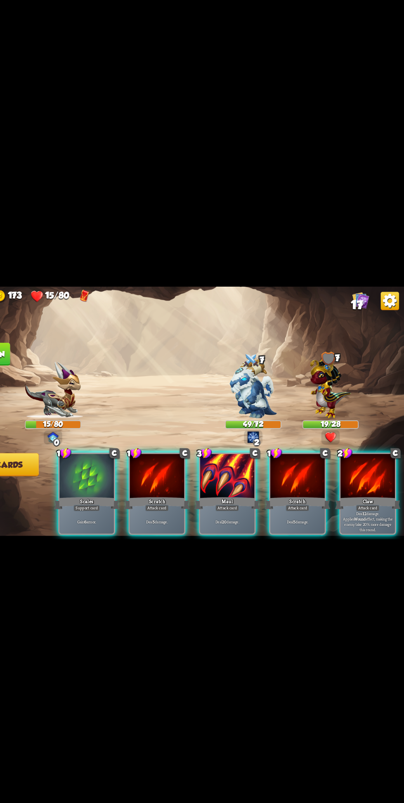
click at [225, 510] on div "Deal 20 damage." at bounding box center [244, 499] width 49 height 21
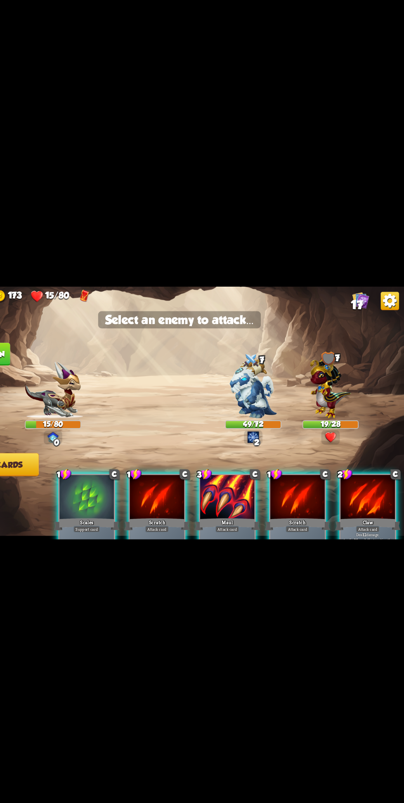
click at [331, 406] on img at bounding box center [337, 377] width 37 height 57
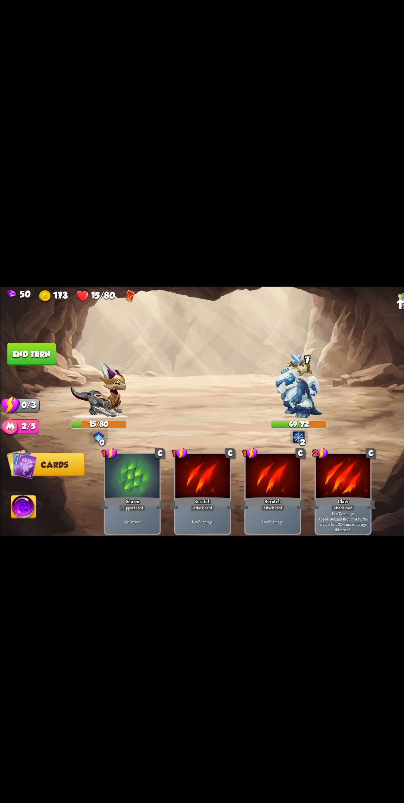
click at [21, 498] on img at bounding box center [21, 487] width 22 height 23
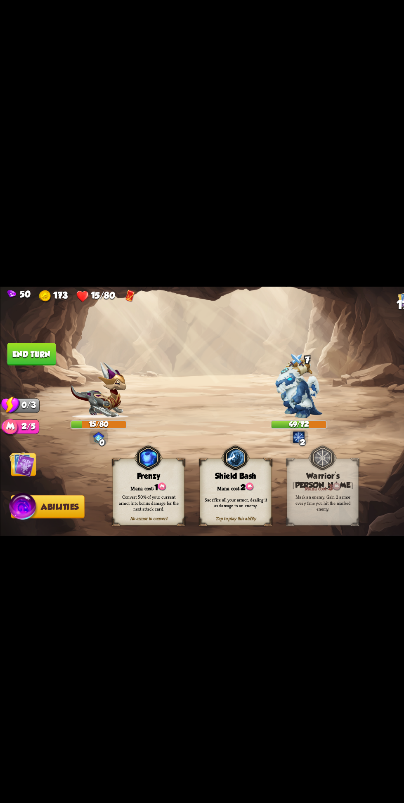
click at [145, 491] on div "Convert 50% of your current armor into bonus damage for the next attack card." at bounding box center [133, 482] width 58 height 16
click at [150, 492] on div "No armor to convert Frenzy Mana cost: 1 Convert 50% of your current armor into …" at bounding box center [133, 473] width 64 height 60
click at [222, 488] on div "Sacrifice all your armor, dealing it as damage to an enemy." at bounding box center [212, 482] width 58 height 11
click at [219, 499] on div "Tap to play this ability" at bounding box center [211, 496] width 64 height 5
click at [213, 462] on div "Shield Bash" at bounding box center [211, 458] width 64 height 8
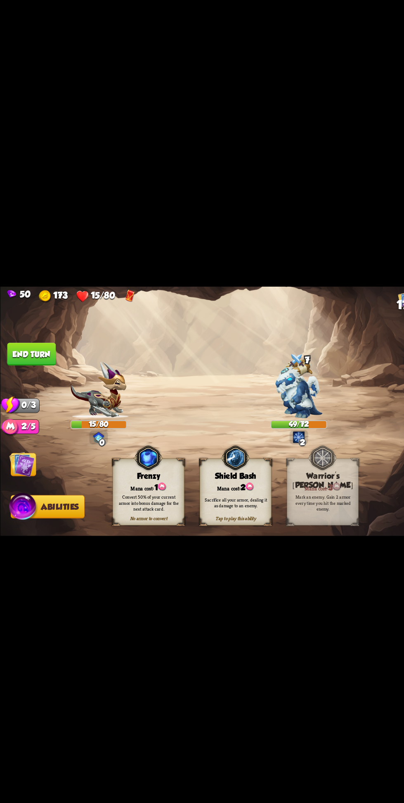
click at [218, 495] on div "Sacrifice all your armor, dealing it as damage to an enemy." at bounding box center [211, 482] width 64 height 25
click at [226, 499] on div "Tap to play this ability" at bounding box center [211, 496] width 64 height 5
click at [216, 495] on div "Sacrifice all your armor, dealing it as damage to an enemy." at bounding box center [211, 482] width 64 height 25
click at [215, 472] on div "Mana cost: 2" at bounding box center [211, 467] width 64 height 9
click at [213, 493] on div "Tap to play this ability Shield Bash Mana cost: 2 Sacrifice all your armor, dea…" at bounding box center [211, 473] width 64 height 60
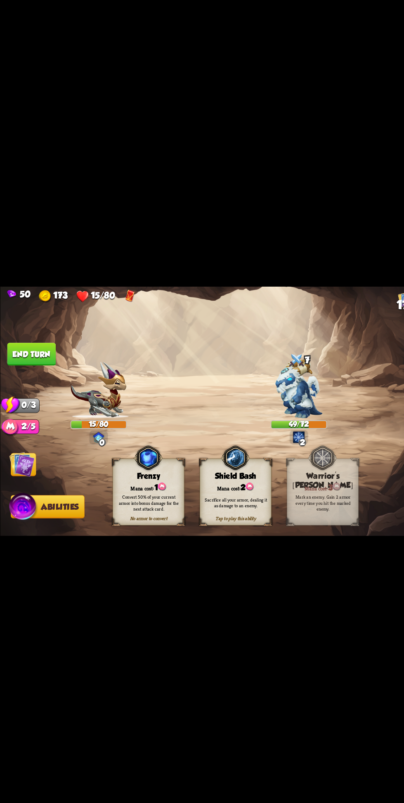
click at [67, 491] on span "Abilities" at bounding box center [54, 486] width 34 height 8
click at [25, 459] on img at bounding box center [19, 447] width 23 height 23
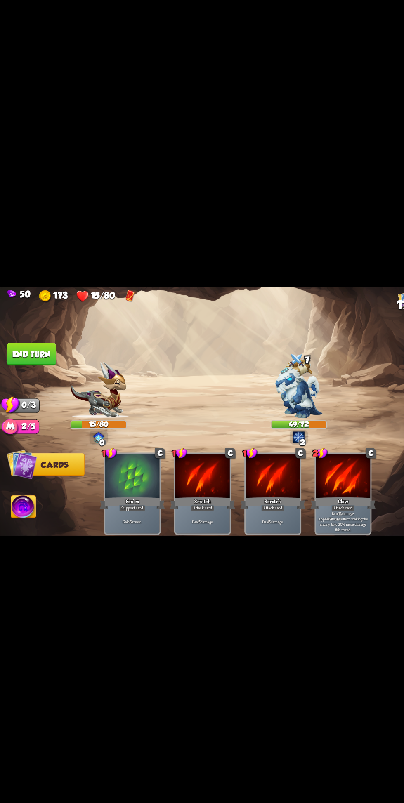
click at [38, 359] on button "End turn" at bounding box center [28, 349] width 44 height 21
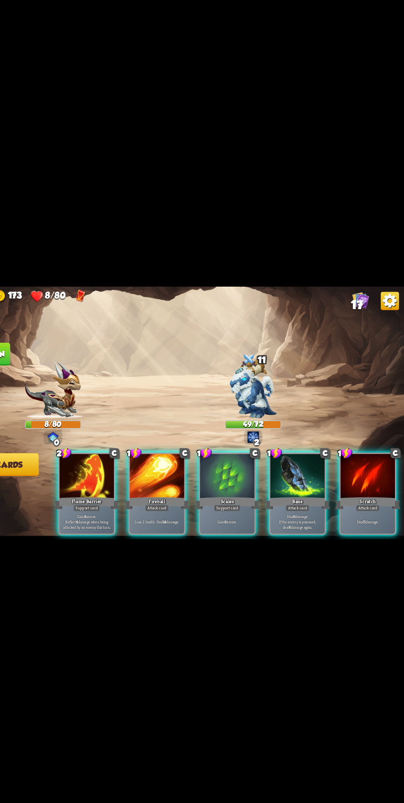
click at [97, 507] on p "Gain 8 armor. Reflect 4 damage when being attacked by an enemy this turn." at bounding box center [118, 499] width 46 height 14
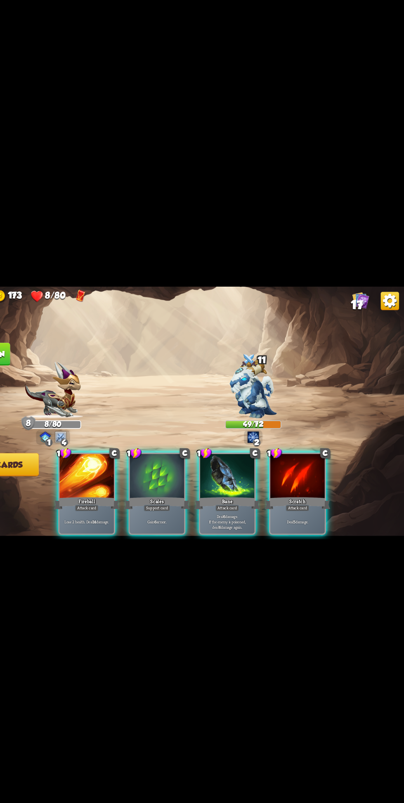
click at [181, 502] on b "6" at bounding box center [180, 499] width 2 height 5
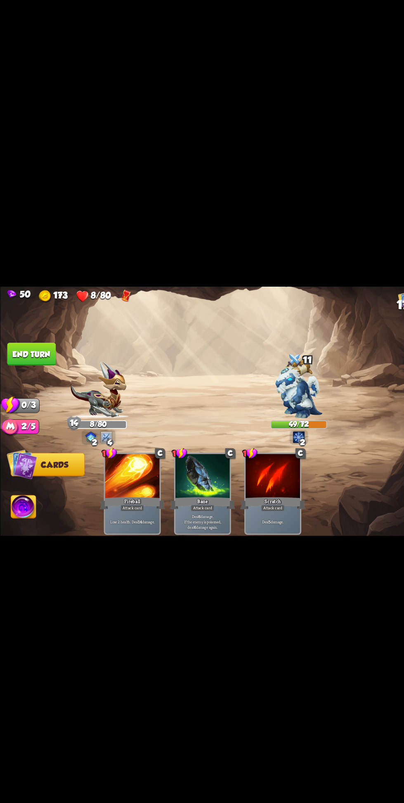
click at [47, 359] on button "End turn" at bounding box center [28, 349] width 44 height 21
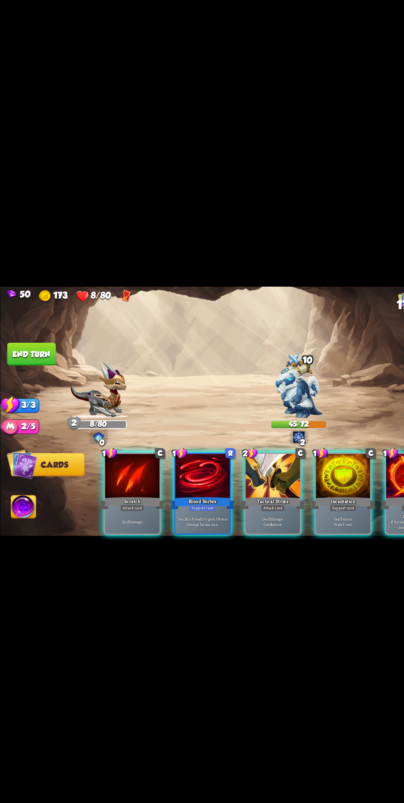
click at [236, 504] on p "Deal 7 damage. Gain 8 armor." at bounding box center [245, 499] width 46 height 9
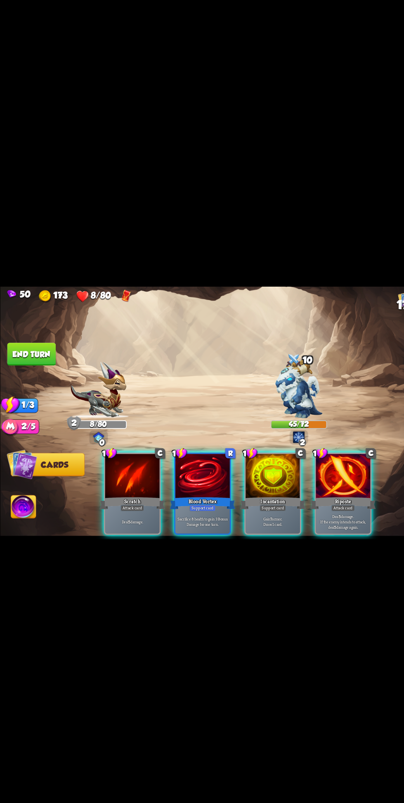
click at [277, 406] on img at bounding box center [268, 379] width 42 height 53
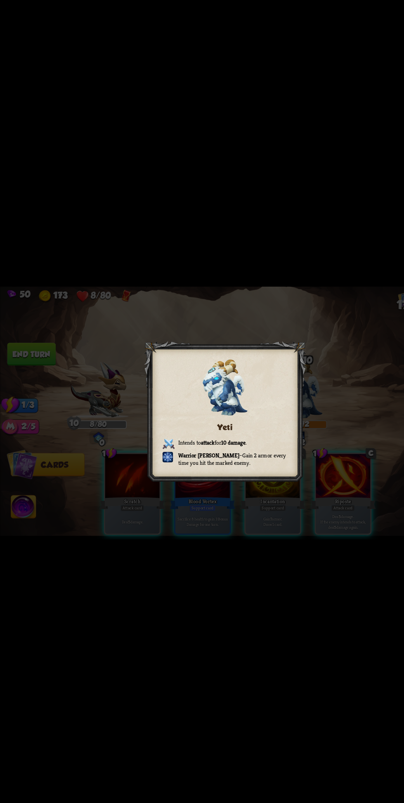
click at [286, 587] on div "50 173 8/80 17 Yeti Intends to attack for 10 damage . Warrior Mark – Gain 2 arm…" at bounding box center [202, 401] width 404 height 803
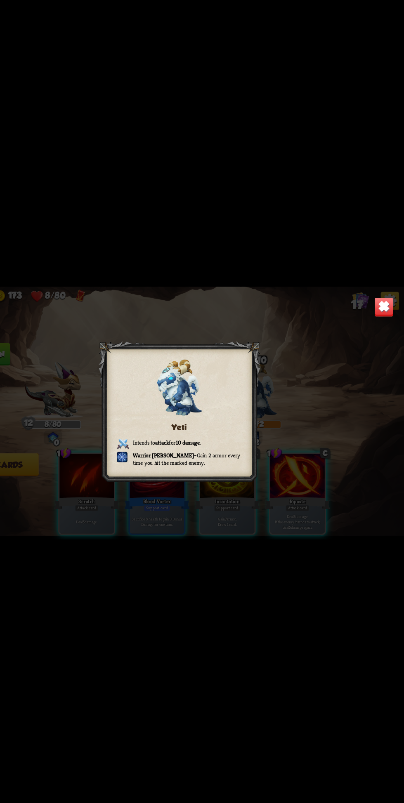
click at [381, 315] on img at bounding box center [386, 306] width 18 height 18
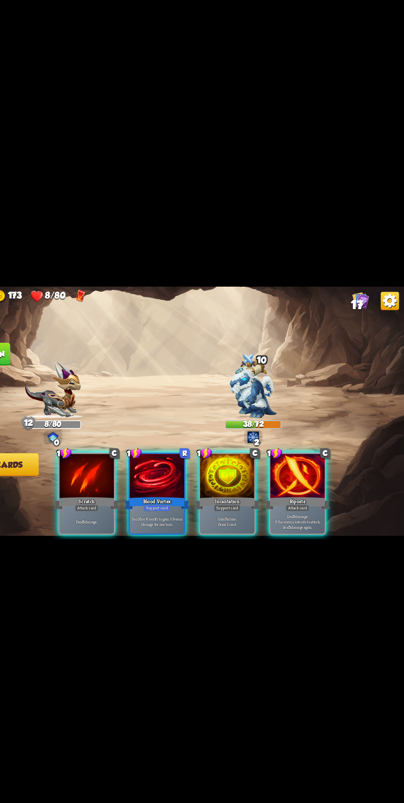
click at [300, 490] on div "Attack card" at bounding box center [307, 487] width 21 height 6
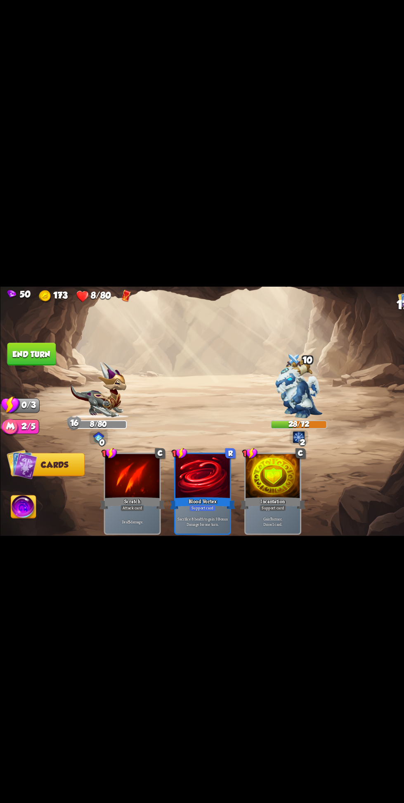
click at [49, 359] on button "End turn" at bounding box center [28, 349] width 44 height 21
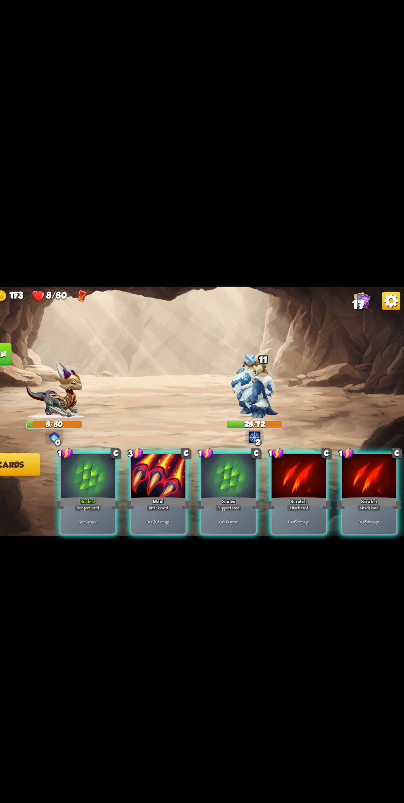
click at [187, 510] on div "Deal 20 damage." at bounding box center [181, 499] width 49 height 21
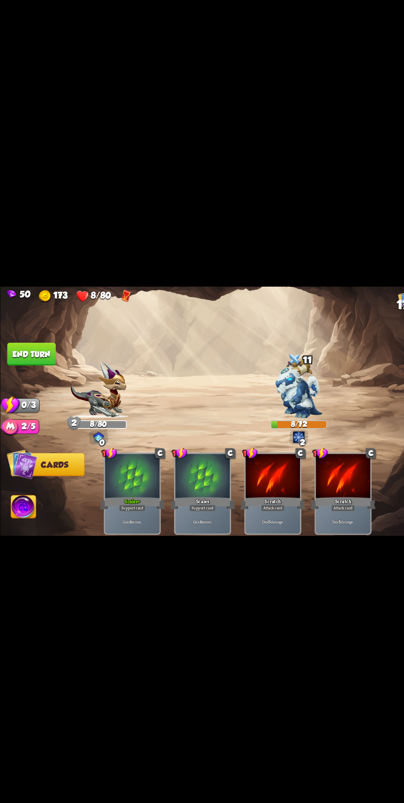
click at [46, 359] on button "End turn" at bounding box center [28, 349] width 44 height 21
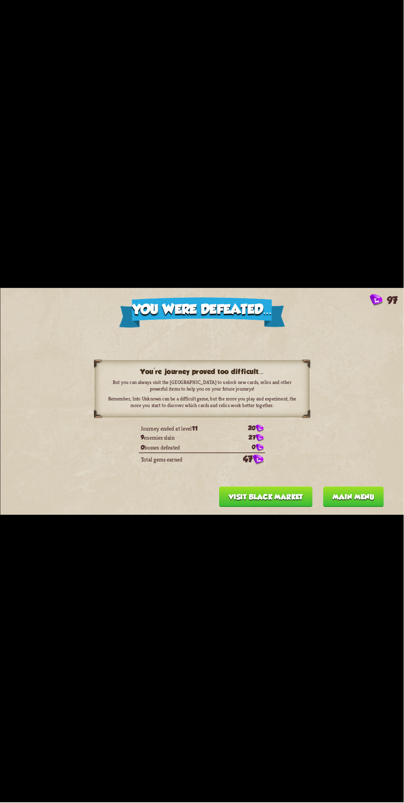
click at [287, 507] on button "Visit Black Market" at bounding box center [265, 497] width 93 height 21
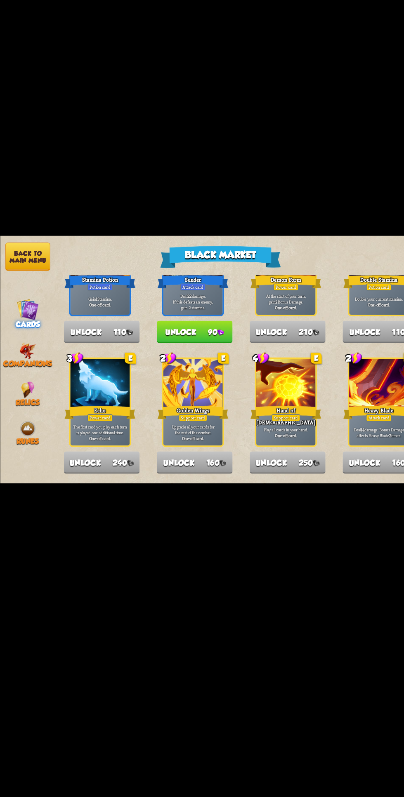
scroll to position [0, 0]
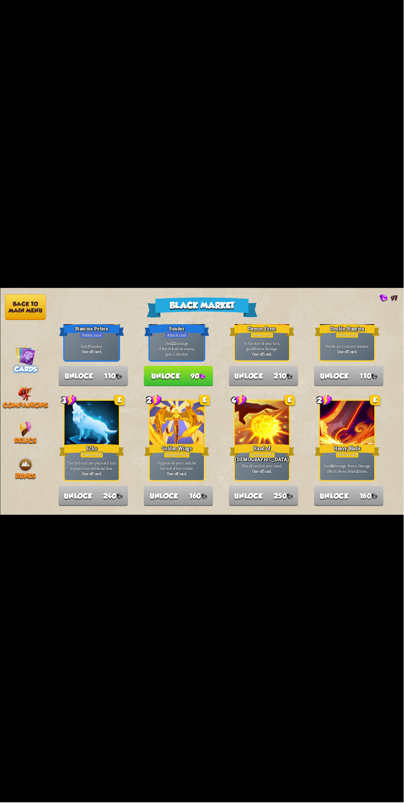
click at [17, 391] on div "Companions" at bounding box center [25, 397] width 50 height 23
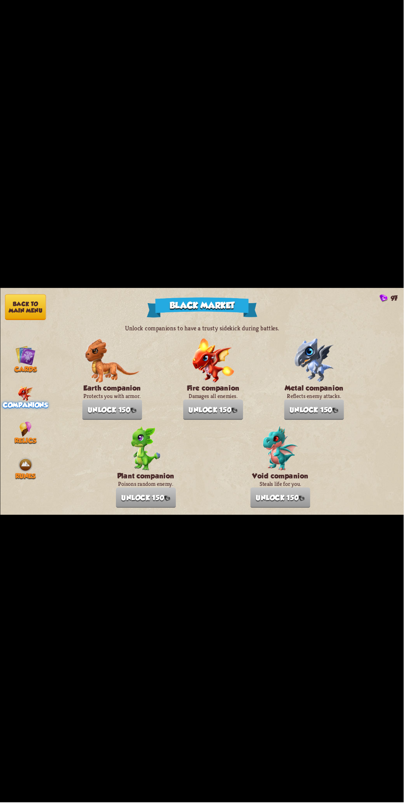
click at [21, 430] on img at bounding box center [25, 429] width 12 height 15
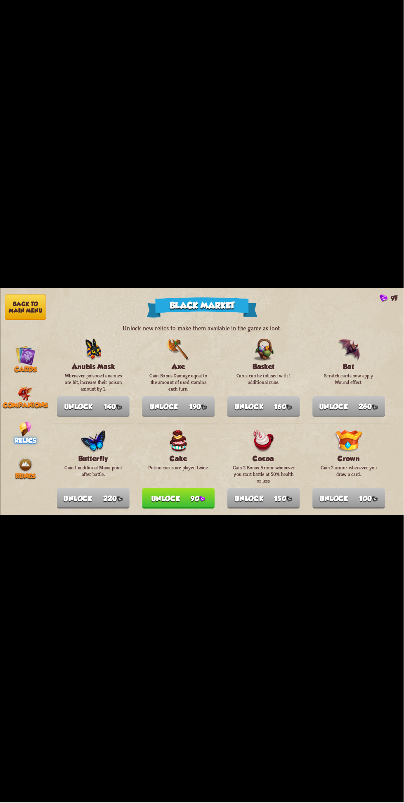
click at [30, 458] on img at bounding box center [25, 465] width 15 height 15
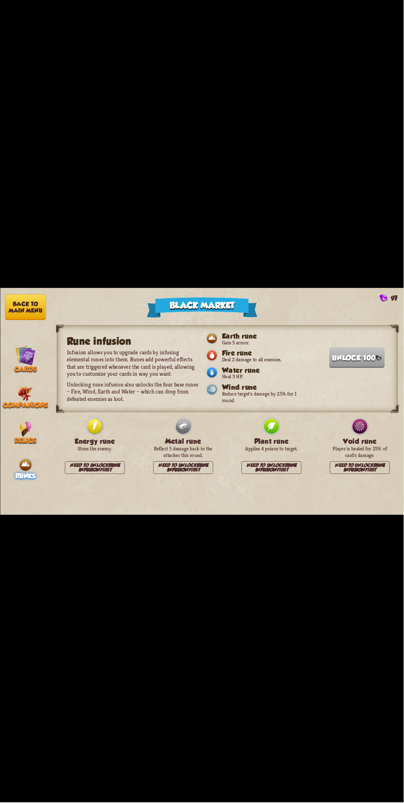
scroll to position [19, 0]
click at [33, 309] on button "Back to main menu" at bounding box center [25, 307] width 41 height 26
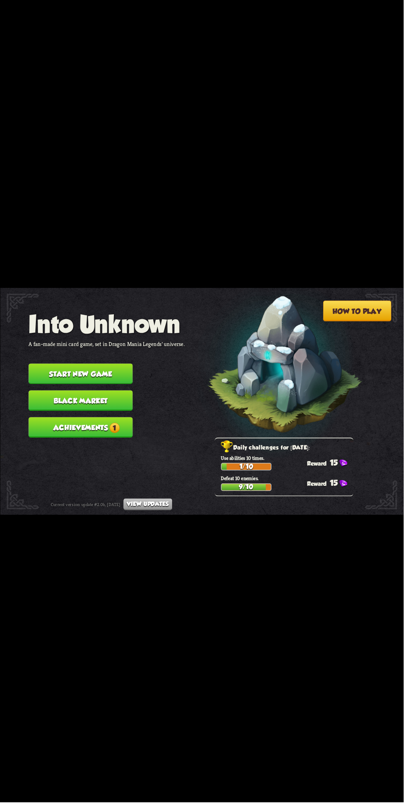
click at [112, 394] on button "Black Market" at bounding box center [80, 401] width 104 height 21
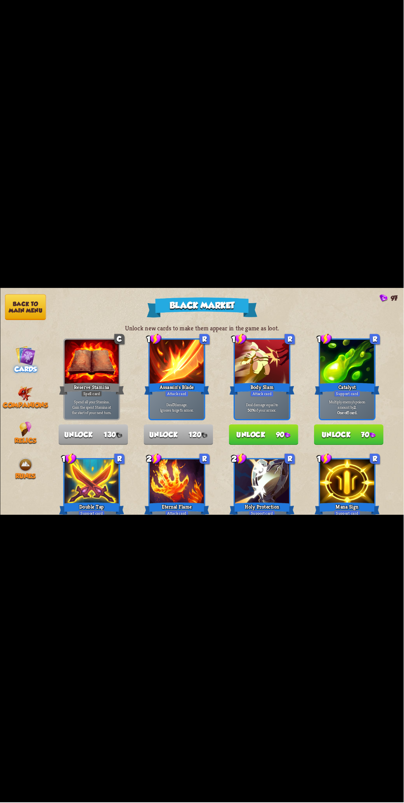
click at [24, 314] on button "Back to main menu" at bounding box center [25, 307] width 41 height 26
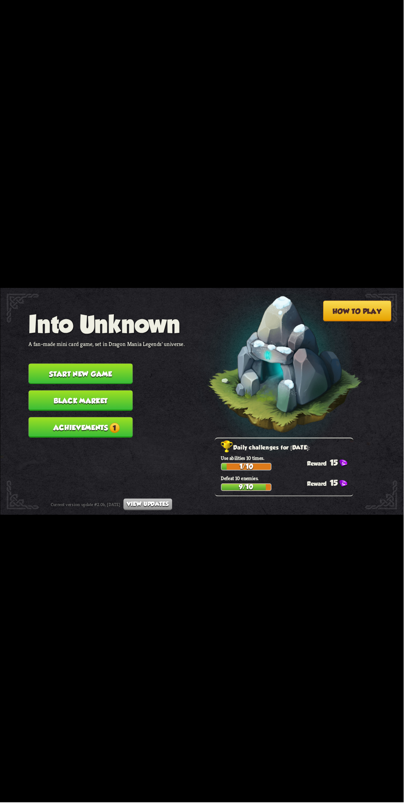
click at [114, 423] on span "1" at bounding box center [114, 428] width 10 height 10
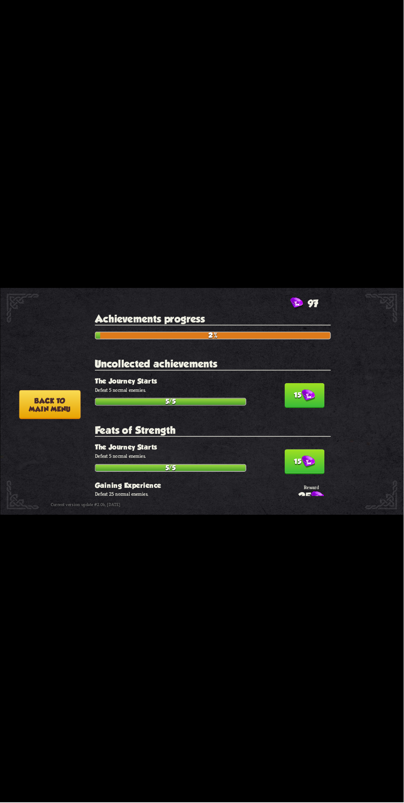
click at [302, 402] on img at bounding box center [308, 395] width 13 height 13
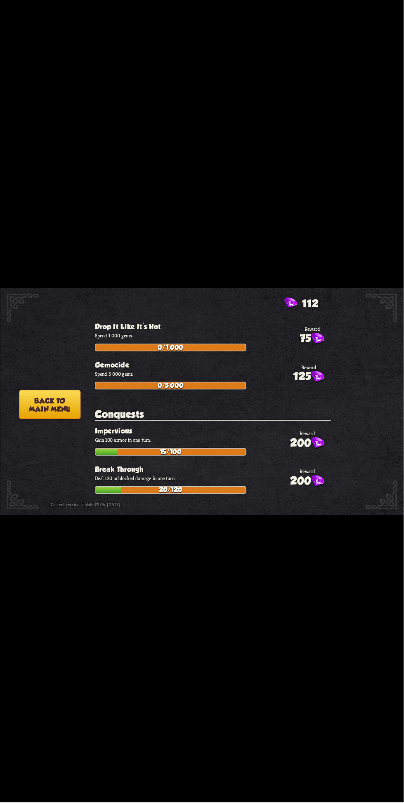
scroll to position [1474, 0]
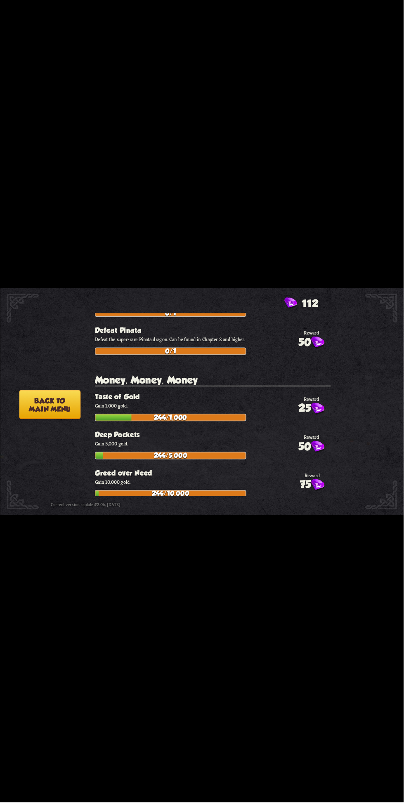
click at [56, 408] on button "Back to main menu" at bounding box center [49, 404] width 61 height 29
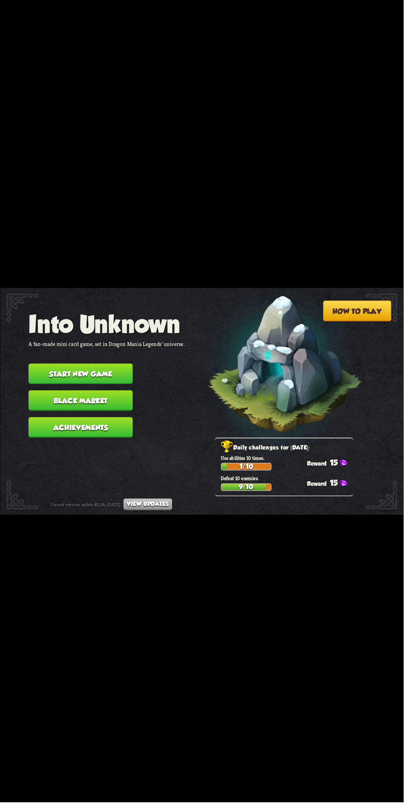
click at [110, 364] on button "Start new game" at bounding box center [80, 374] width 104 height 21
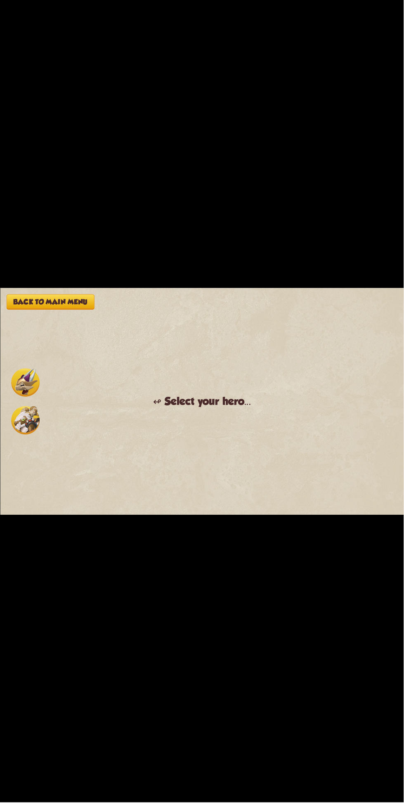
click at [73, 301] on button "Back to main menu" at bounding box center [50, 301] width 88 height 15
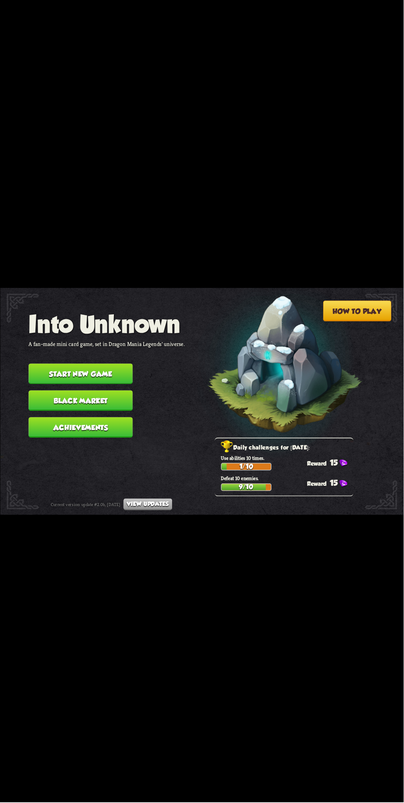
click at [112, 396] on button "Black Market" at bounding box center [80, 401] width 104 height 21
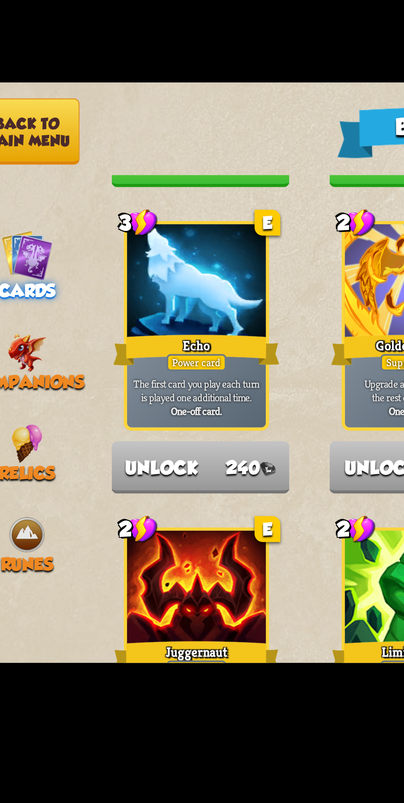
scroll to position [623, 0]
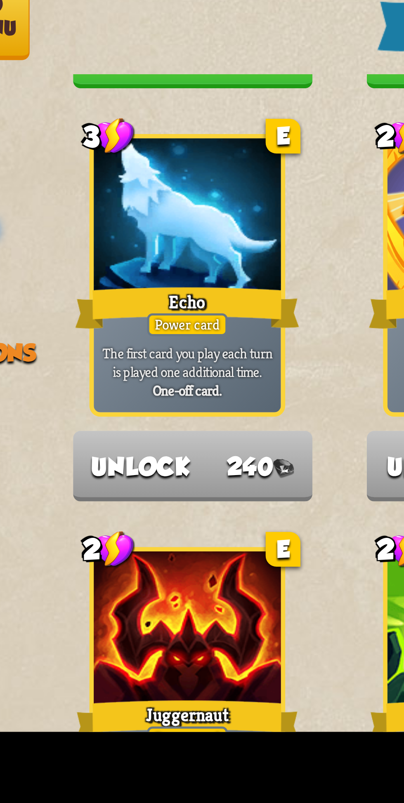
click at [96, 410] on p "The first card you play each turn is played one additional time." at bounding box center [92, 408] width 52 height 11
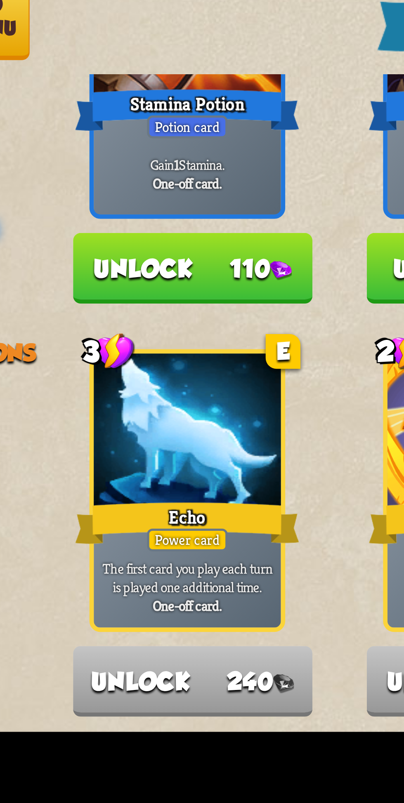
scroll to position [543, 0]
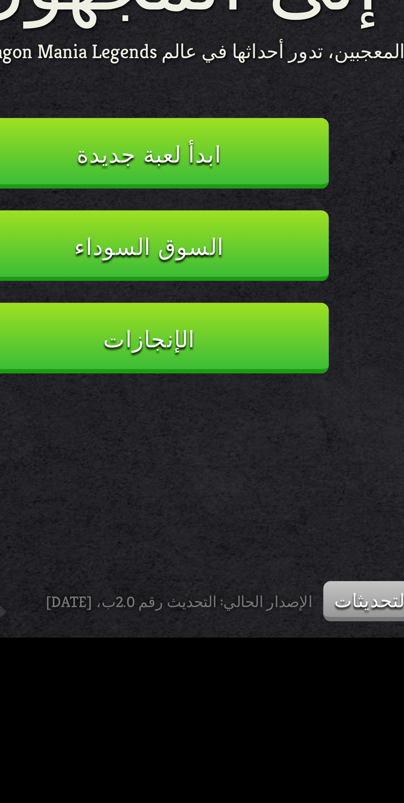
scroll to position [25, 0]
click at [119, 412] on button "السوق السوداء" at bounding box center [80, 401] width 104 height 21
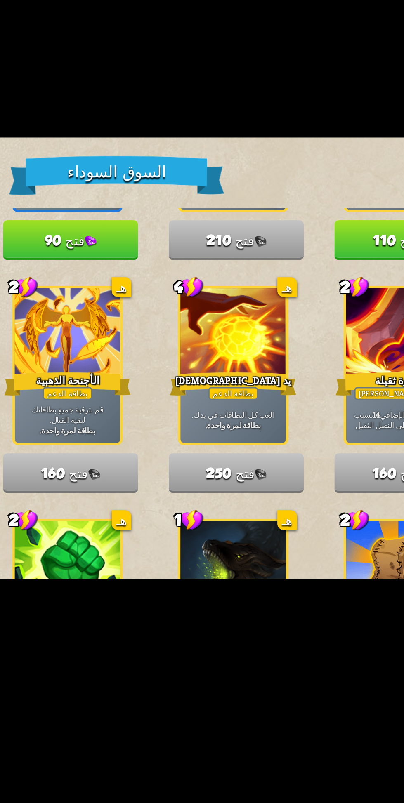
scroll to position [575, 0]
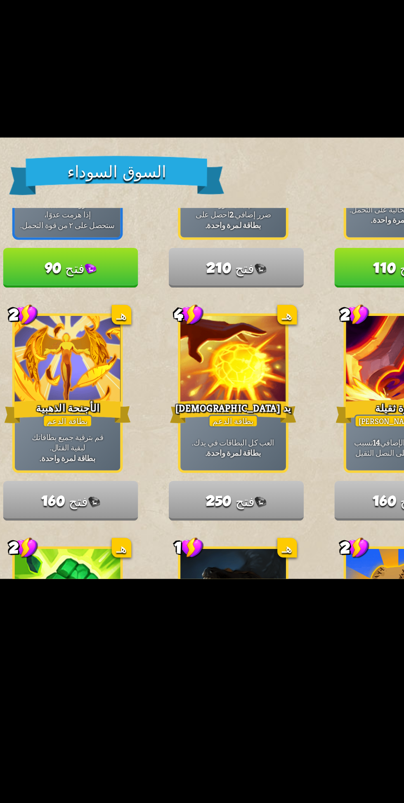
click at [276, 434] on div "يد [DEMOGRAPHIC_DATA]" at bounding box center [261, 429] width 65 height 14
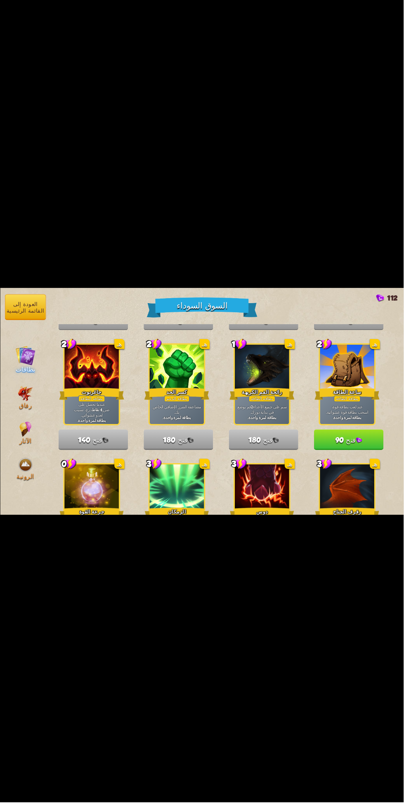
scroll to position [862, 0]
